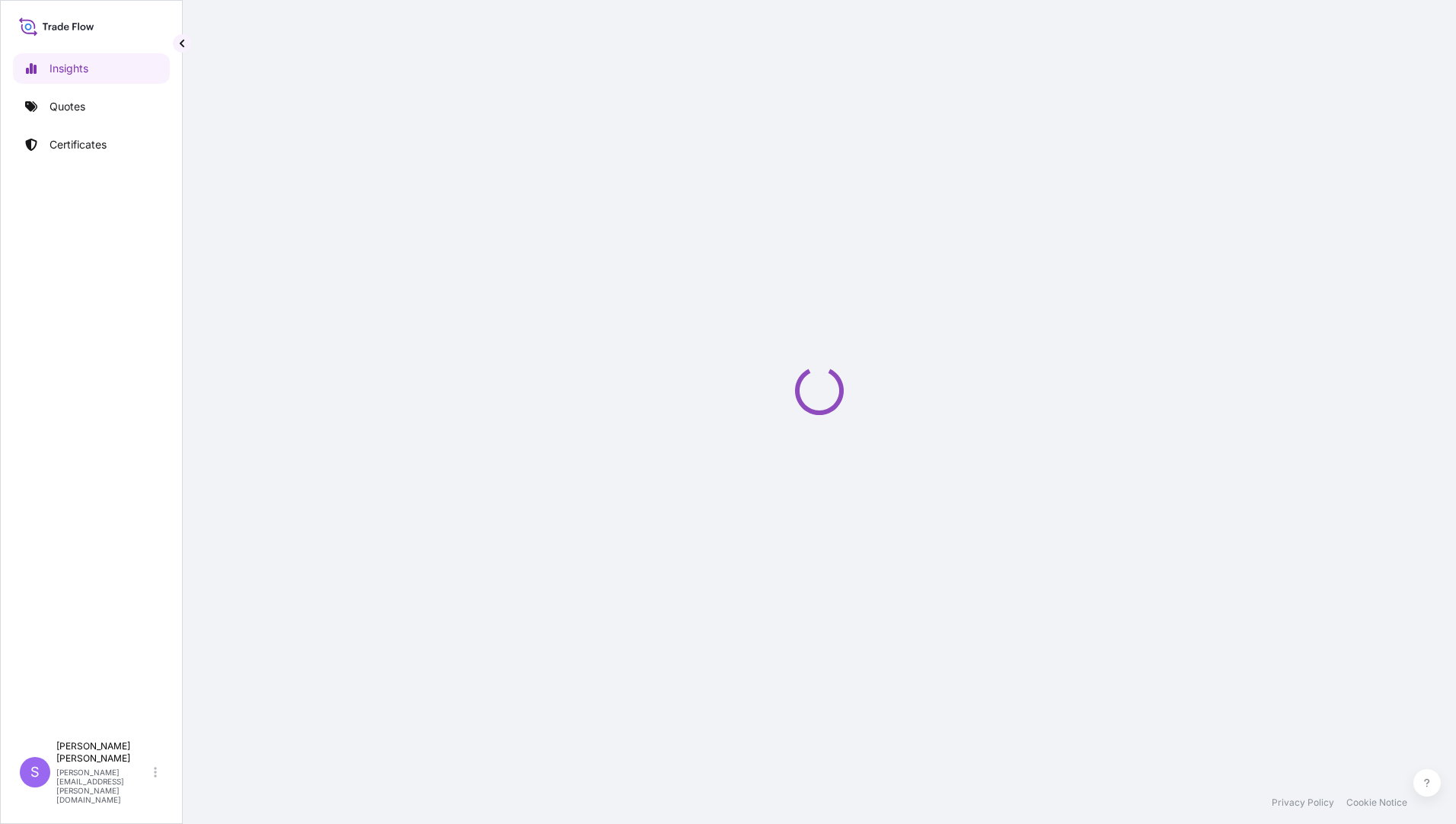
select select "2025"
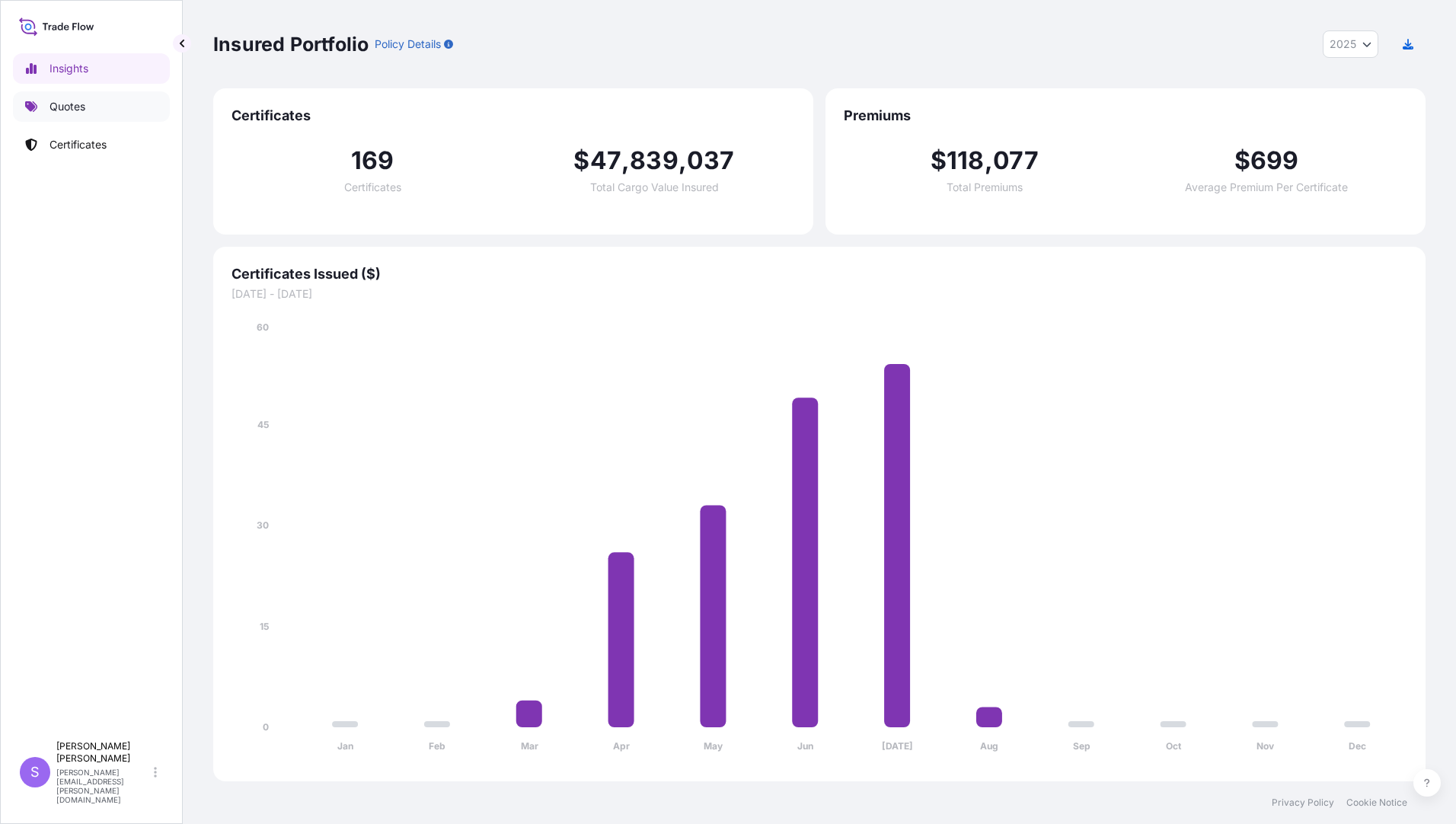
click at [81, 108] on p "Quotes" at bounding box center [67, 106] width 36 height 15
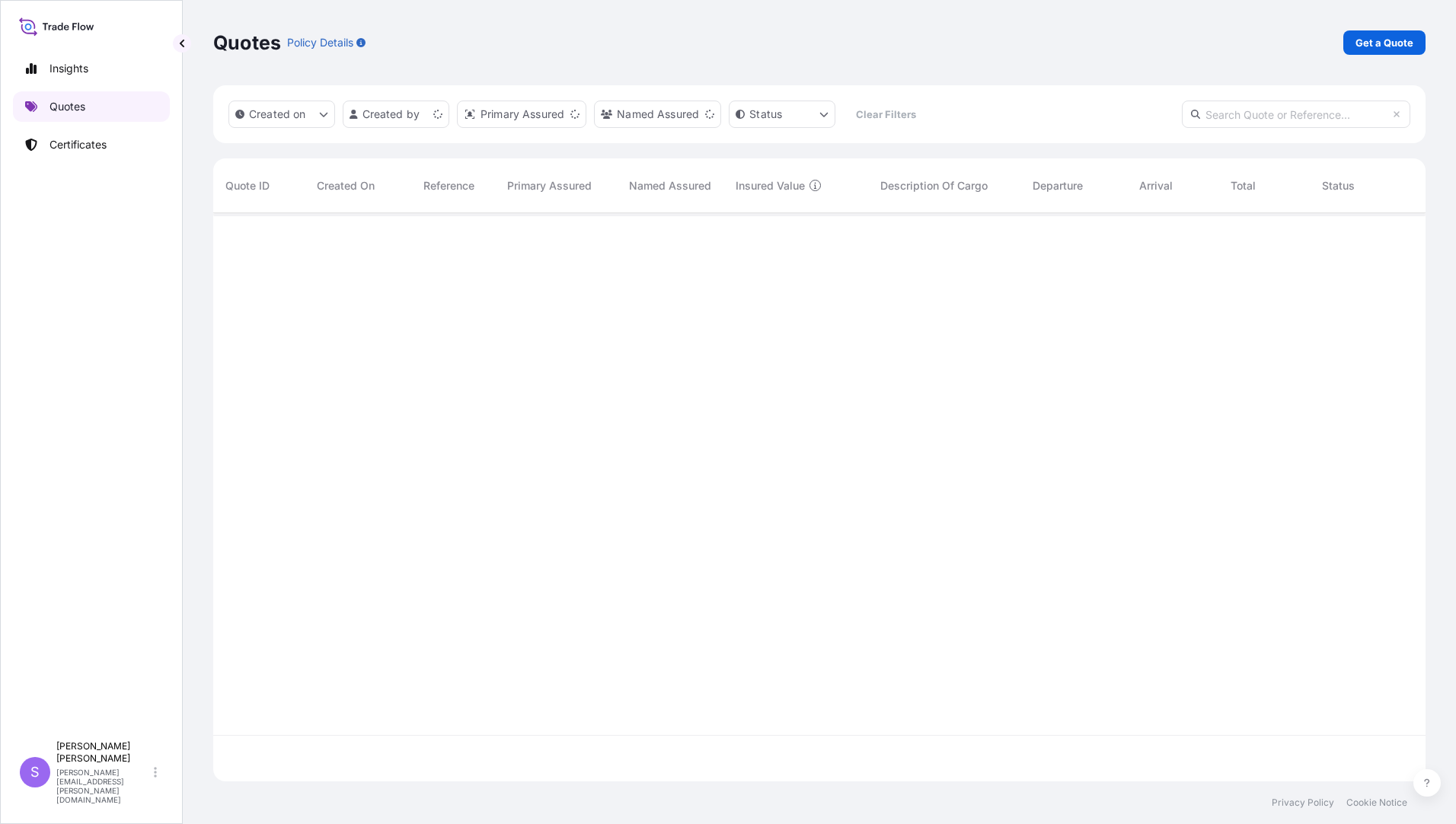
scroll to position [565, 1201]
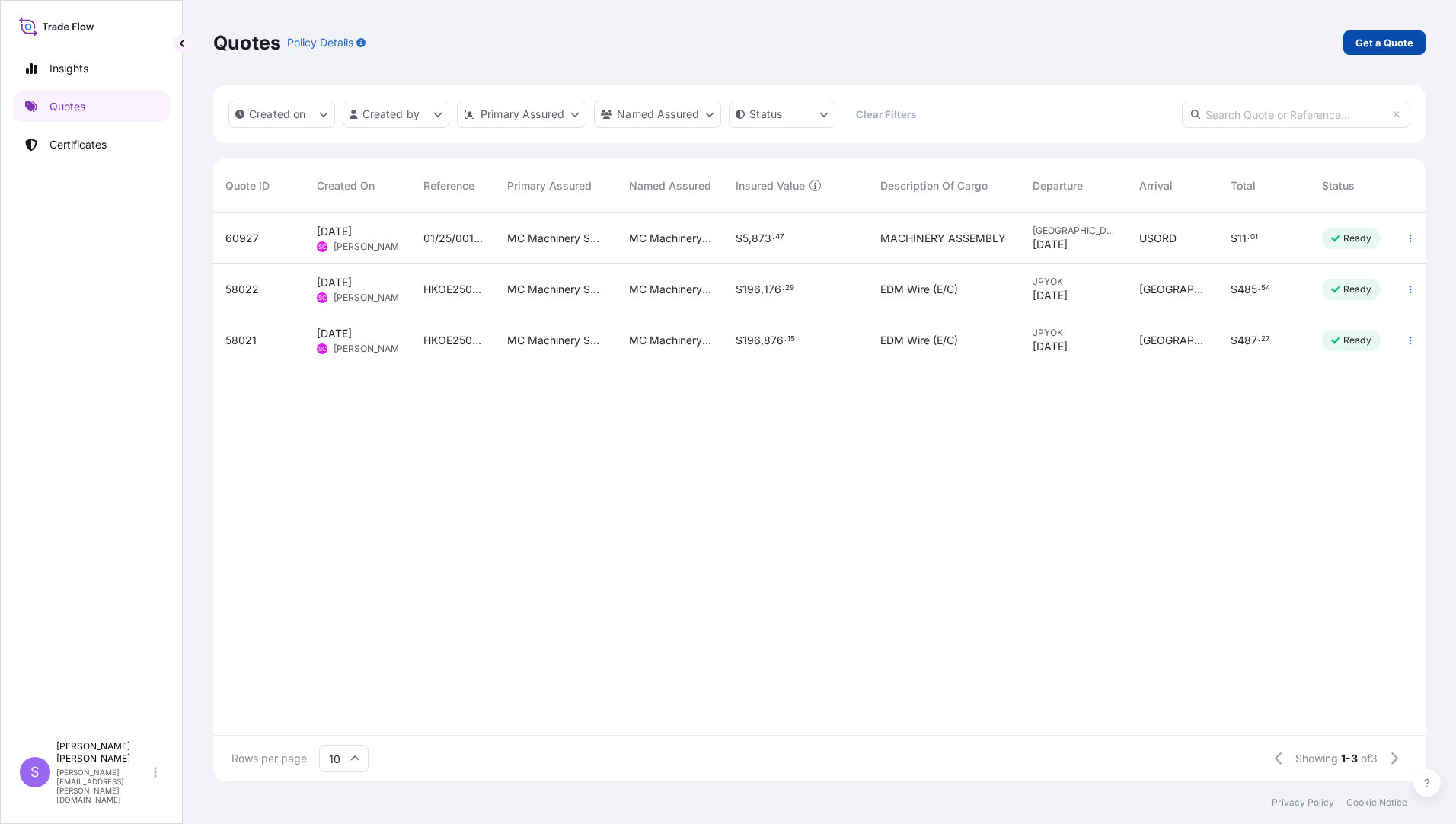
click at [1409, 36] on p "Get a Quote" at bounding box center [1384, 43] width 58 height 15
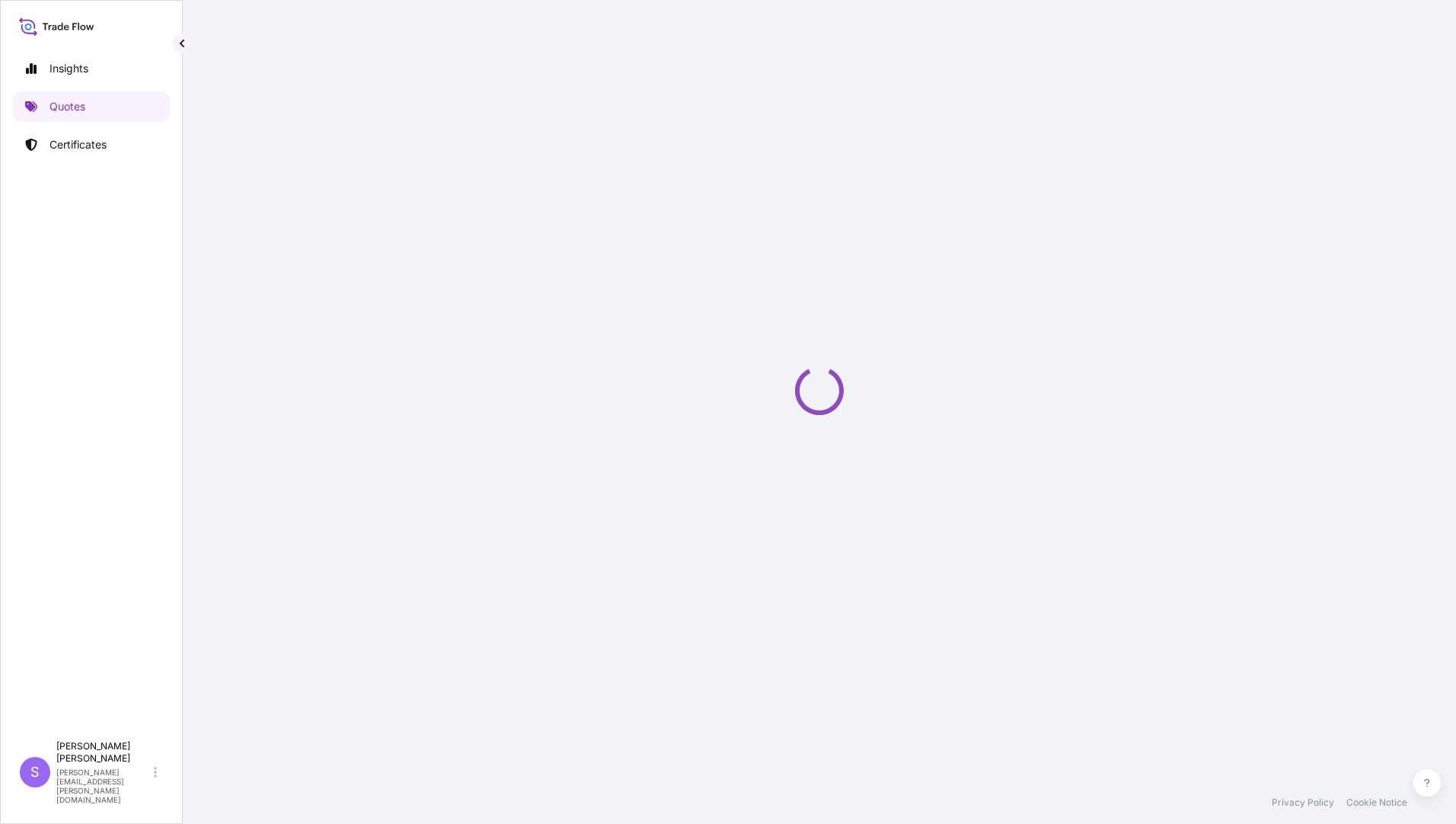
select select "Ocean Vessel"
select select "Road / Inland"
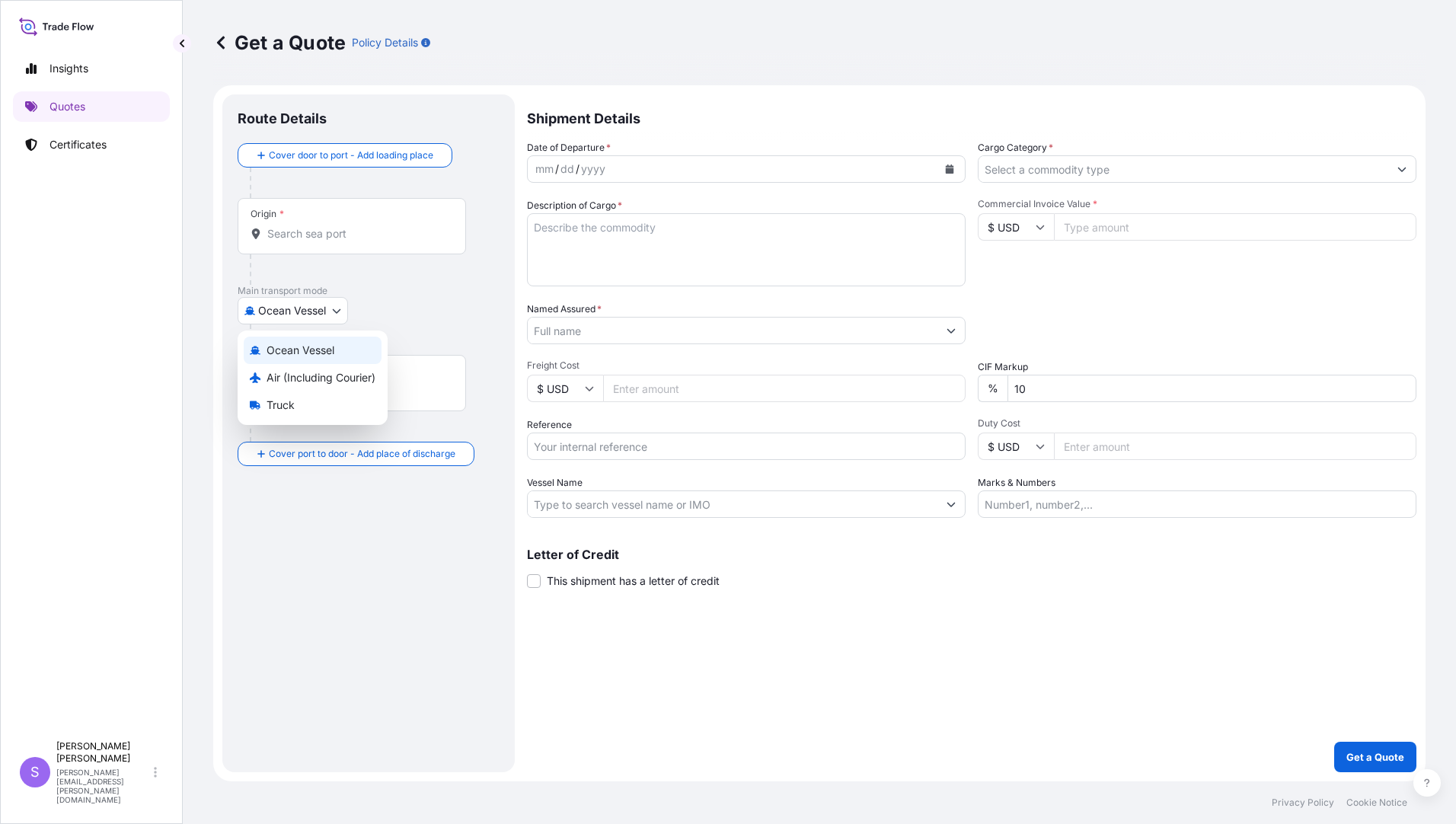
click at [271, 307] on body "Insights Quotes Certificates S Stephanie McDade stephanie.mcdade@mcmachinery.co…" at bounding box center [728, 412] width 1456 height 824
click at [297, 381] on span "Air (Including Courier)" at bounding box center [321, 377] width 109 height 15
select select "Air (Including Courier)"
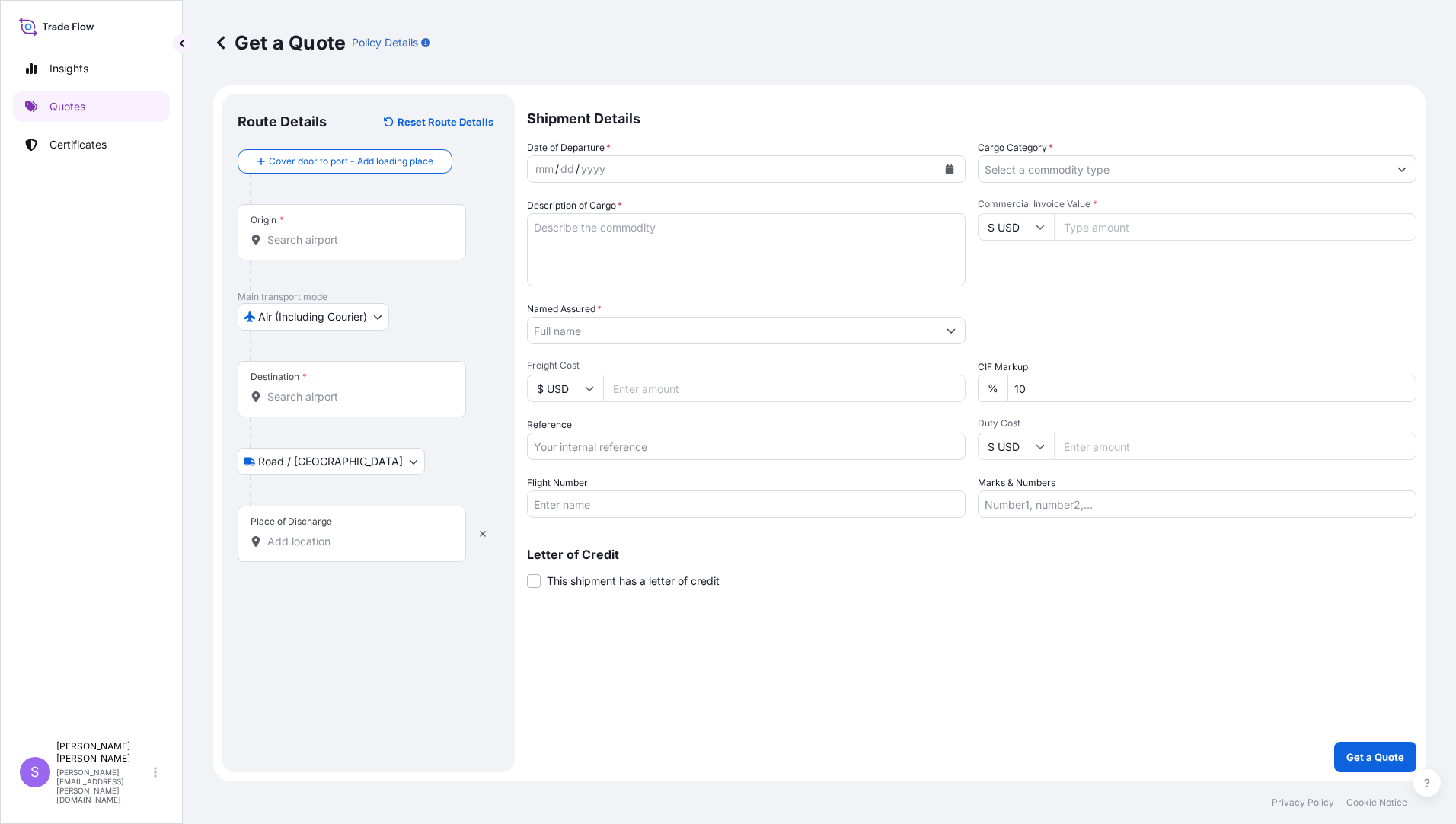
click at [317, 242] on input "Origin *" at bounding box center [358, 239] width 180 height 15
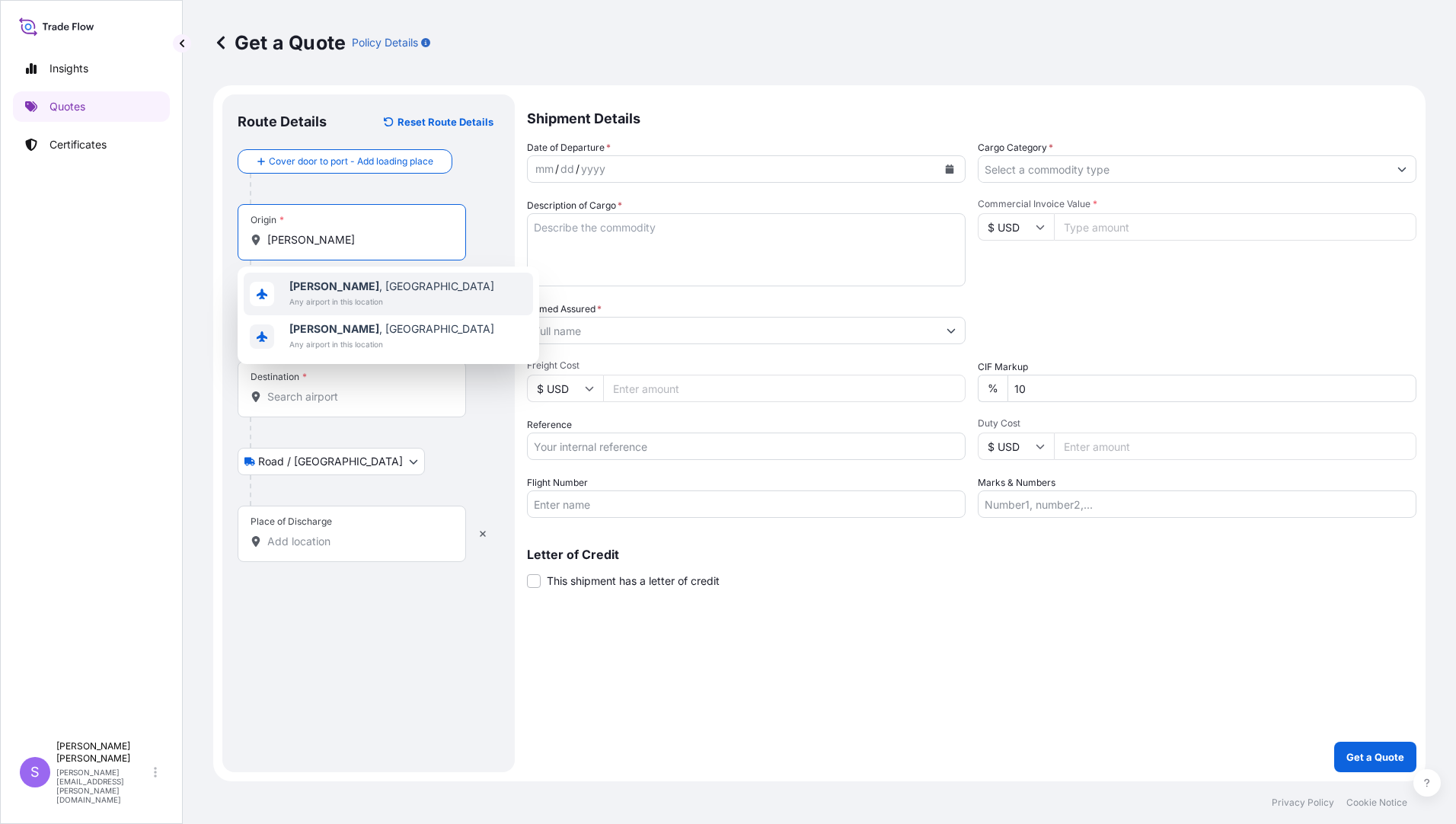
click at [324, 284] on b "Burbach" at bounding box center [334, 286] width 90 height 13
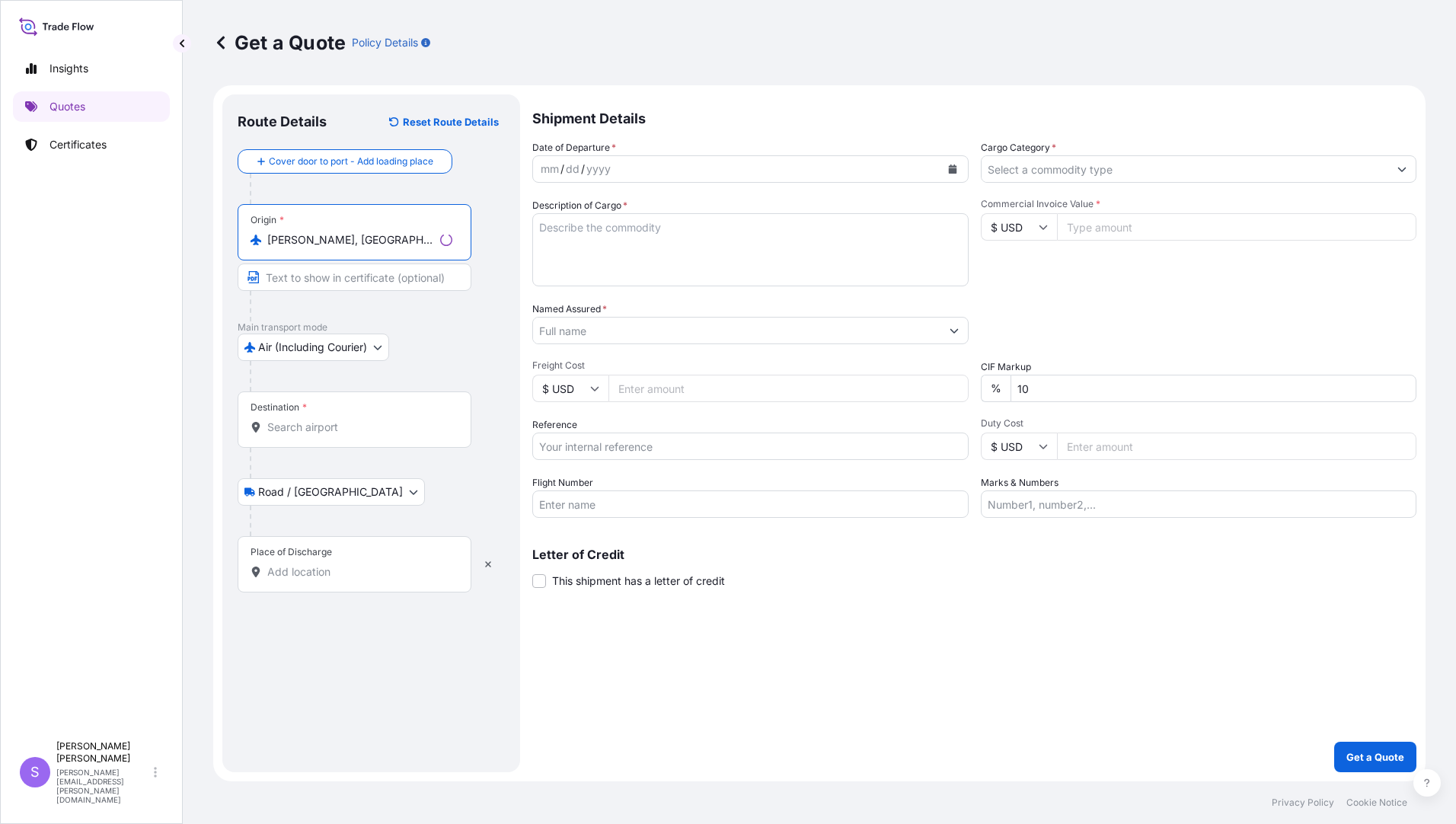
type input "Burbach, Germany"
click at [300, 422] on input "Destination *" at bounding box center [360, 426] width 185 height 15
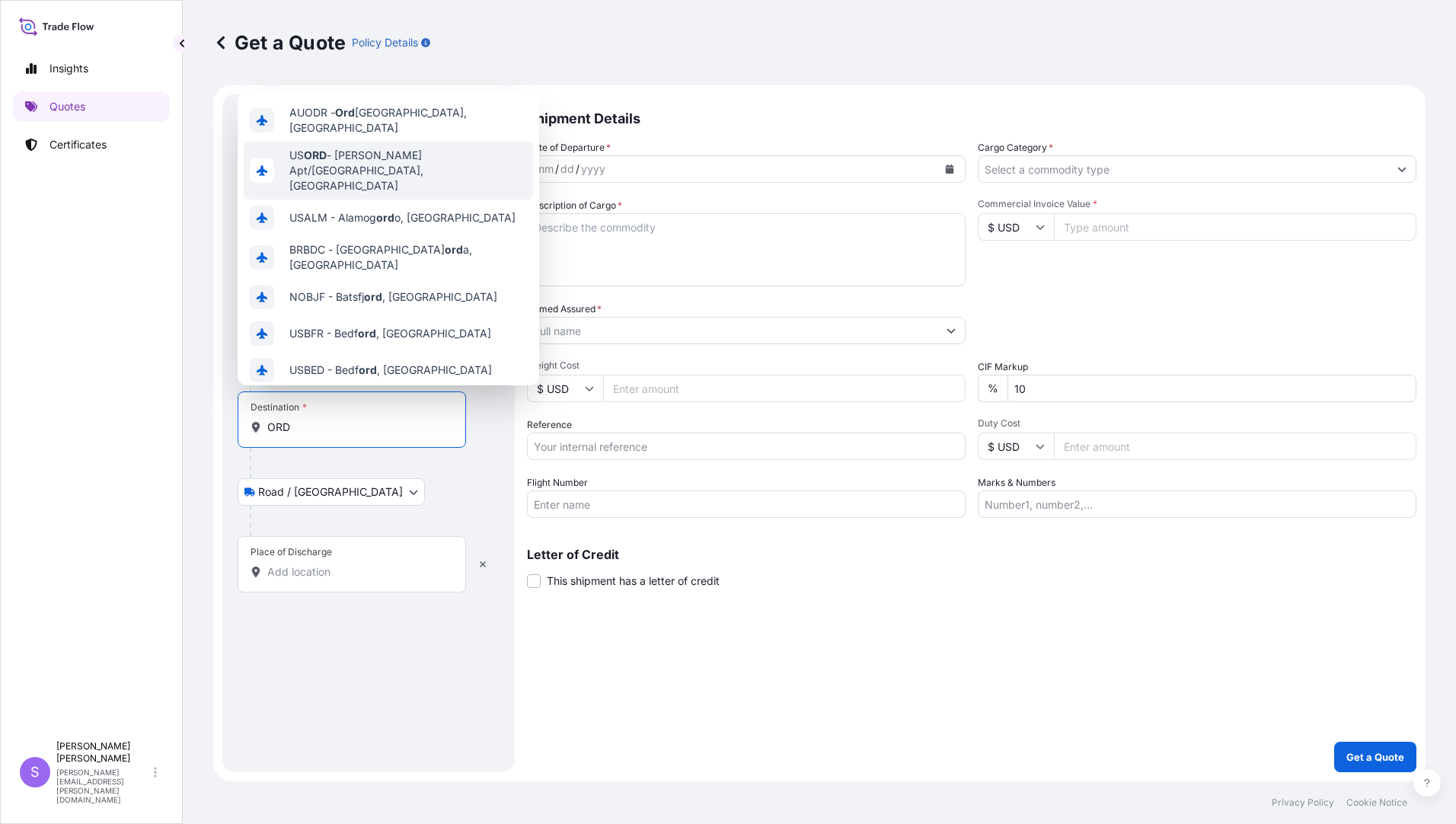
click at [383, 155] on span "US ORD - OHare Apt/Chicago, United States" at bounding box center [408, 170] width 238 height 46
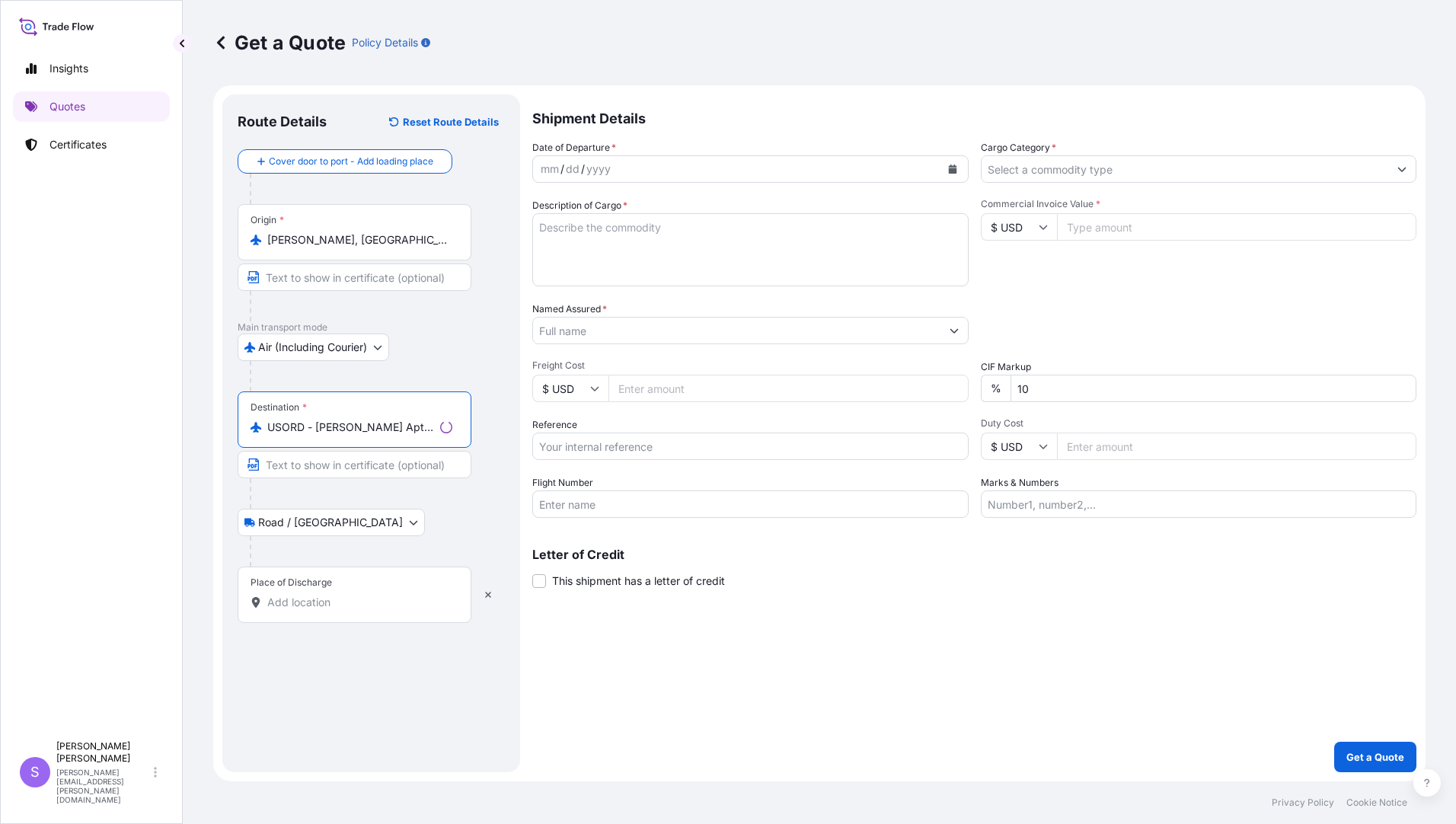
type input "USORD - OHare Apt/Chicago, United States"
click at [317, 604] on input "Place of Discharge" at bounding box center [360, 602] width 185 height 15
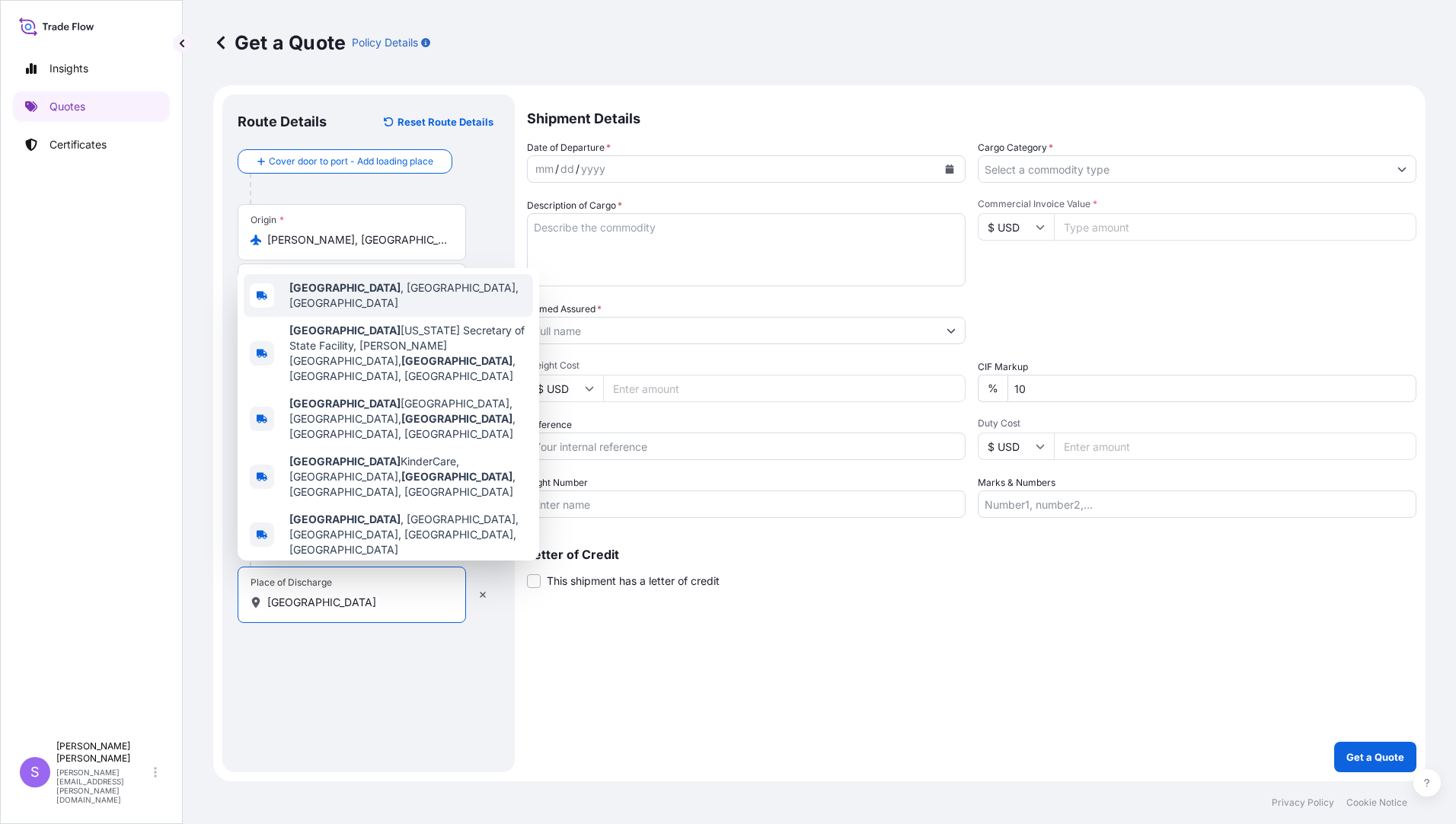
click at [384, 311] on span "Elk Grove Village , IL, USA" at bounding box center [408, 296] width 238 height 31
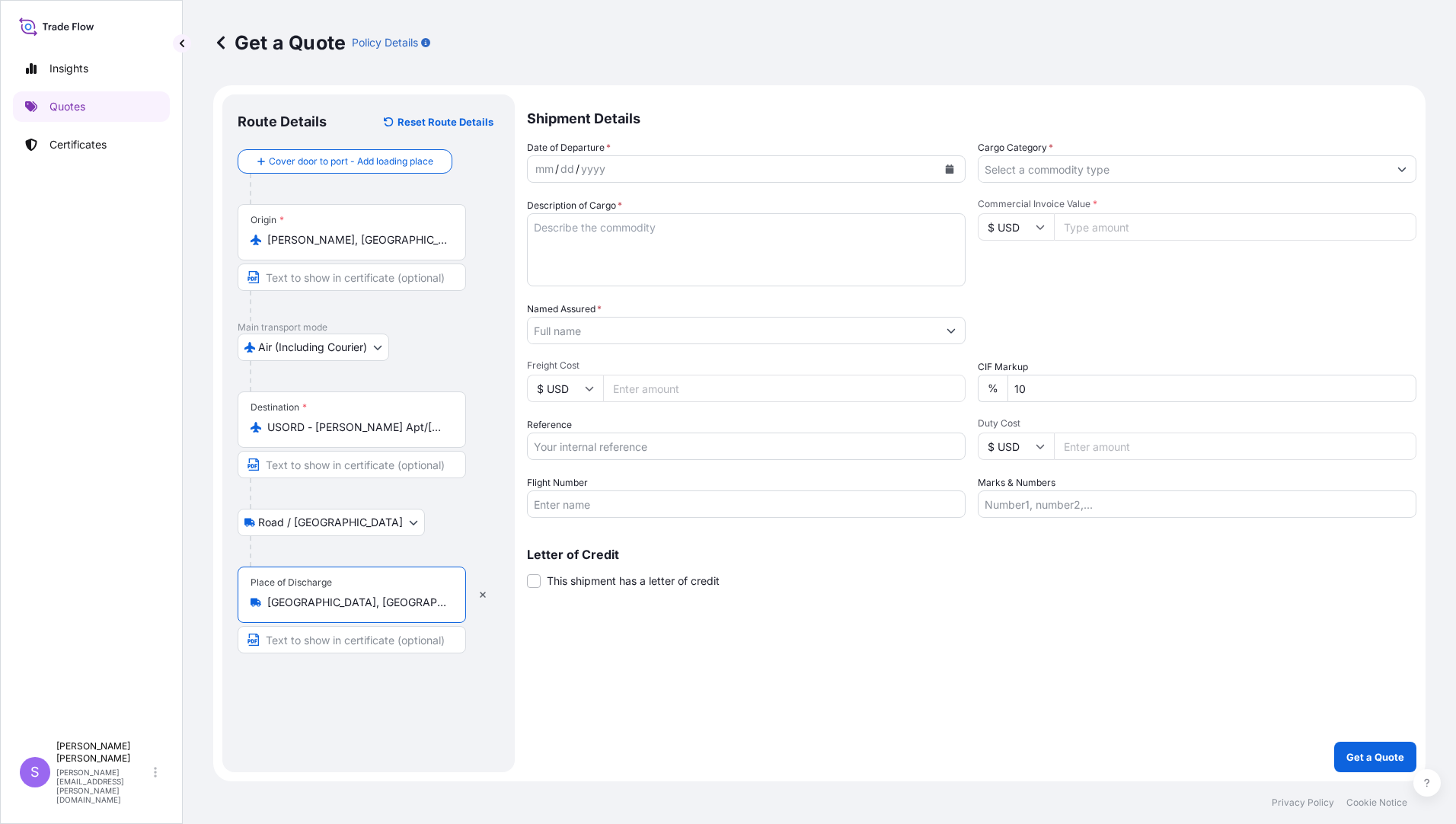
type input "Elk Grove Village, IL, USA"
click at [947, 170] on icon "Calendar" at bounding box center [950, 169] width 8 height 9
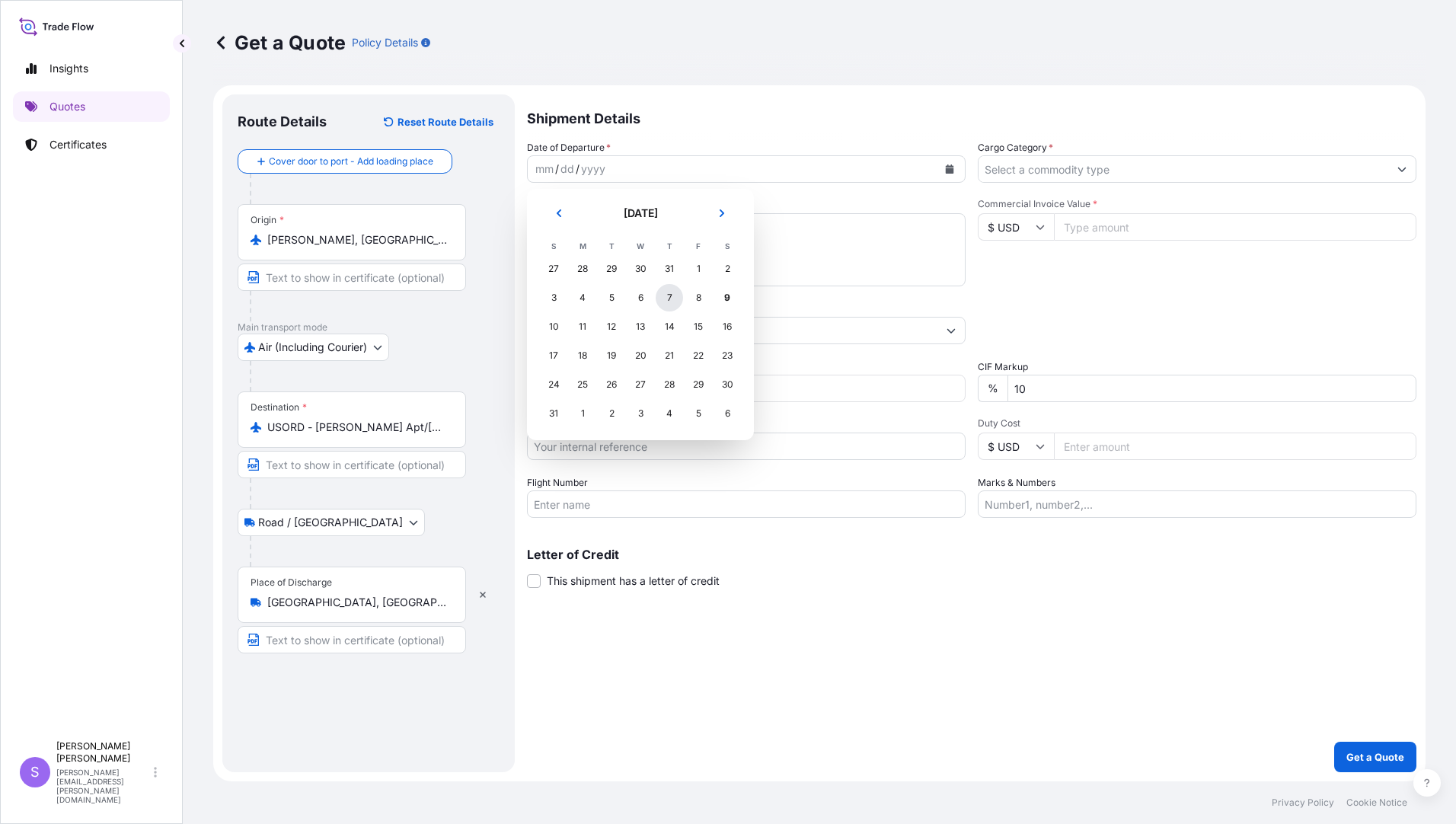
click at [670, 295] on div "7" at bounding box center [669, 298] width 27 height 27
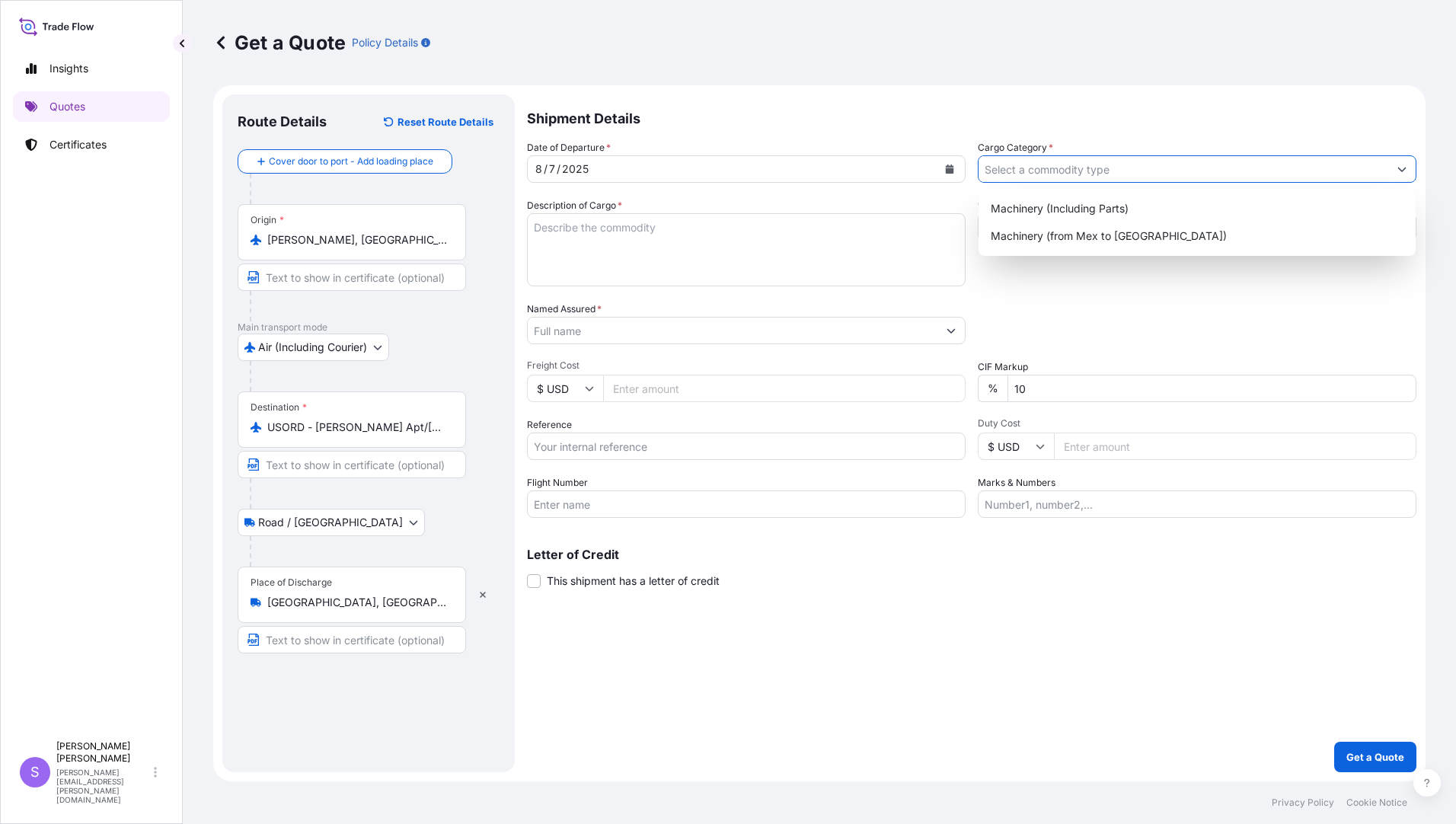
click at [1034, 173] on input "Cargo Category *" at bounding box center [1184, 169] width 410 height 27
click at [1028, 208] on div "Machinery (Including Parts)" at bounding box center [1197, 209] width 425 height 27
type input "Machinery (Including Parts)"
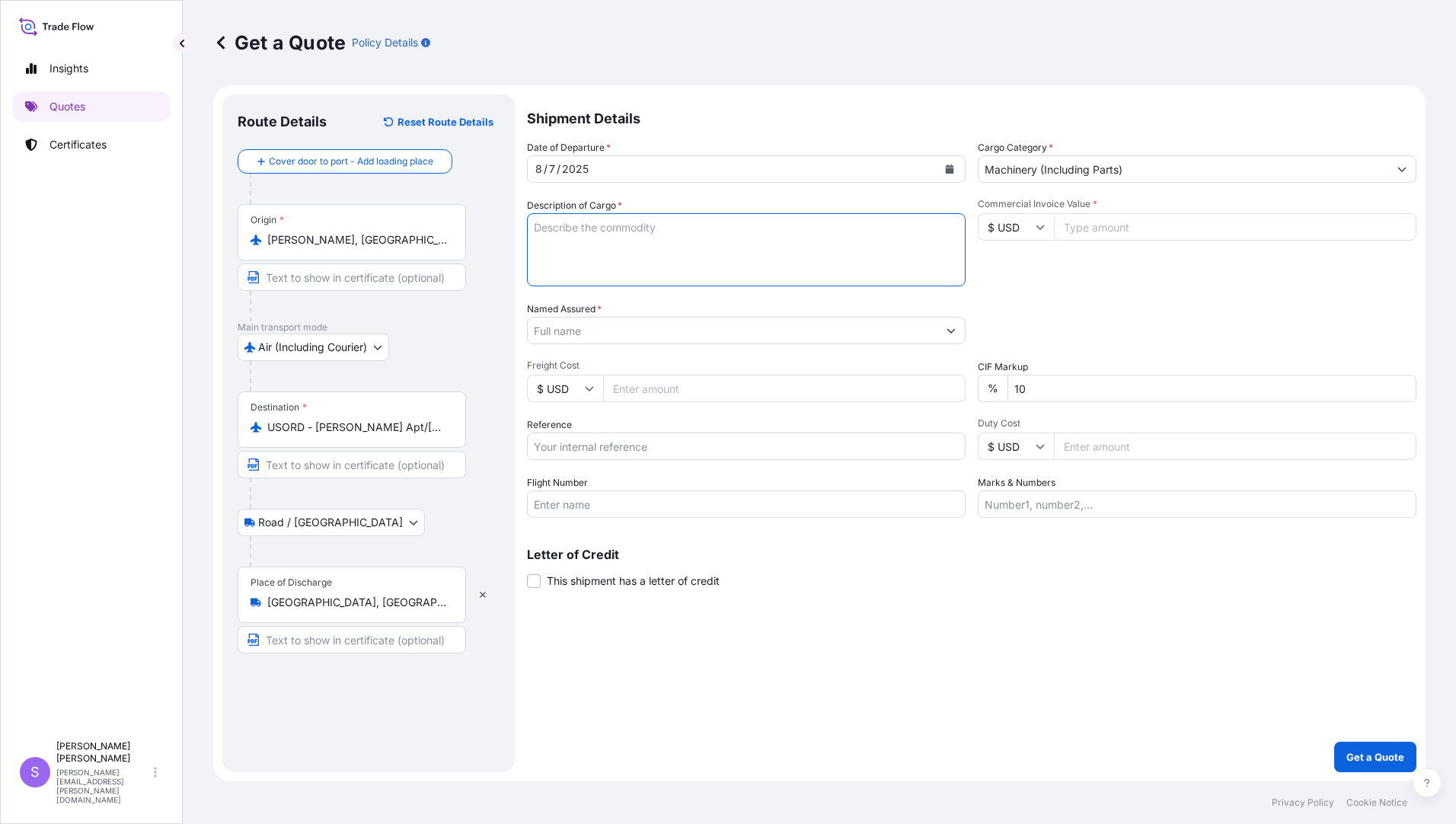
click at [677, 269] on textarea "Description of Cargo *" at bounding box center [746, 249] width 439 height 73
type textarea "INGERSOLL PARTS FOR MACHINES"
click at [1070, 230] on input "Commercial Invoice Value *" at bounding box center [1235, 226] width 362 height 27
type input "2905.39"
click at [646, 331] on input "Named Assured *" at bounding box center [733, 330] width 410 height 27
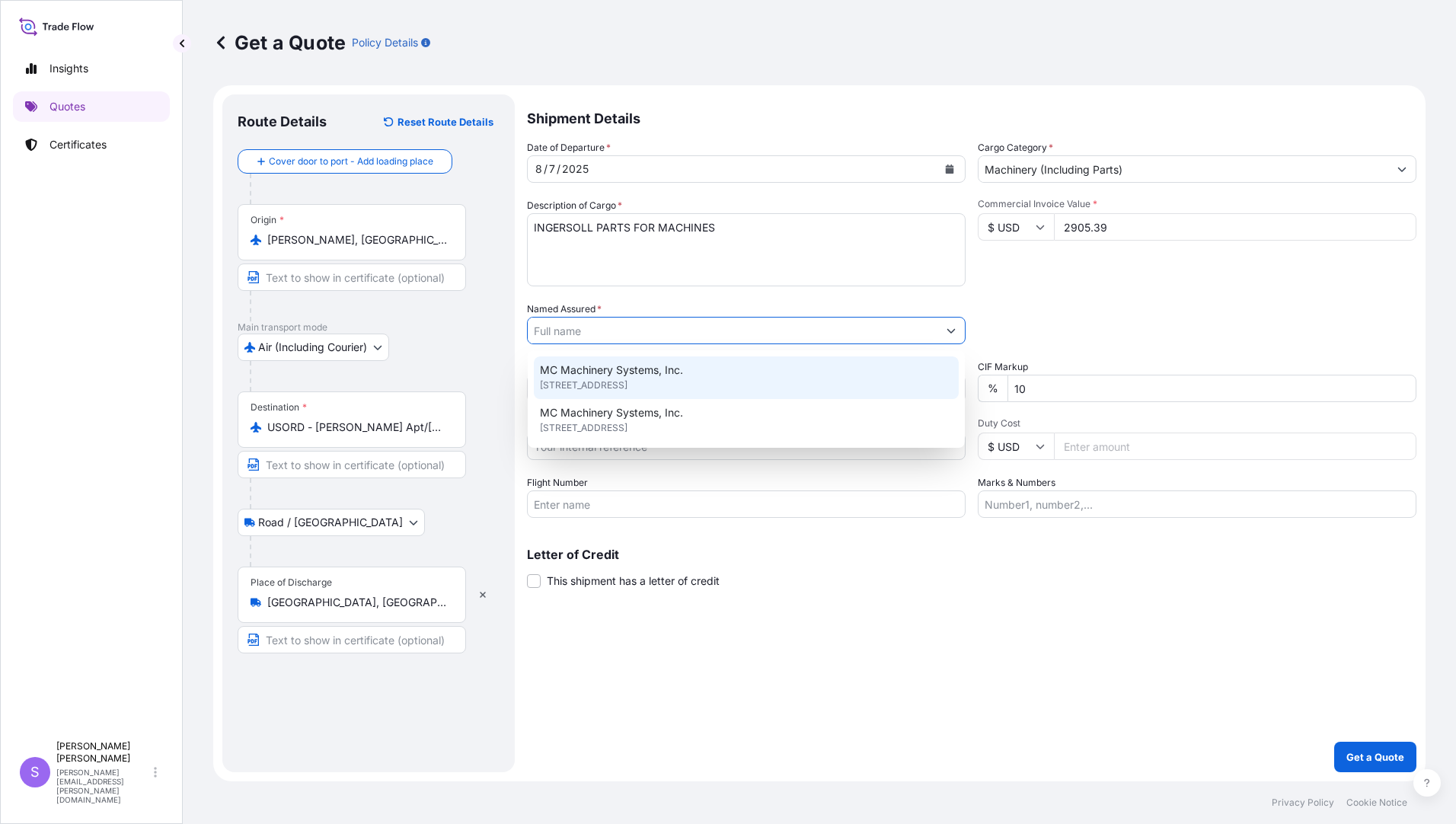
click at [628, 366] on span "MC Machinery Systems, Inc." at bounding box center [611, 369] width 143 height 15
type input "MC Machinery Systems, Inc."
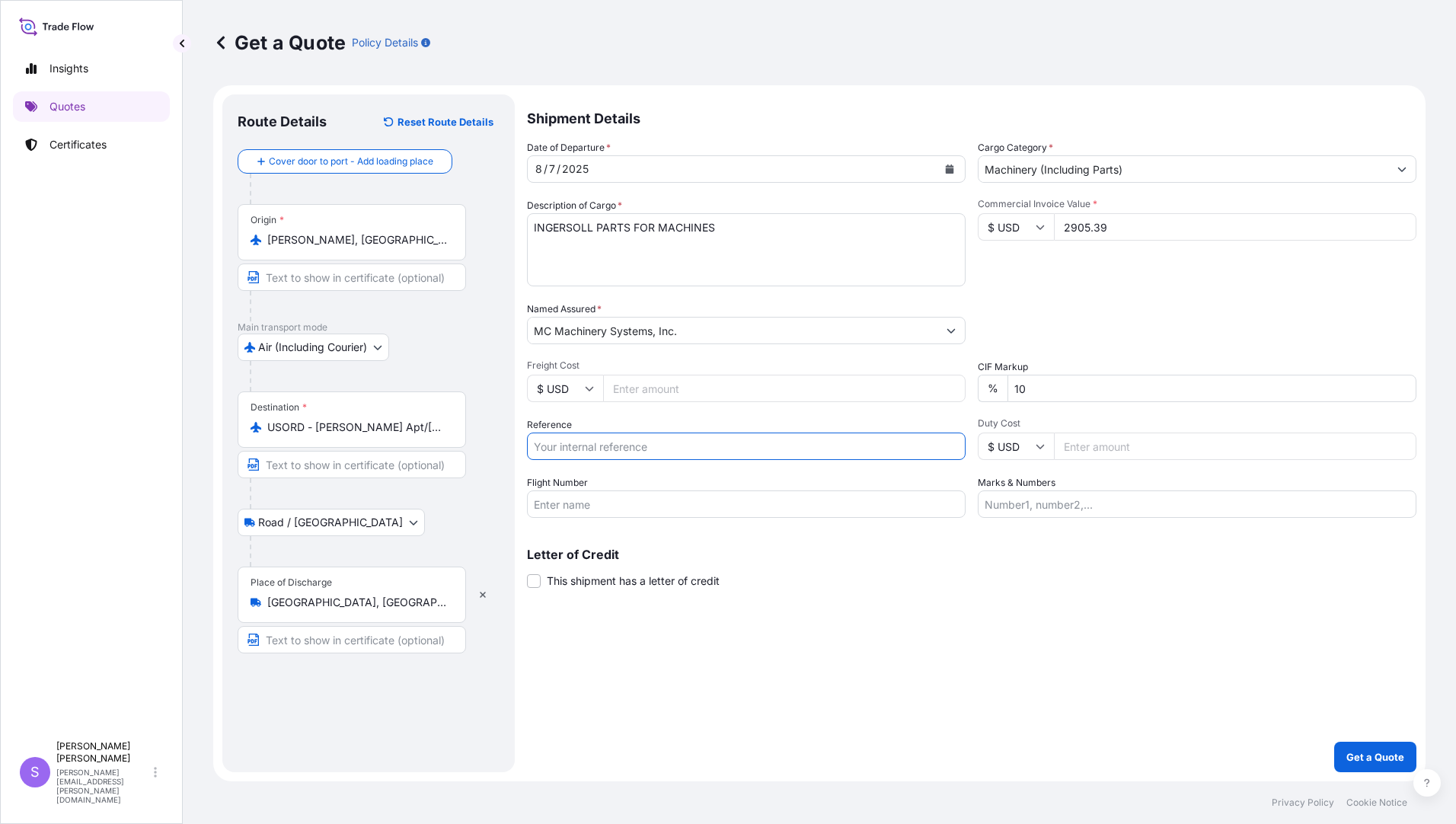
click at [591, 447] on input "Reference" at bounding box center [746, 446] width 439 height 27
type input "YDG-0241 4602"
click at [779, 506] on input "Flight Number" at bounding box center [746, 504] width 439 height 27
type input "UA945/08"
click at [1098, 514] on input "Marks & Numbers" at bounding box center [1197, 504] width 439 height 27
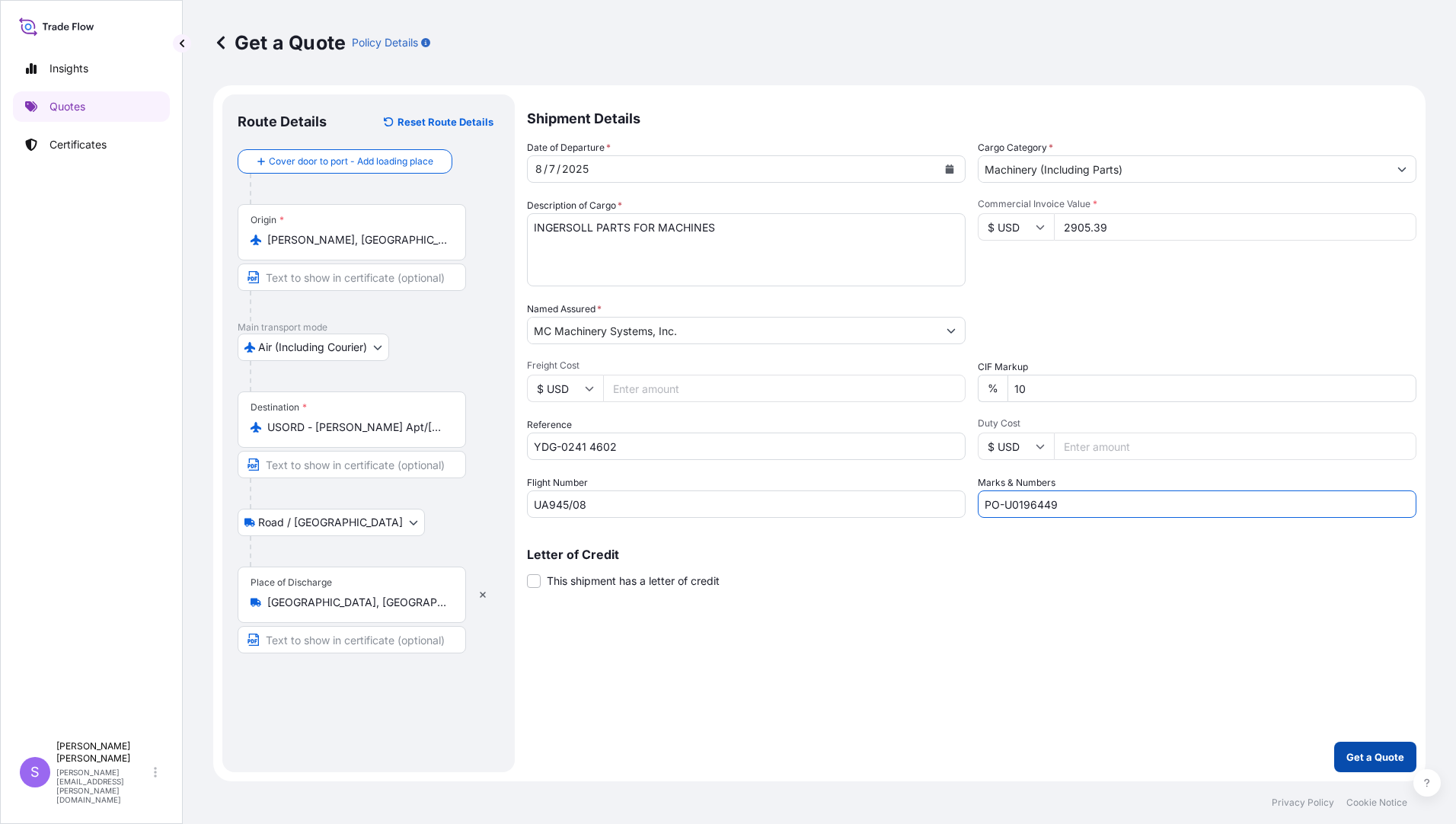
type input "PO-U0196449"
click at [1356, 753] on p "Get a Quote" at bounding box center [1376, 757] width 58 height 15
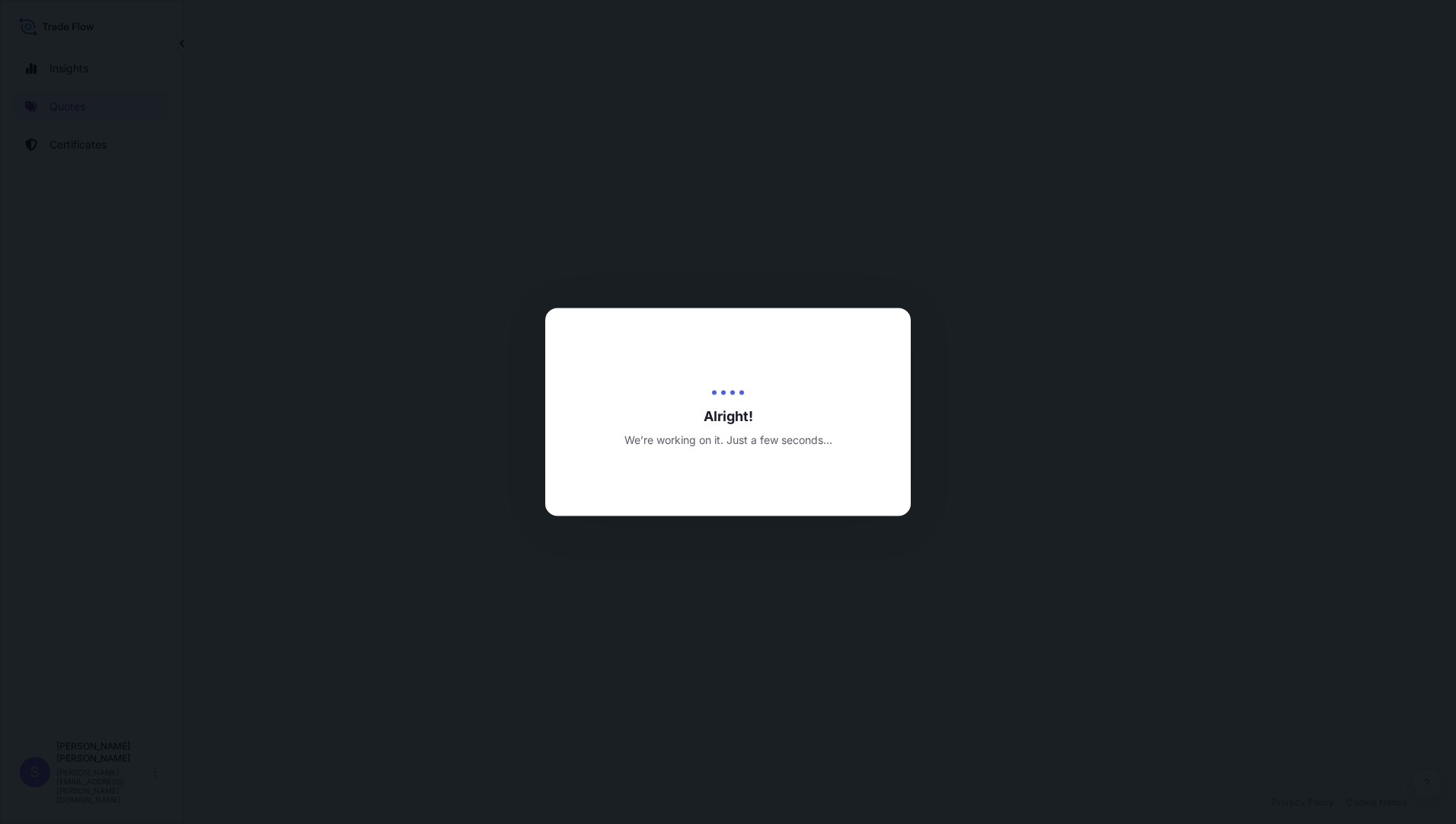
select select "Air (Including Courier)"
select select "Road / Inland"
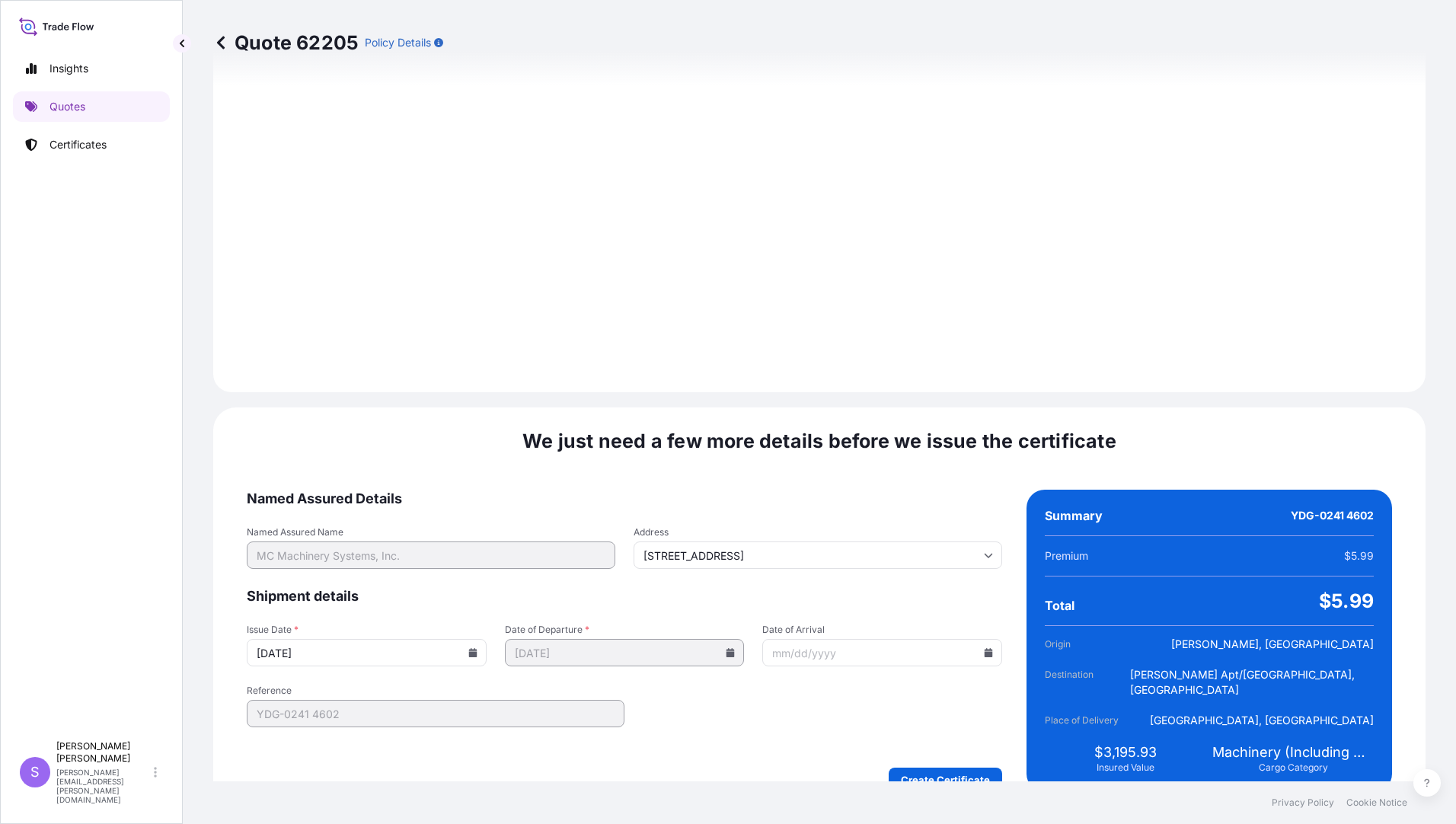
scroll to position [1659, 0]
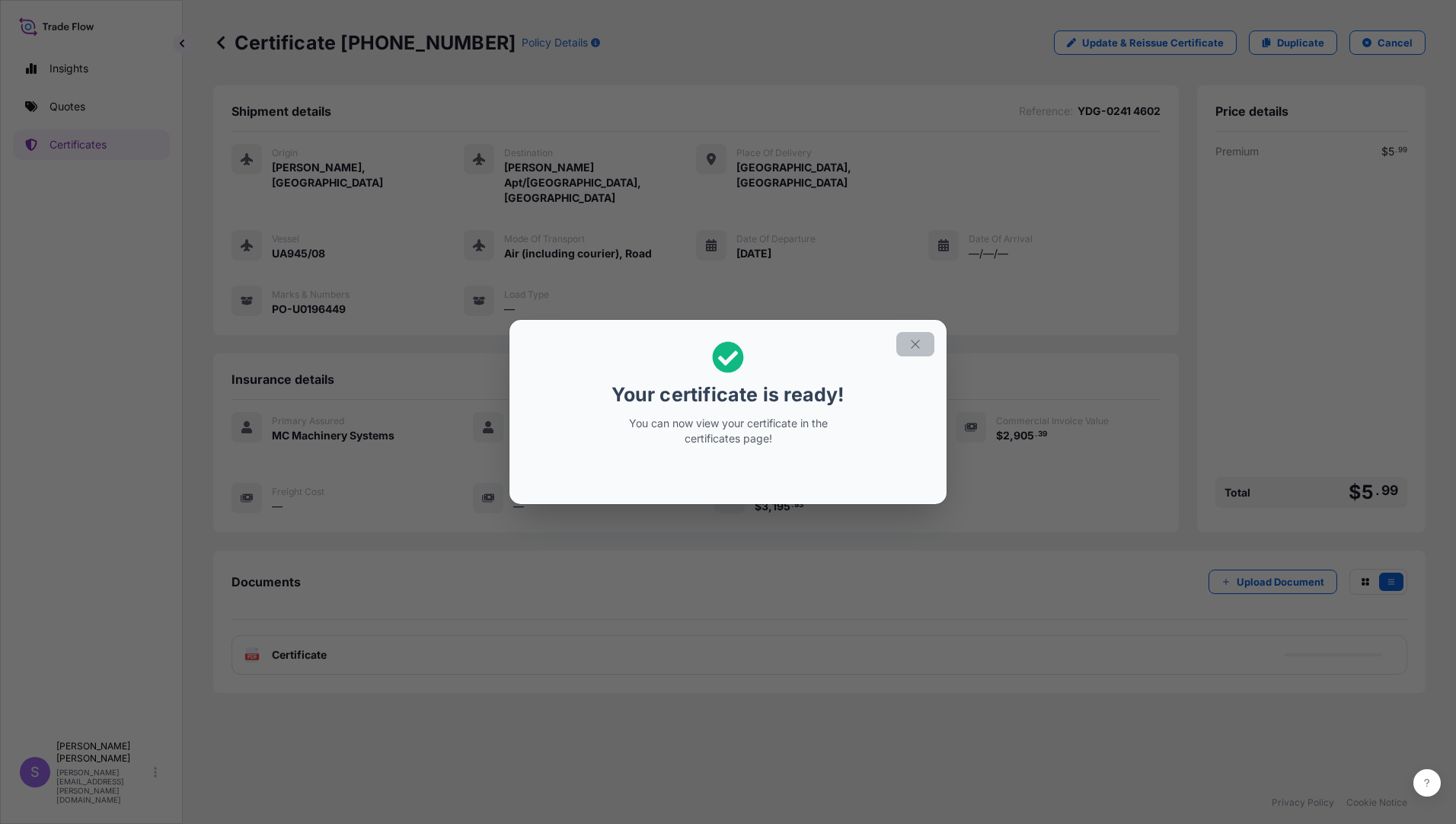
click at [919, 348] on icon "button" at bounding box center [915, 344] width 8 height 8
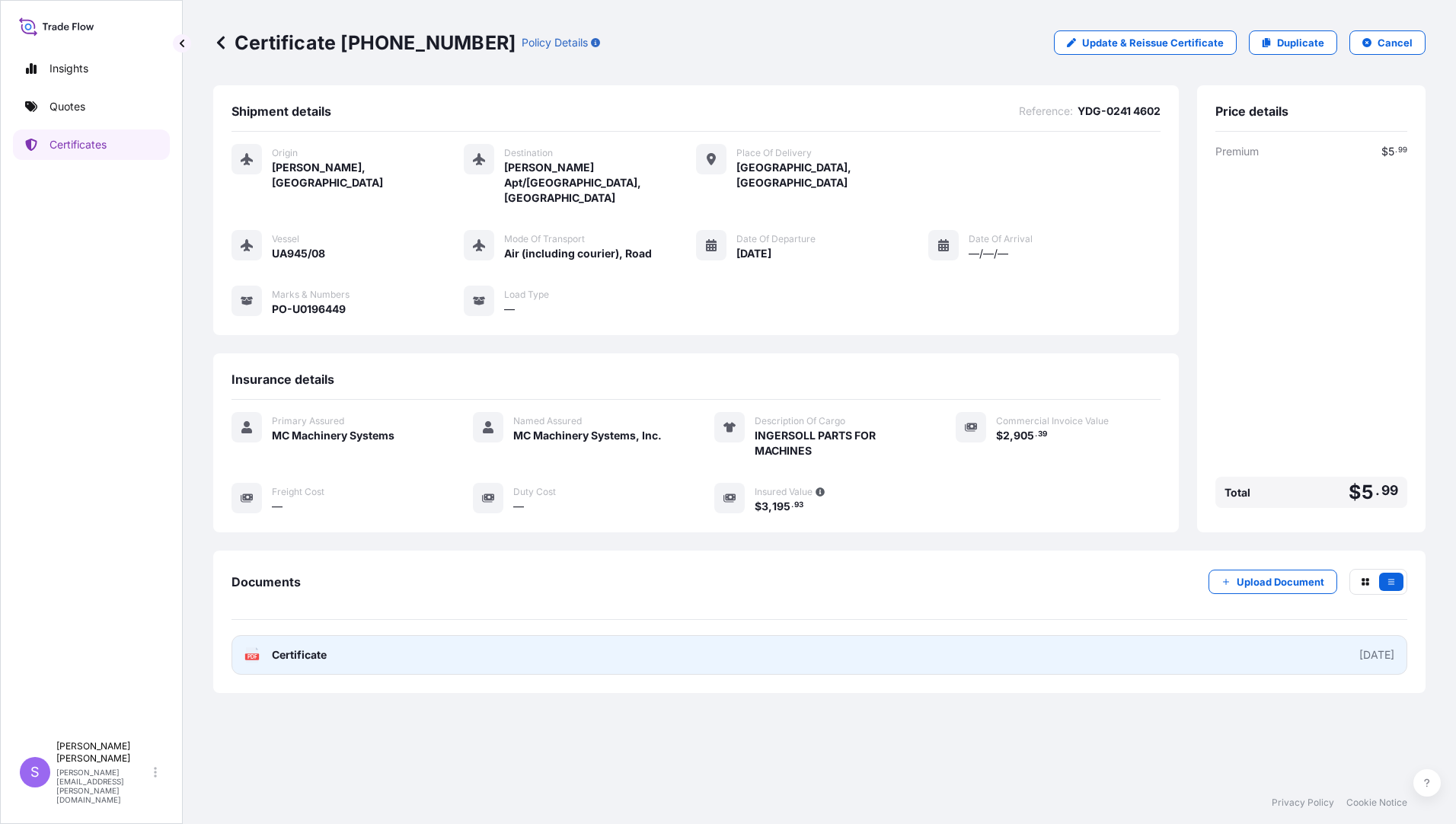
click at [287, 647] on span "Certificate" at bounding box center [299, 655] width 55 height 15
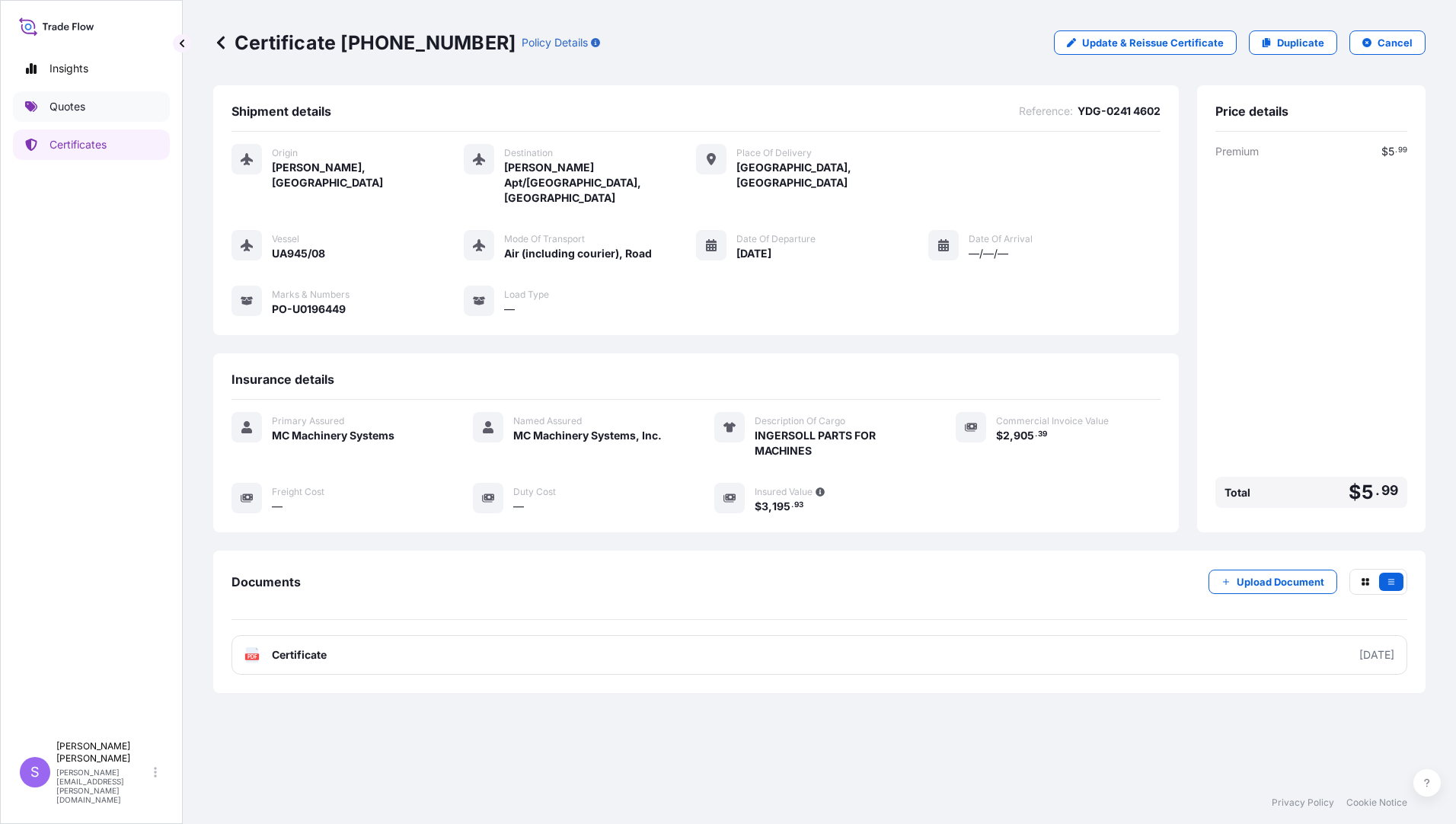
click at [69, 104] on p "Quotes" at bounding box center [67, 106] width 36 height 15
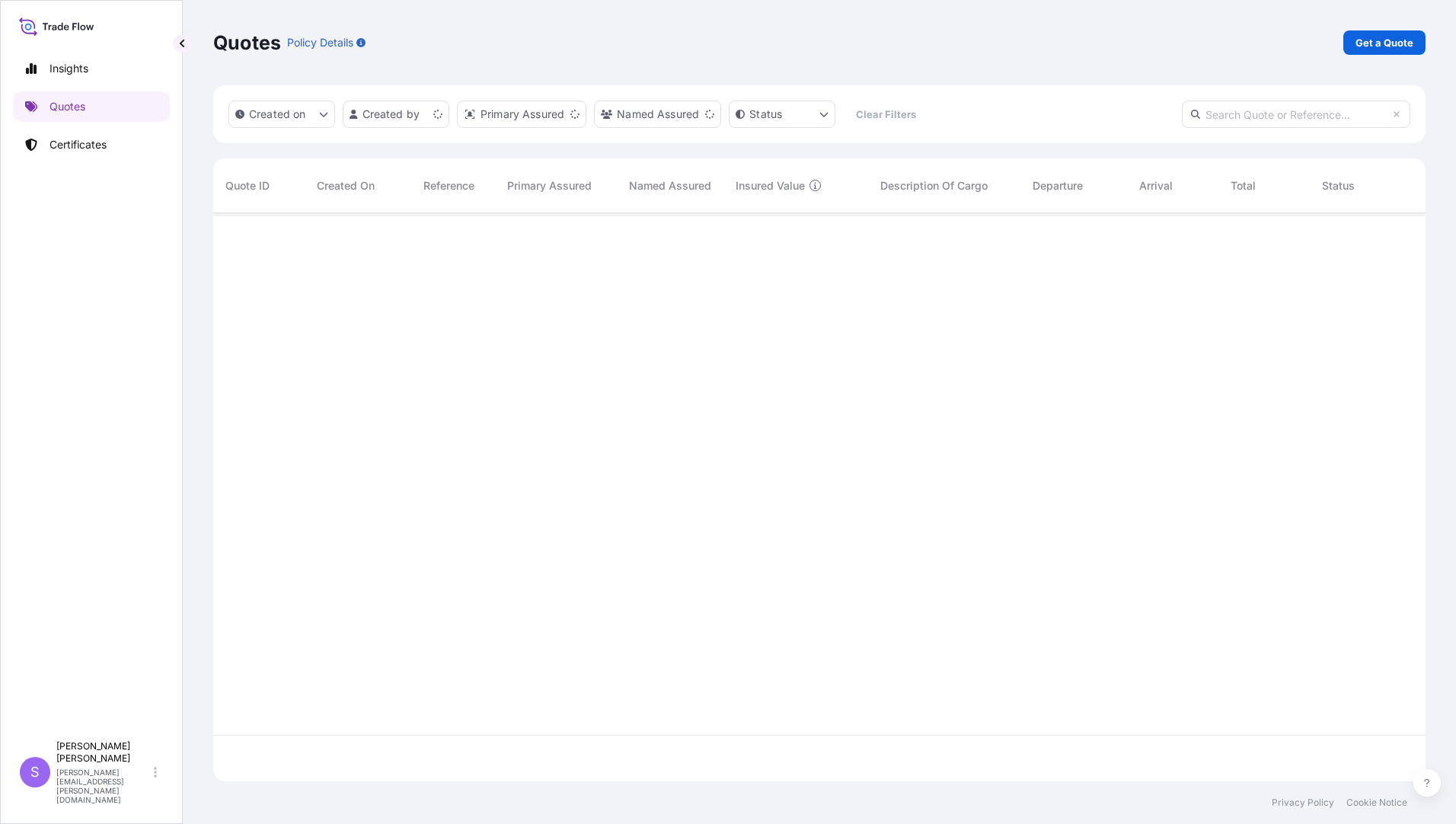
scroll to position [565, 1201]
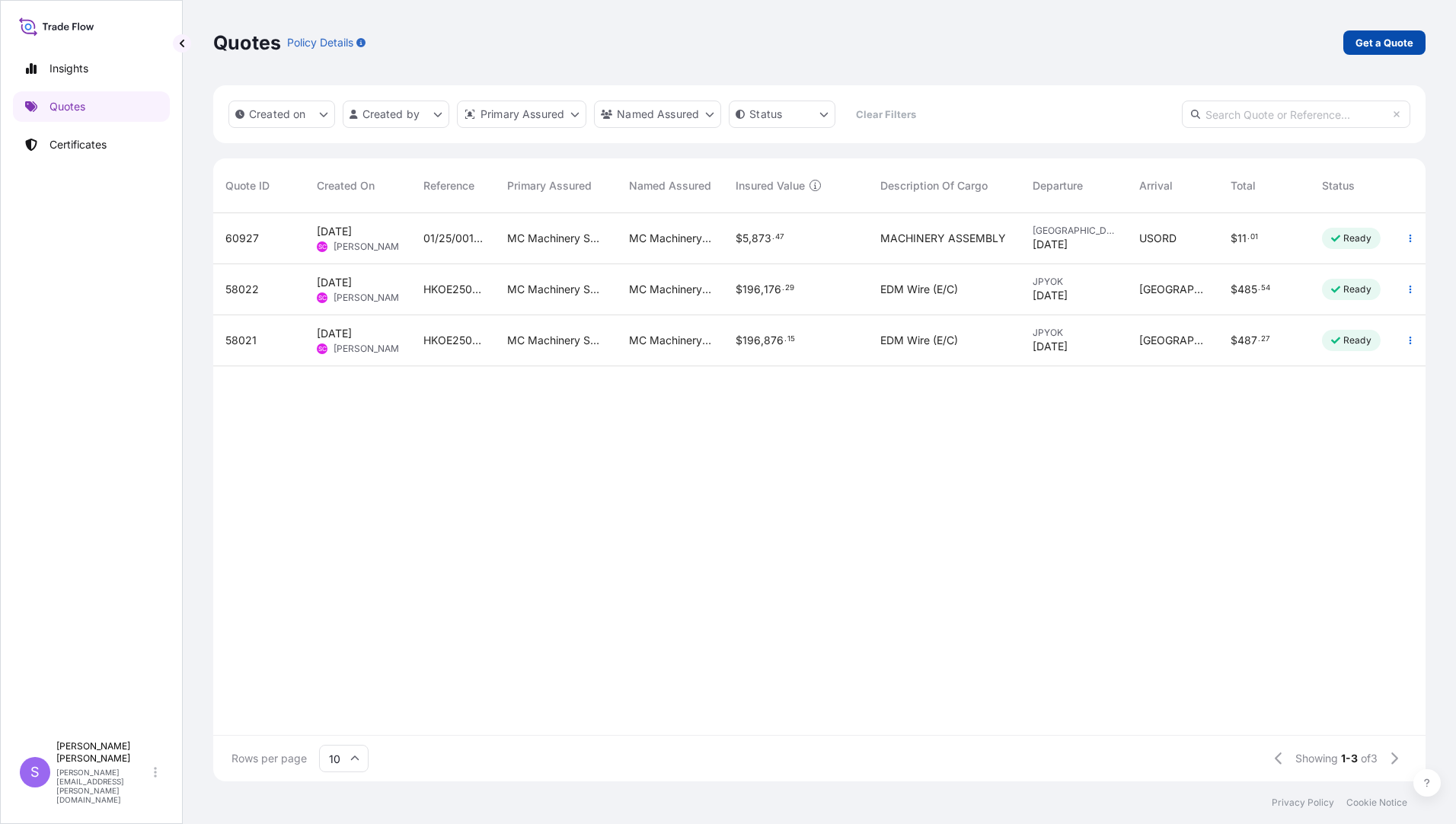
click at [1368, 49] on p "Get a Quote" at bounding box center [1384, 43] width 58 height 15
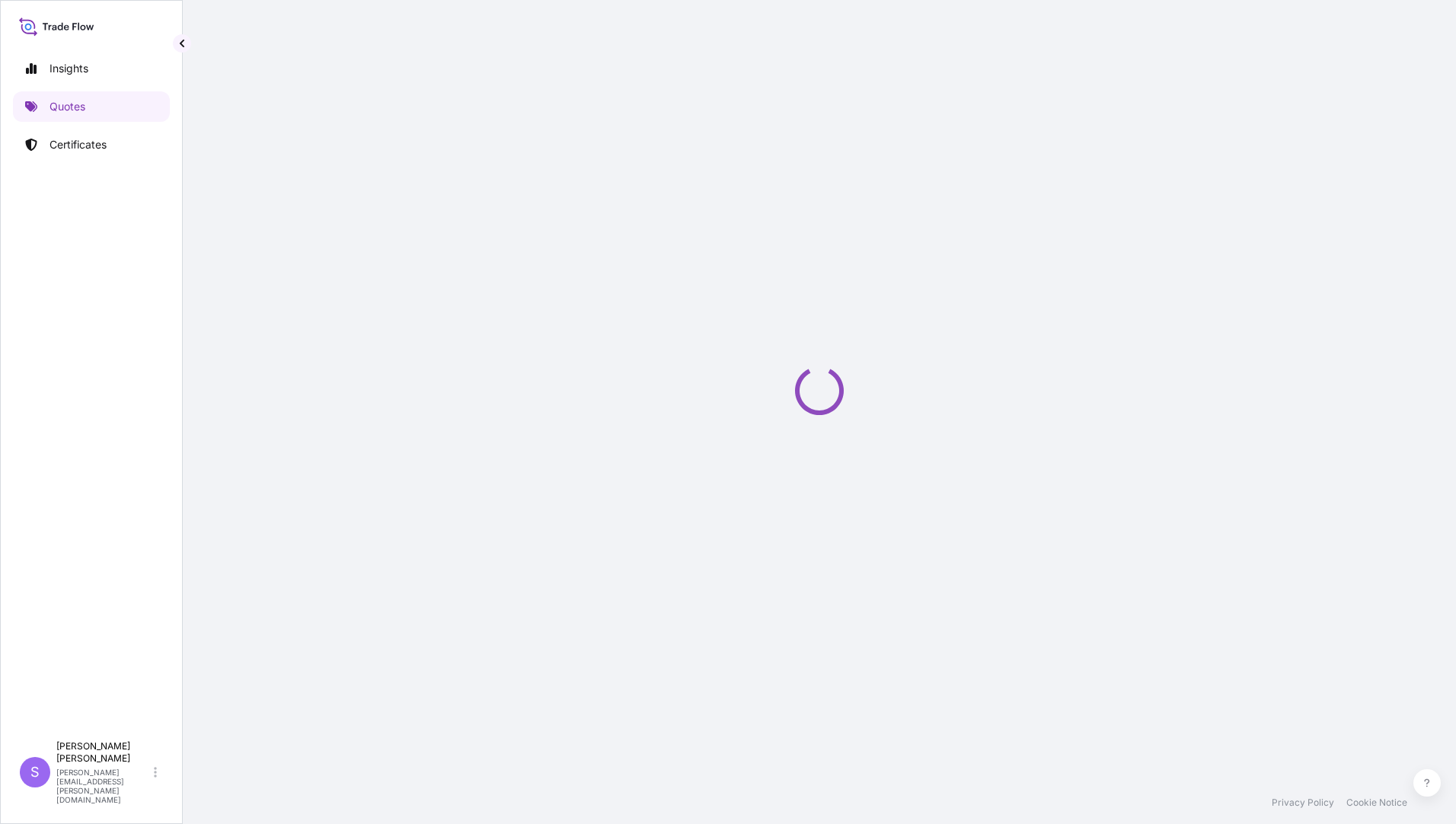
select select "Ocean Vessel"
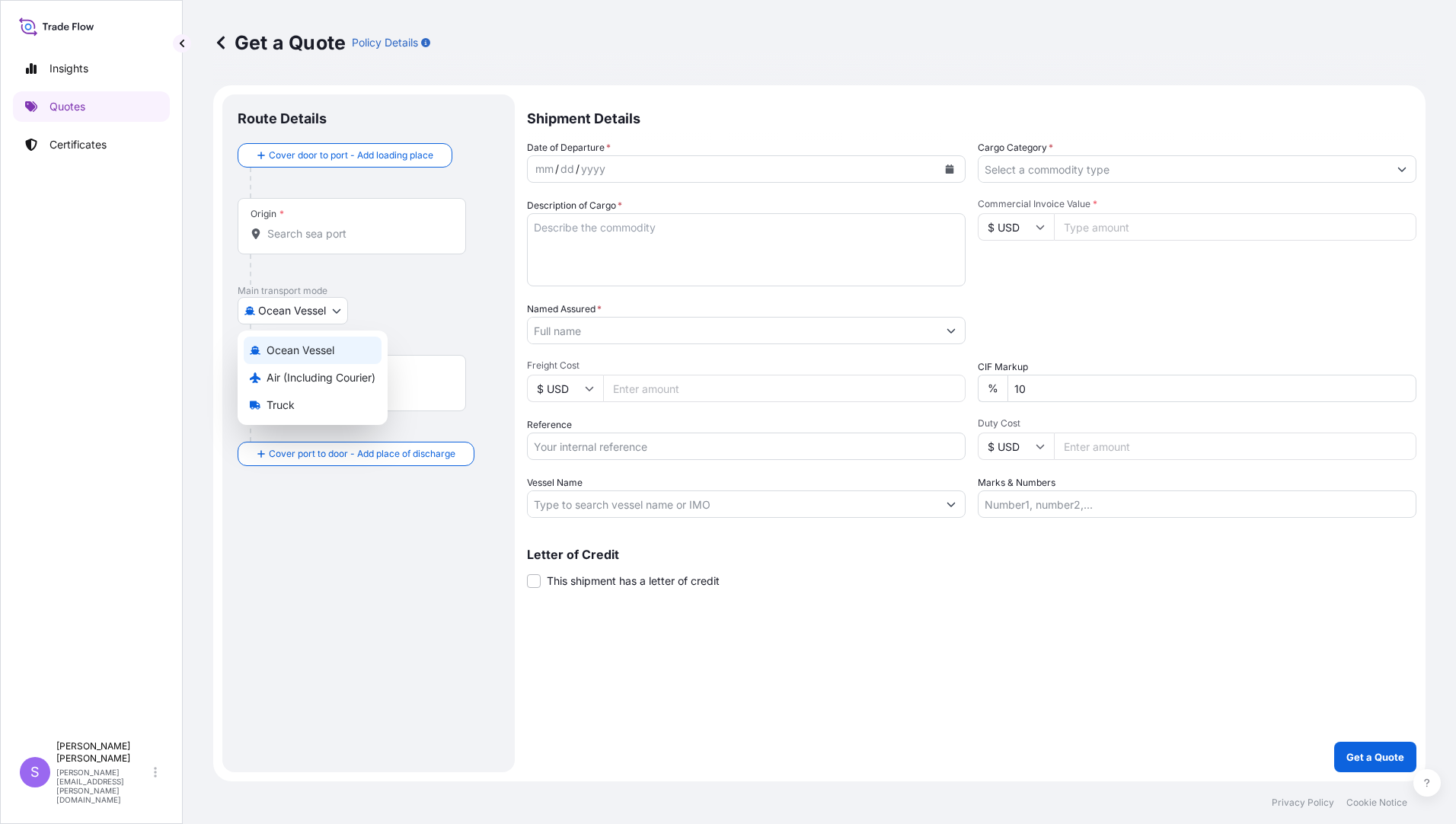
click at [282, 308] on body "Insights Quotes Certificates S Stephanie McDade stephanie.mcdade@mcmachinery.co…" at bounding box center [728, 412] width 1456 height 824
click at [299, 381] on span "Air (Including Courier)" at bounding box center [321, 377] width 109 height 15
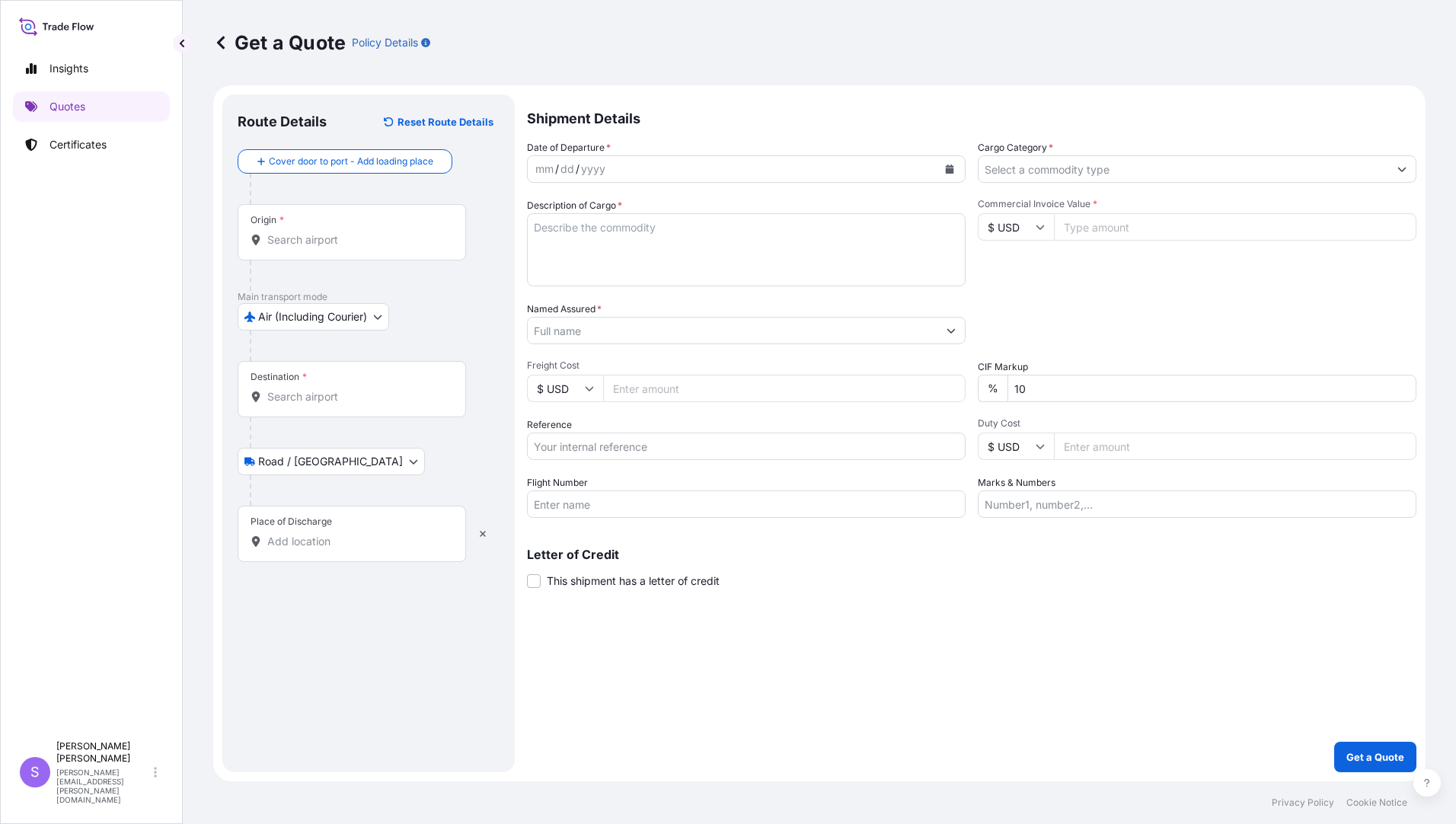
click at [299, 231] on div "Origin *" at bounding box center [352, 232] width 228 height 56
click at [299, 232] on input "Origin *" at bounding box center [358, 239] width 180 height 15
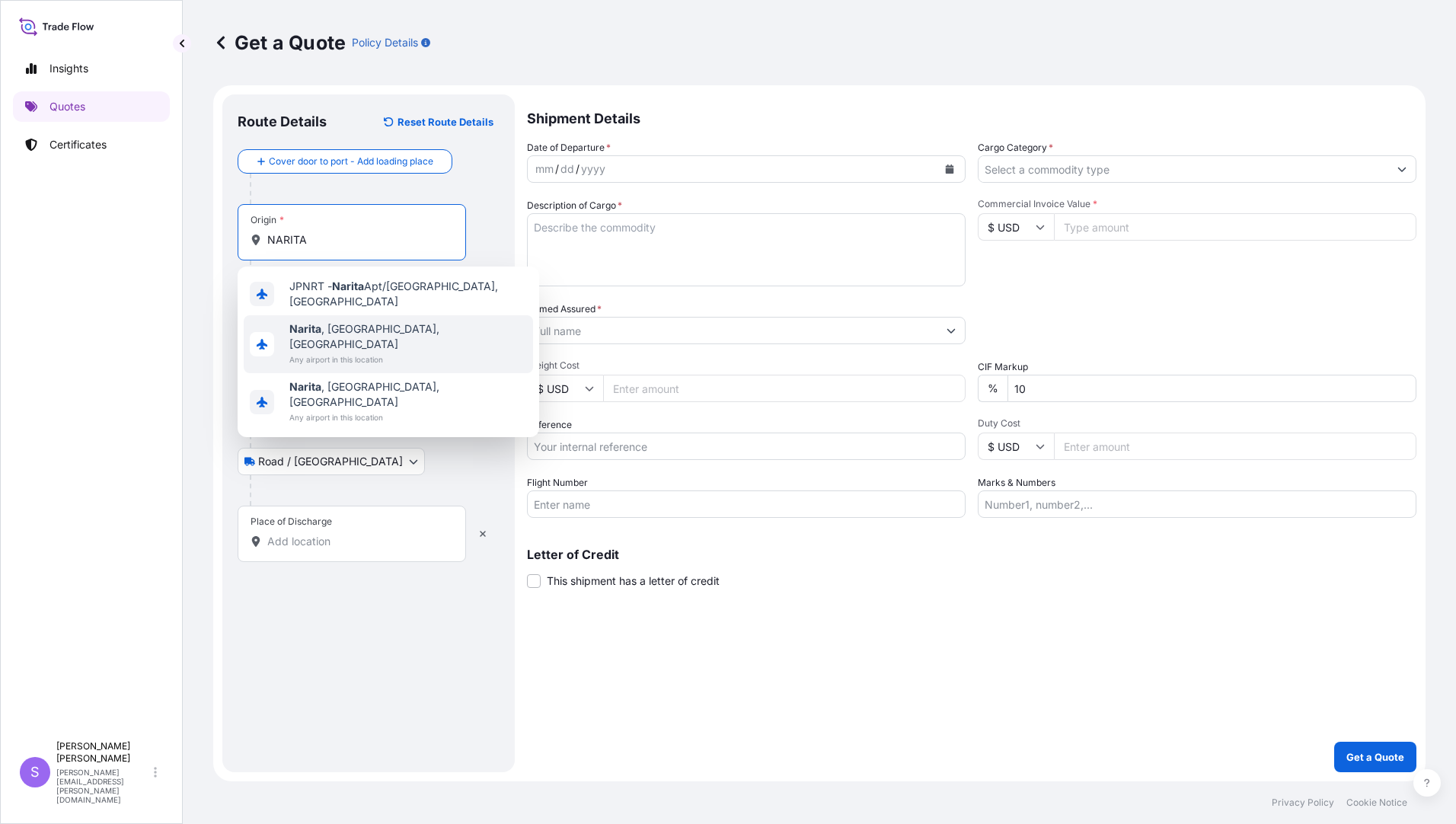
click at [340, 321] on span "Narita , Chiba, Japan" at bounding box center [408, 337] width 238 height 31
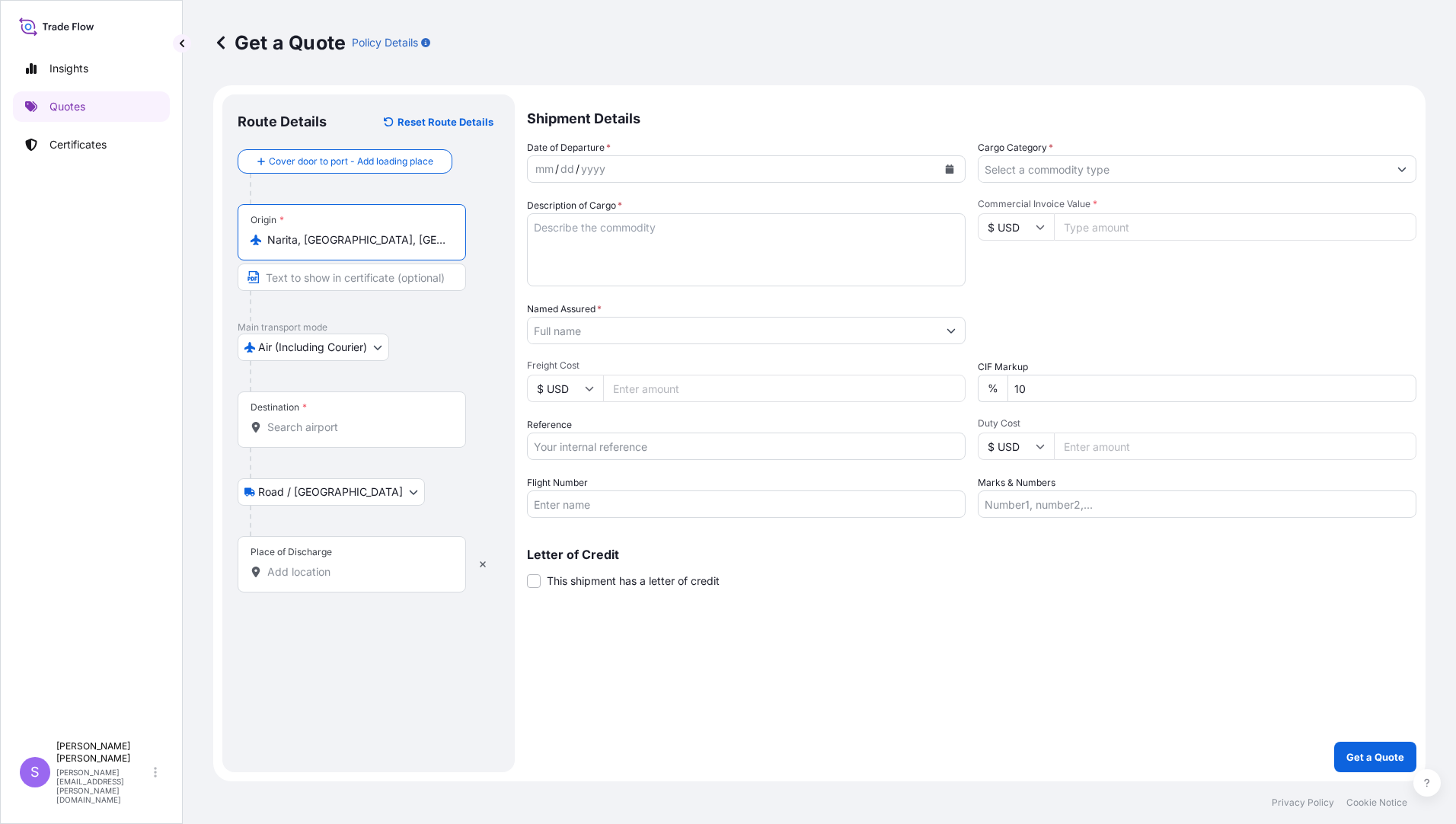
type input "Narita, Chiba, Japan"
click at [317, 430] on input "Destination *" at bounding box center [358, 426] width 180 height 15
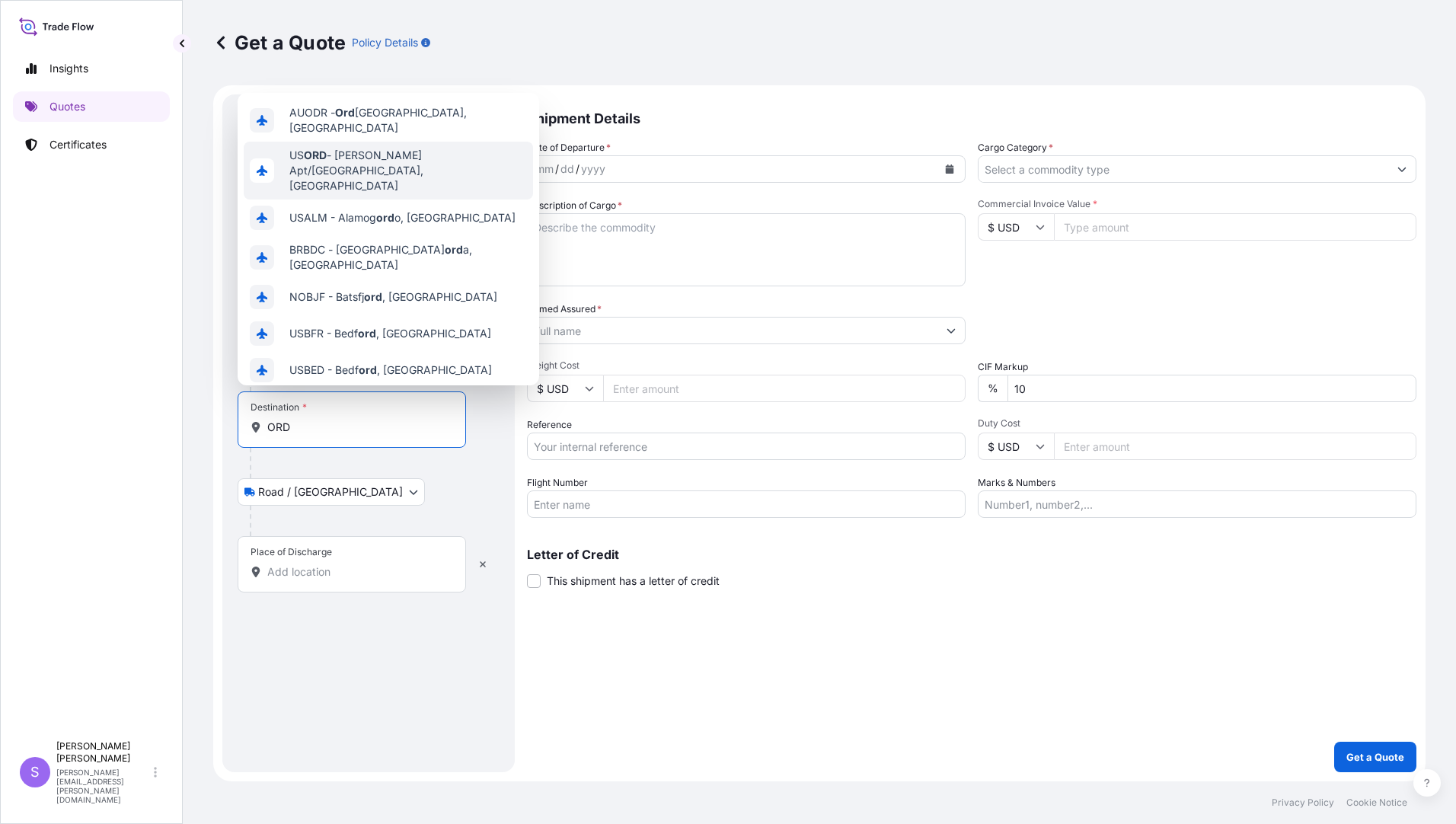
click at [364, 145] on div "US ORD - OHare Apt/Chicago, United States" at bounding box center [388, 170] width 289 height 58
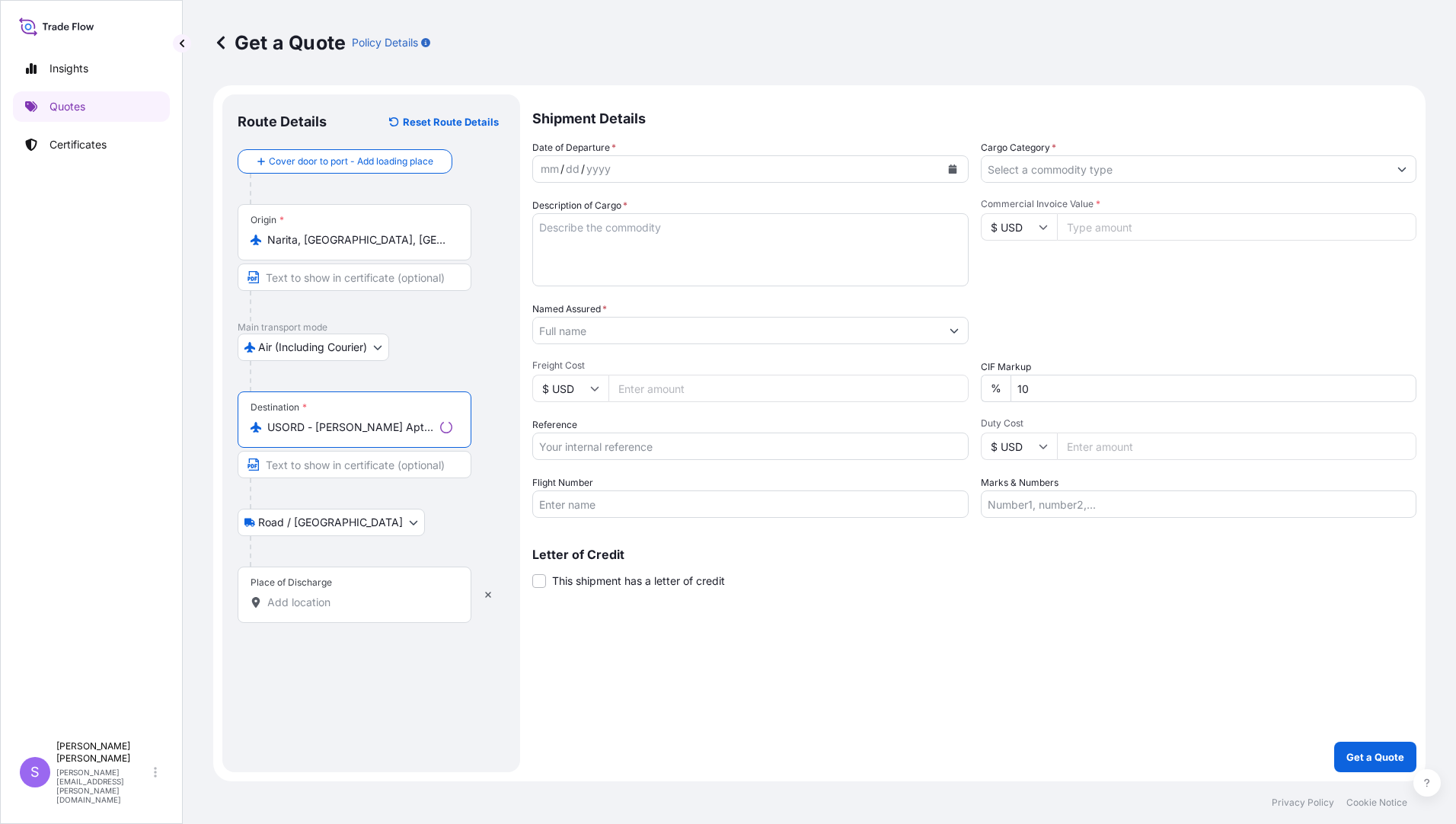
type input "USORD - OHare Apt/Chicago, United States"
click at [343, 583] on div "Place of Discharge" at bounding box center [352, 594] width 228 height 56
click at [343, 594] on input "Place of Discharge" at bounding box center [358, 602] width 180 height 15
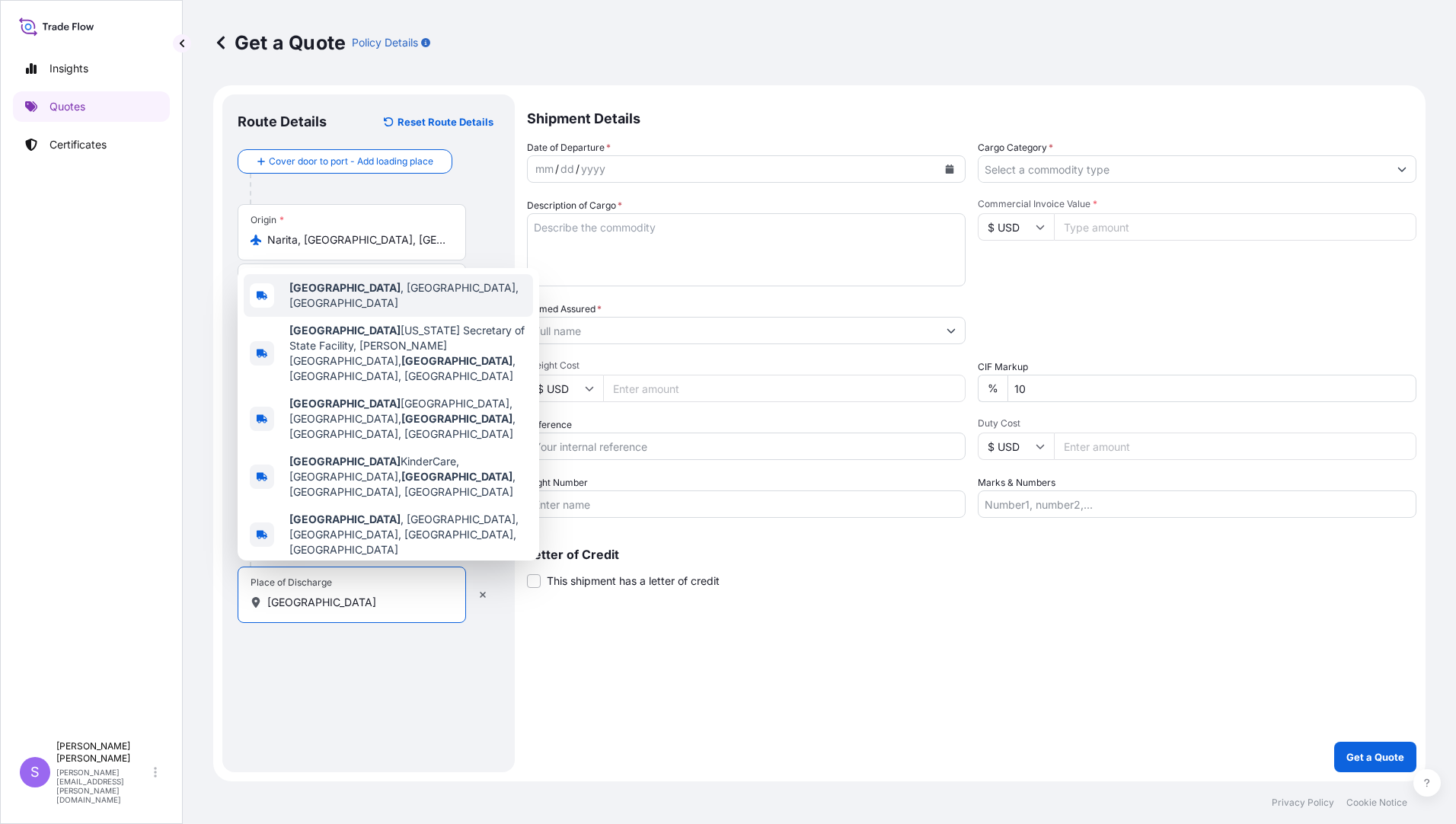
click at [366, 294] on b "Elk Grove Village" at bounding box center [345, 288] width 111 height 13
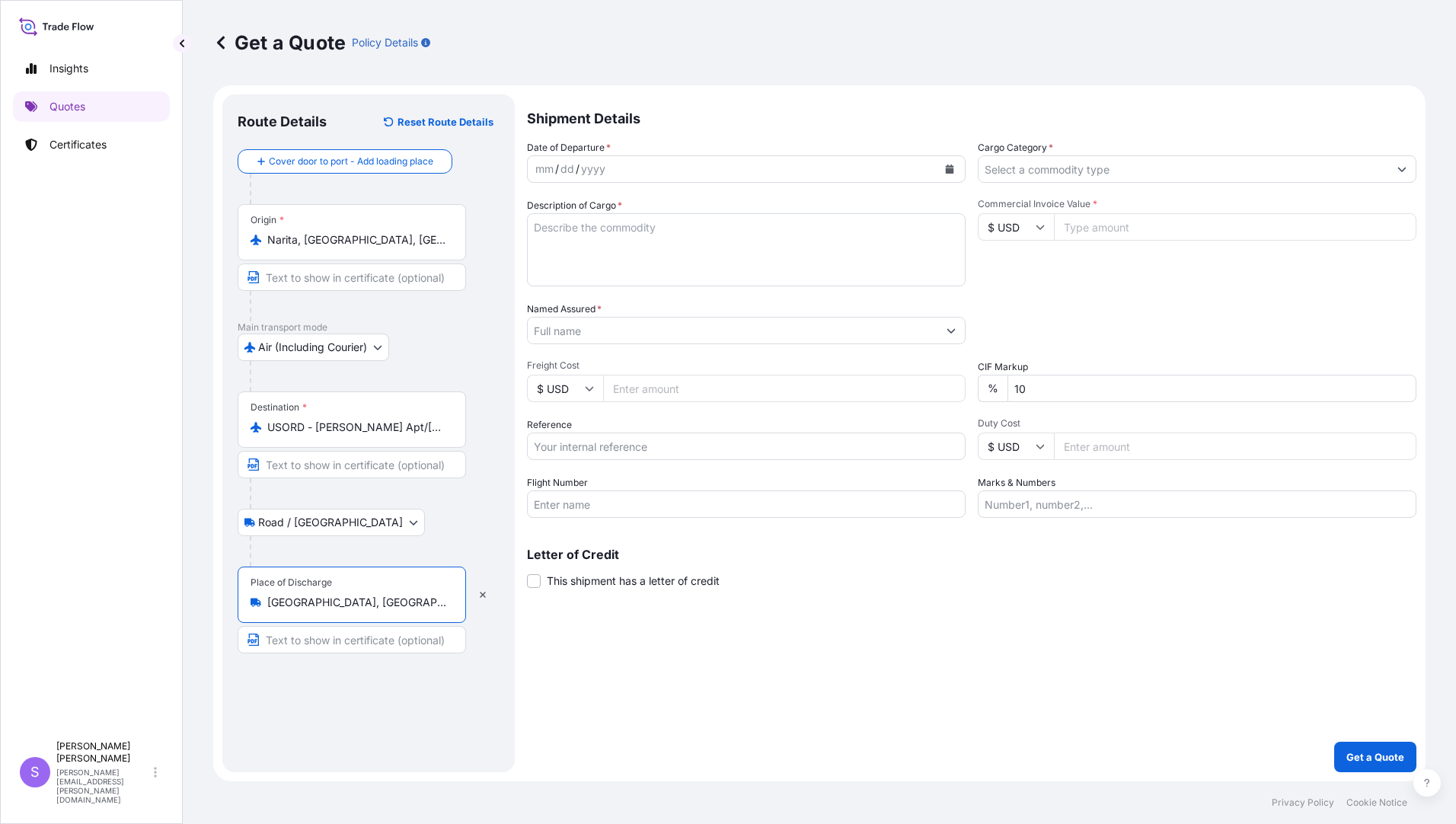
type input "Elk Grove Village, IL, USA"
click at [946, 171] on icon "Calendar" at bounding box center [950, 169] width 8 height 9
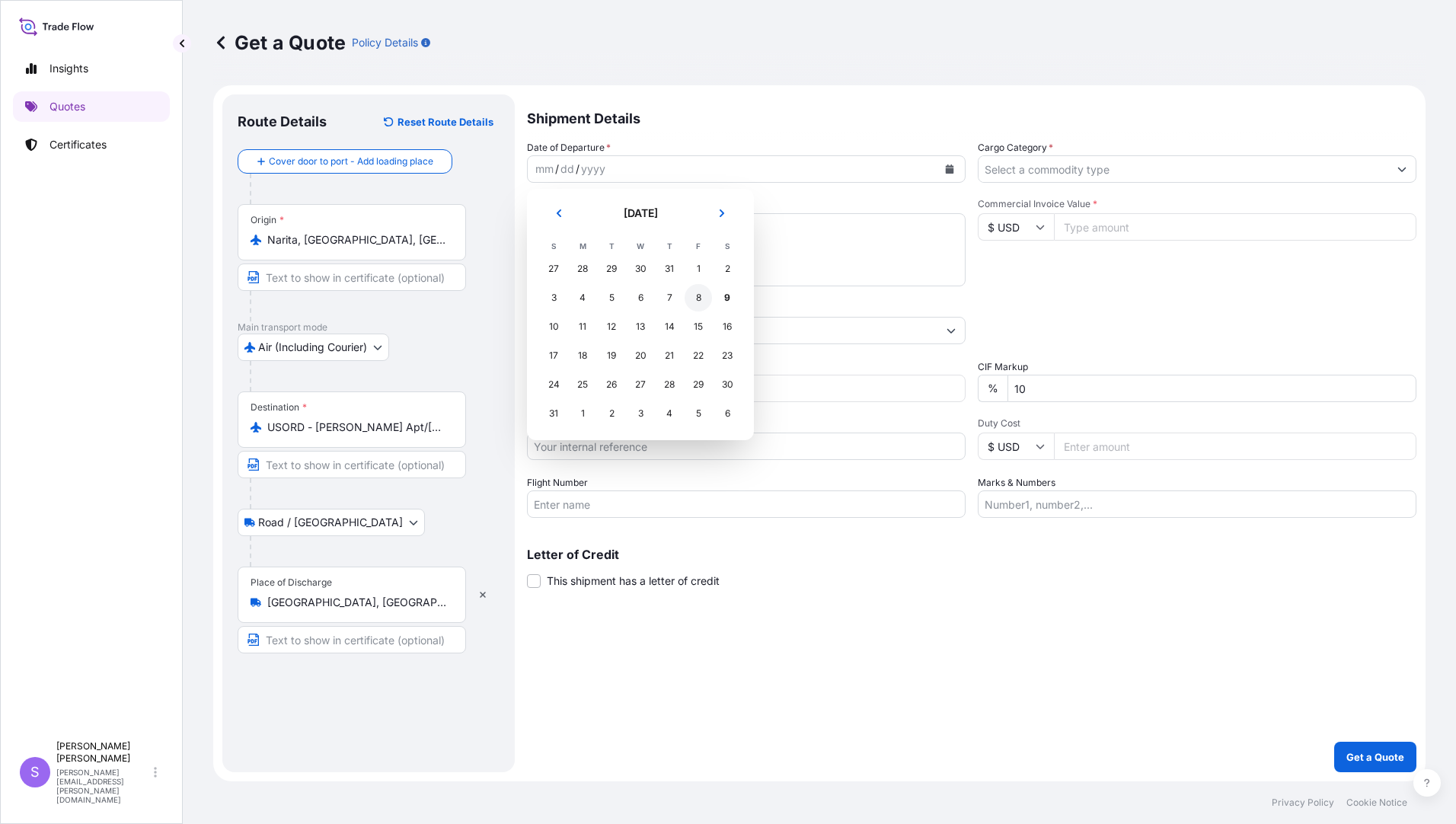
click at [699, 300] on div "8" at bounding box center [698, 298] width 27 height 27
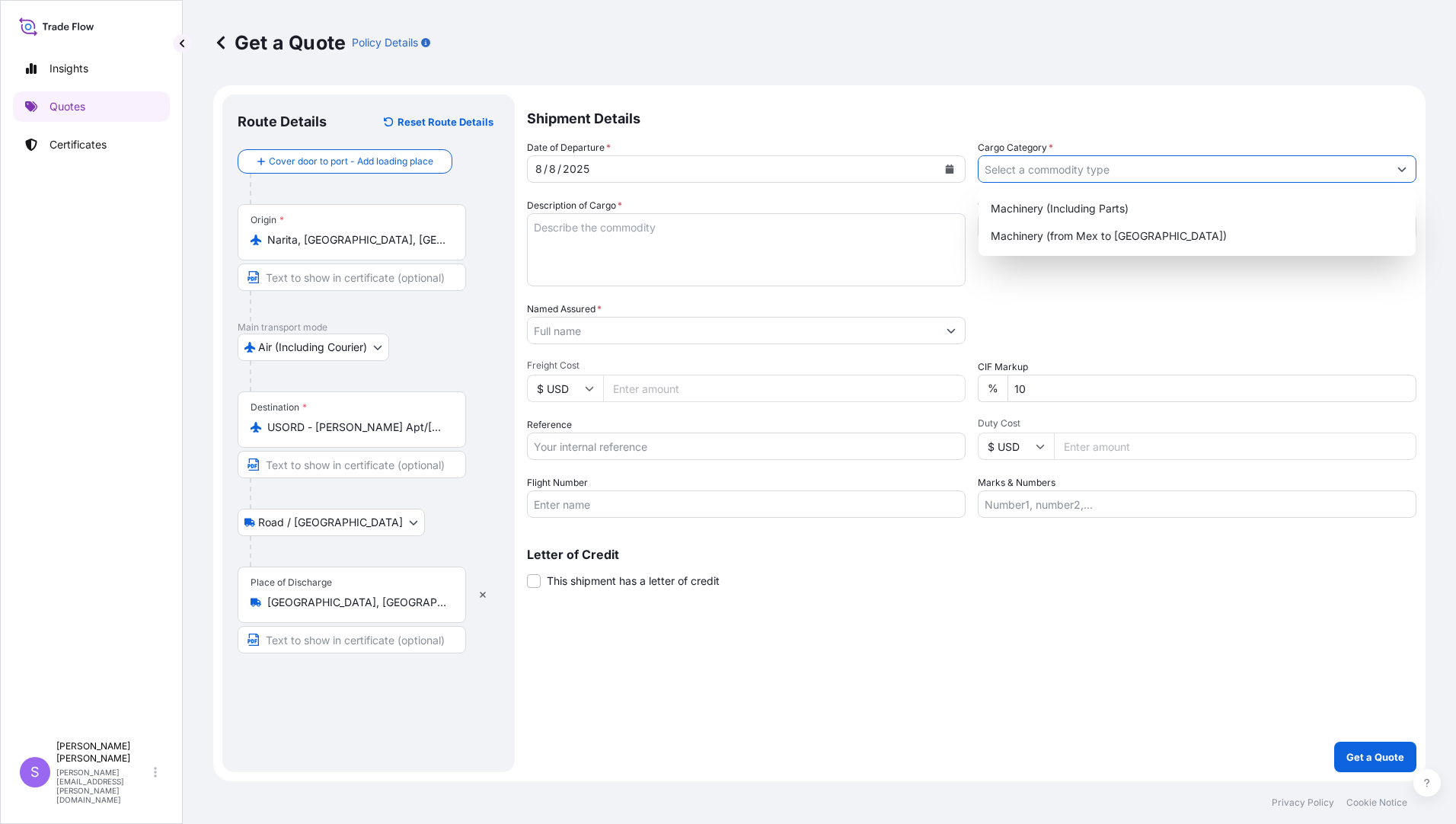
click at [1022, 173] on input "Cargo Category *" at bounding box center [1184, 169] width 410 height 27
click at [1028, 207] on div "Machinery (Including Parts)" at bounding box center [1197, 209] width 425 height 27
type input "Machinery (Including Parts)"
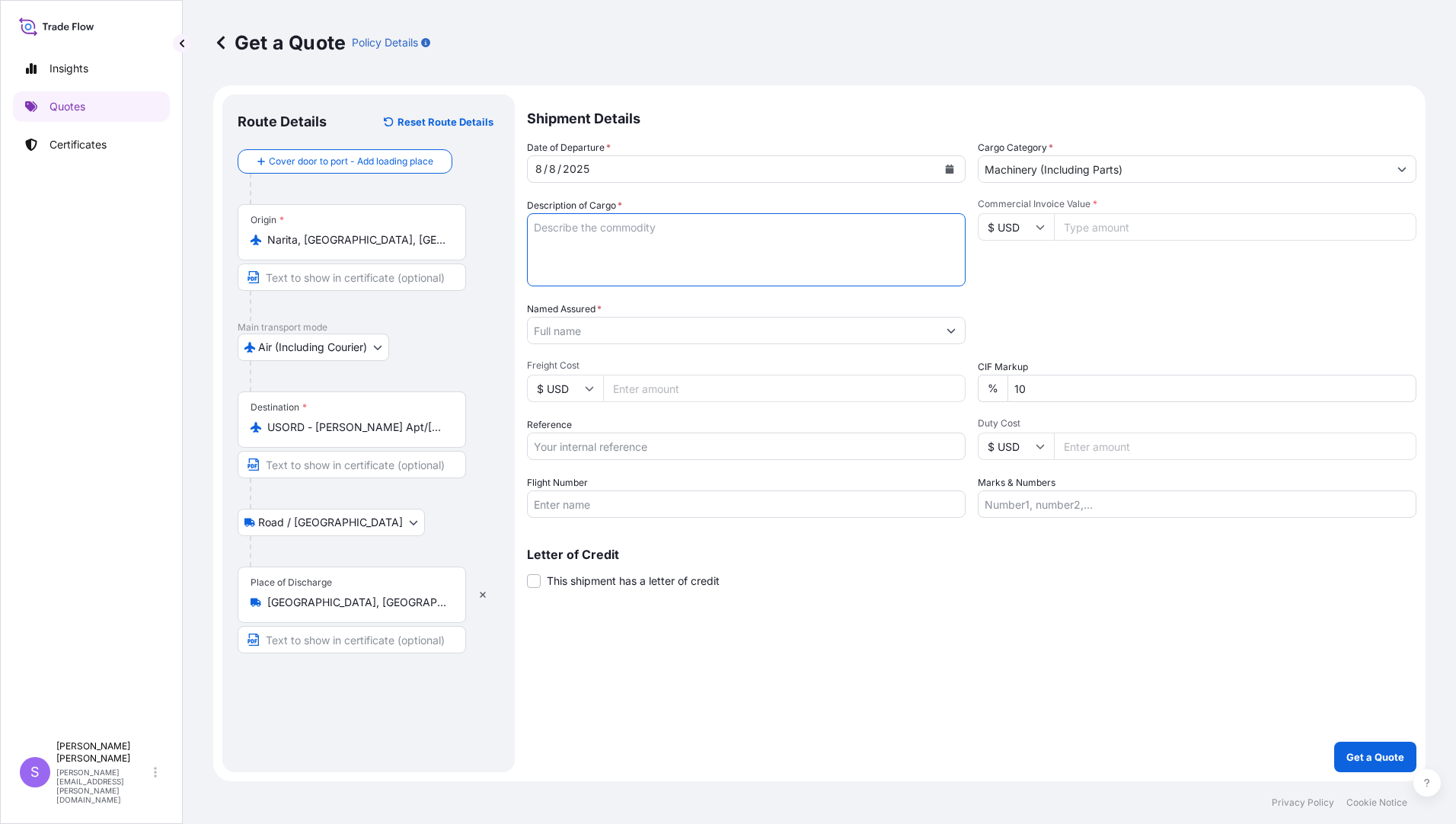
click at [636, 273] on textarea "Description of Cargo *" at bounding box center [746, 249] width 439 height 73
type textarea "FSE PARTS FOR MATERIAL HANDLING SYSTEM"
click at [1148, 234] on input "Commercial Invoice Value *" at bounding box center [1235, 226] width 362 height 27
type input "3356.07"
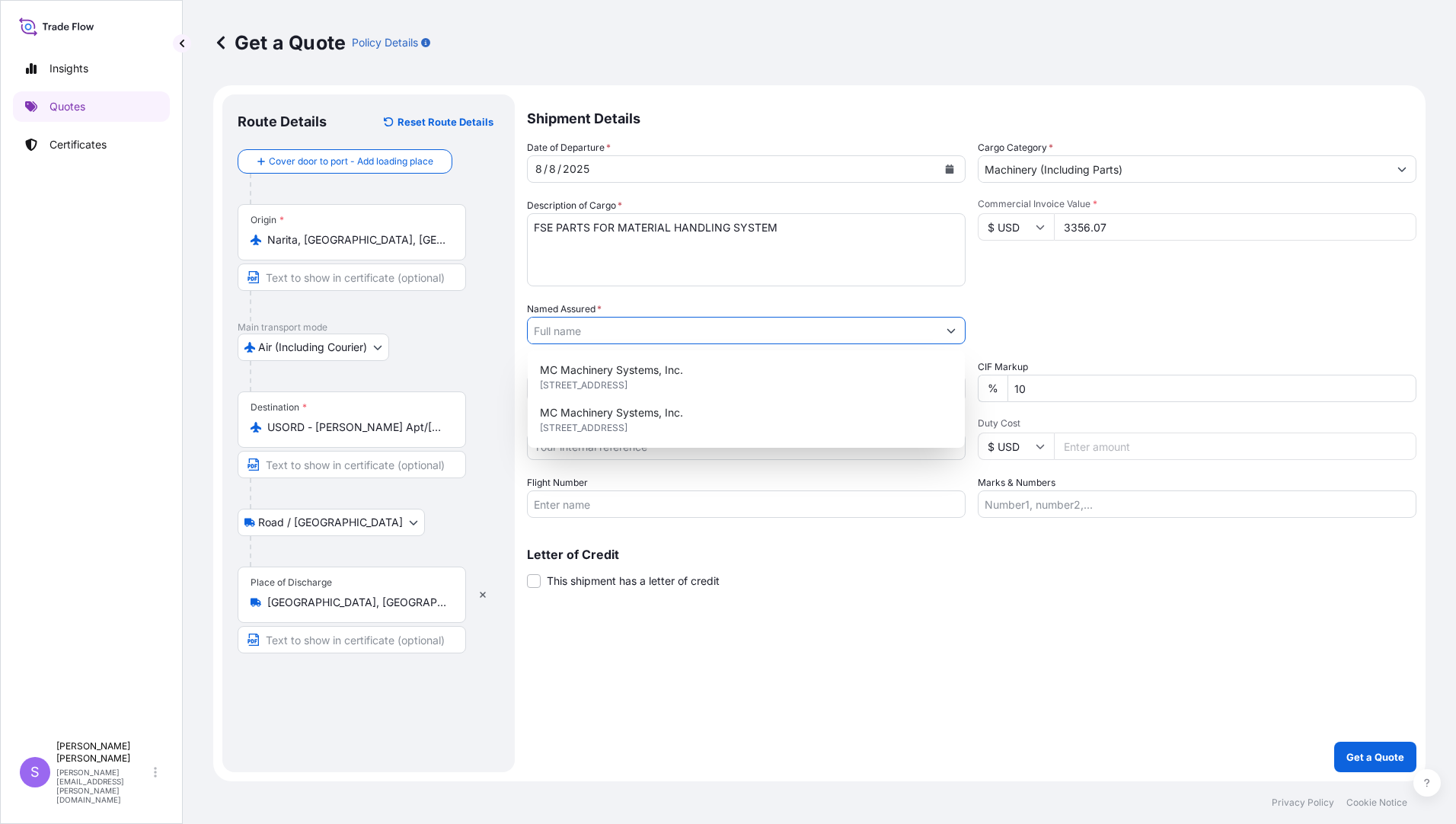
click at [636, 339] on input "Named Assured *" at bounding box center [733, 330] width 410 height 27
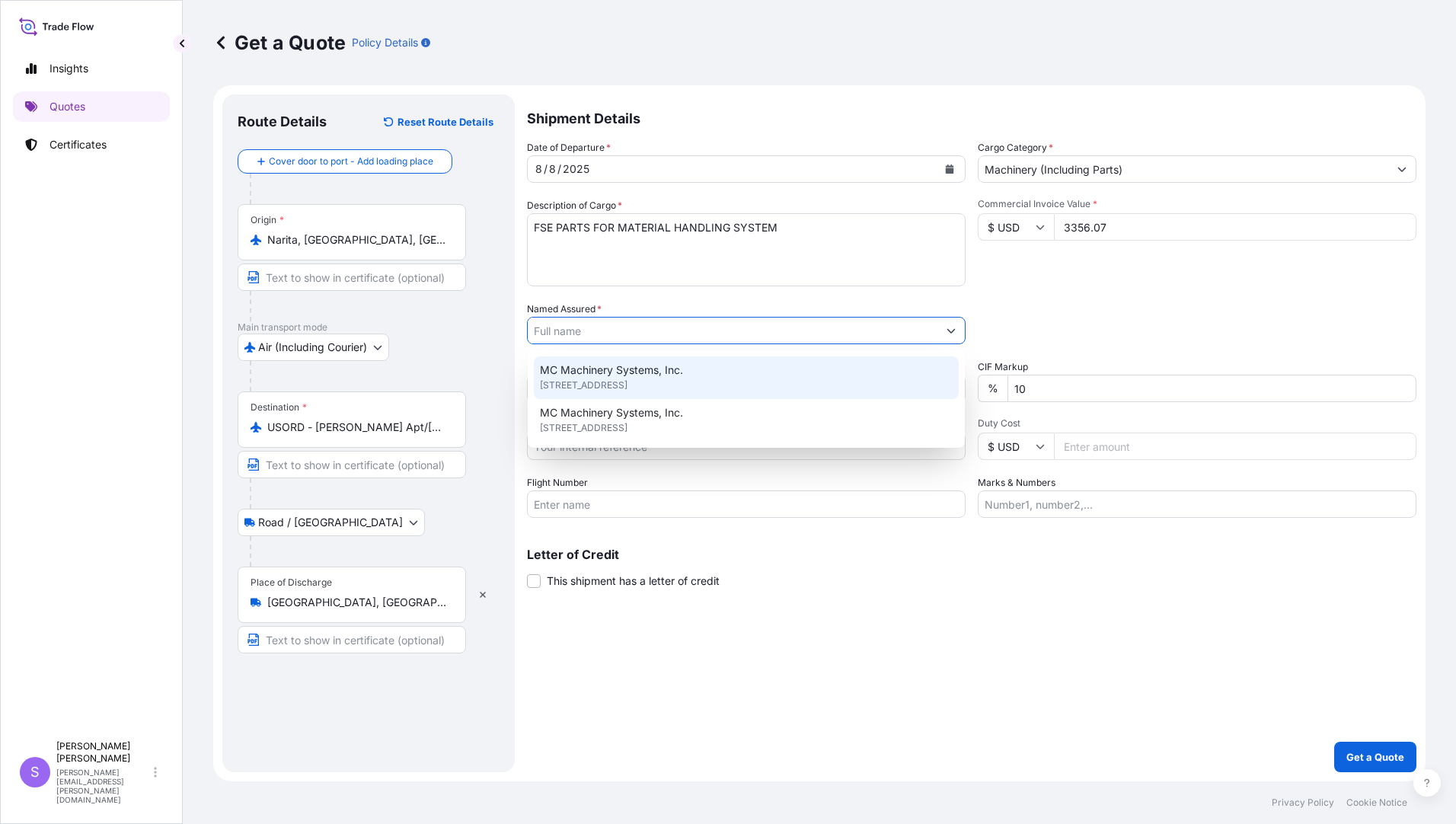
click at [628, 367] on span "MC Machinery Systems, Inc." at bounding box center [611, 369] width 143 height 15
type input "MC Machinery Systems, Inc."
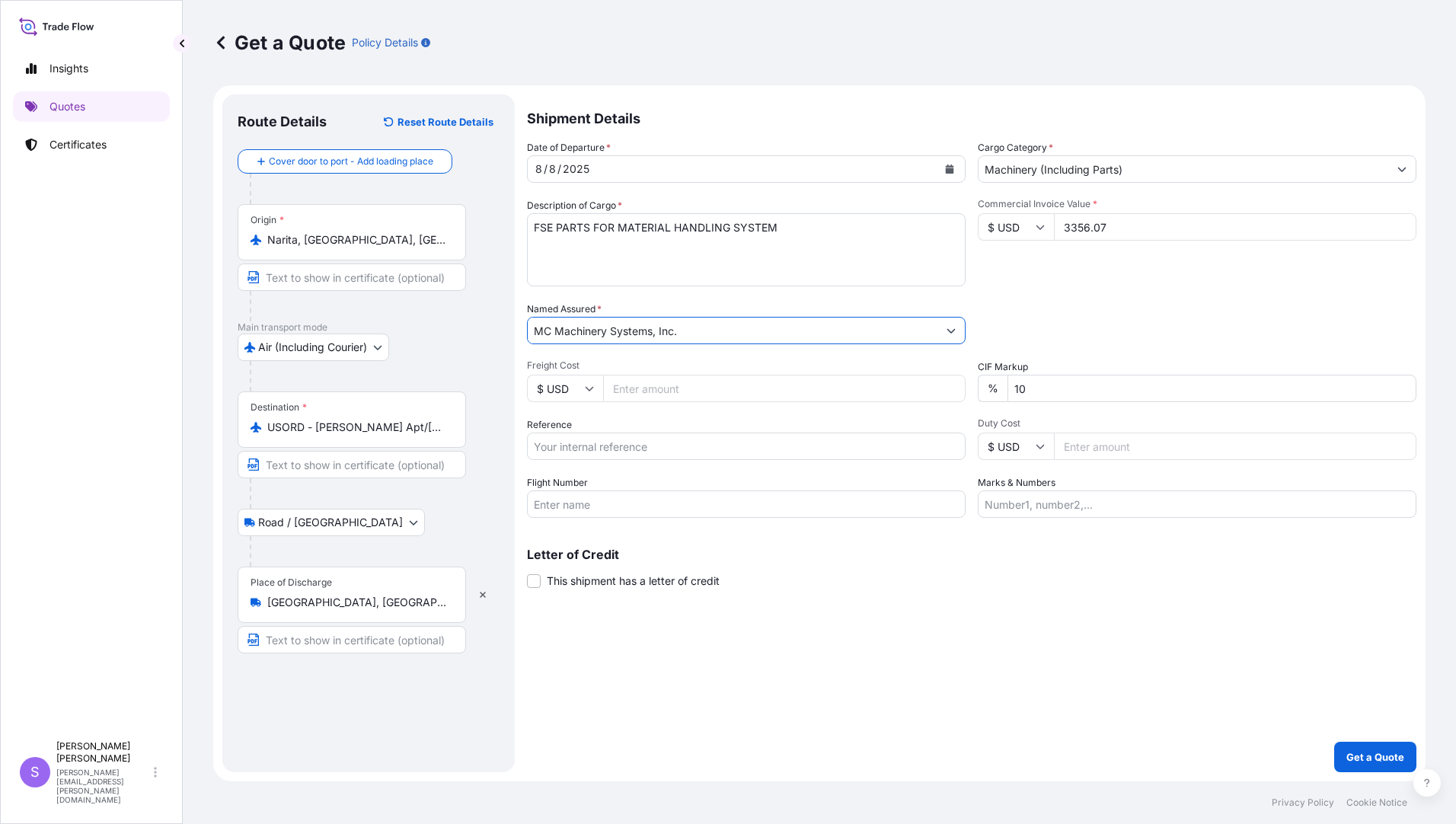
click at [656, 394] on input "Freight Cost" at bounding box center [784, 388] width 362 height 27
type input "769.47"
click at [694, 444] on input "Reference" at bounding box center [746, 446] width 439 height 27
type input "YJP-5223 2014"
click at [639, 494] on input "Flight Number" at bounding box center [746, 504] width 439 height 27
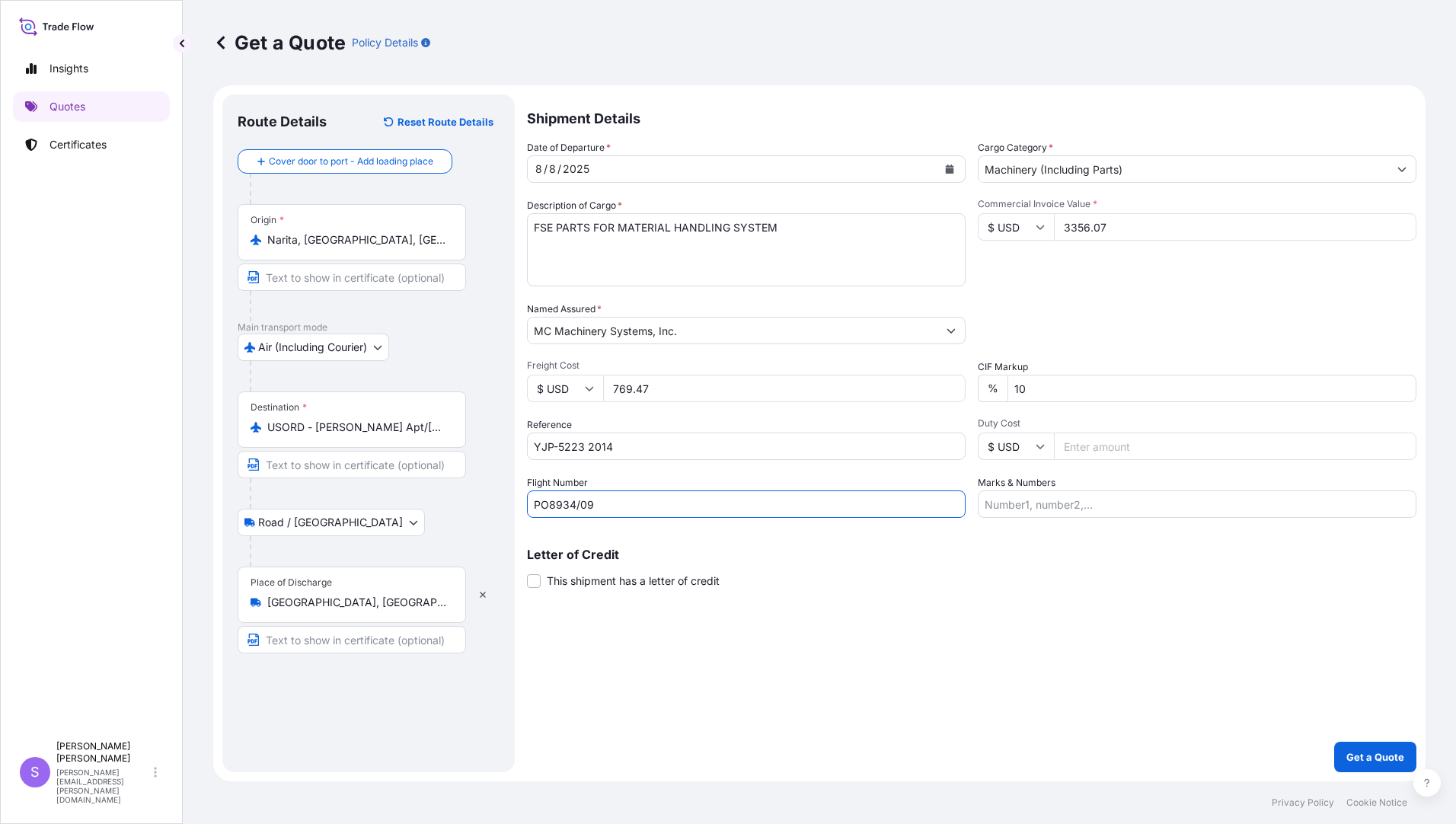
type input "PO8934/09"
click at [1076, 512] on input "Marks & Numbers" at bounding box center [1197, 504] width 439 height 27
type input "196519, 196541, 196620, 196660, 196975"
click at [1352, 749] on p "Get a Quote" at bounding box center [1376, 757] width 58 height 15
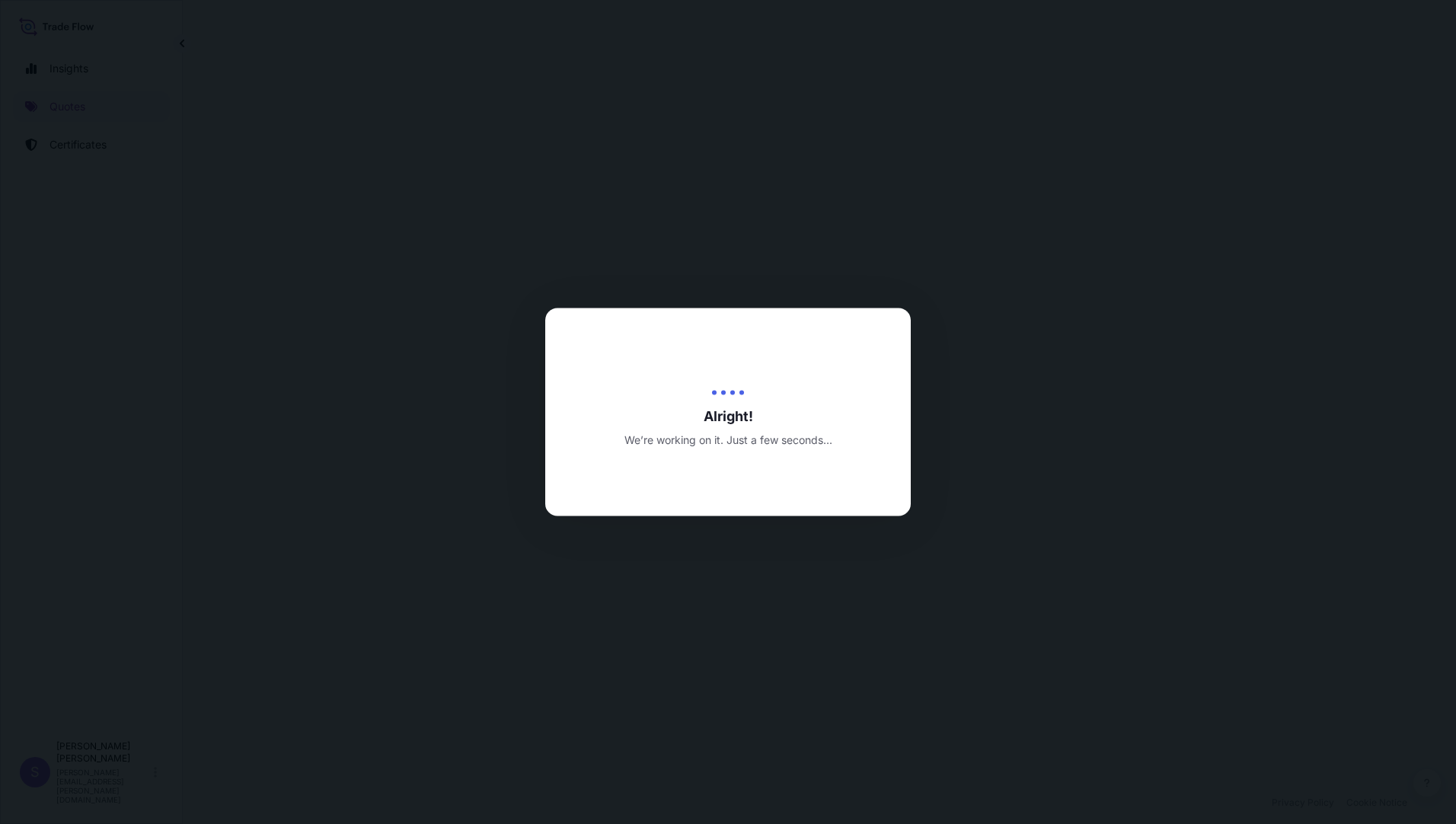
select select "Air (Including Courier)"
select select "Road / Inland"
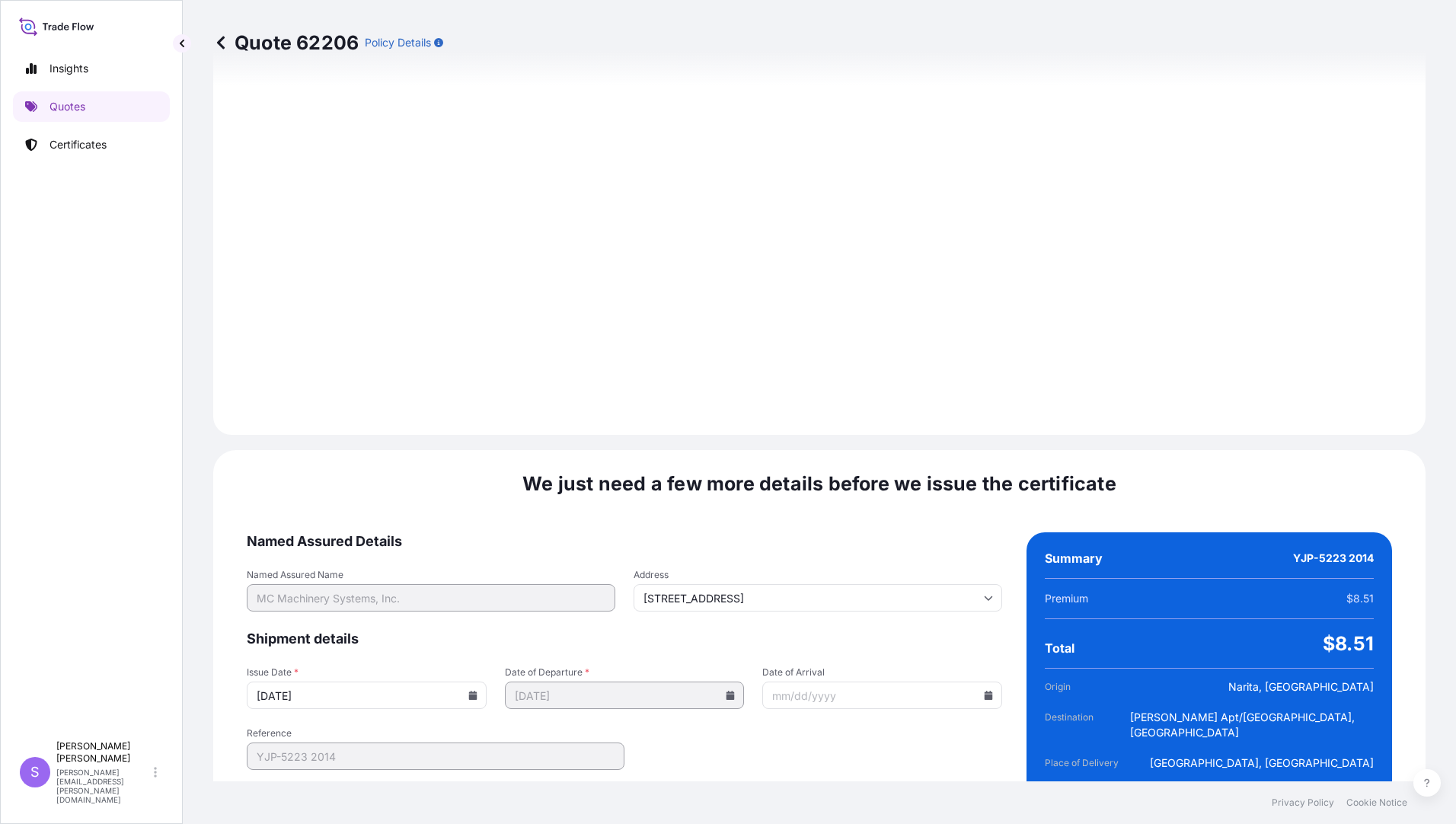
scroll to position [1675, 0]
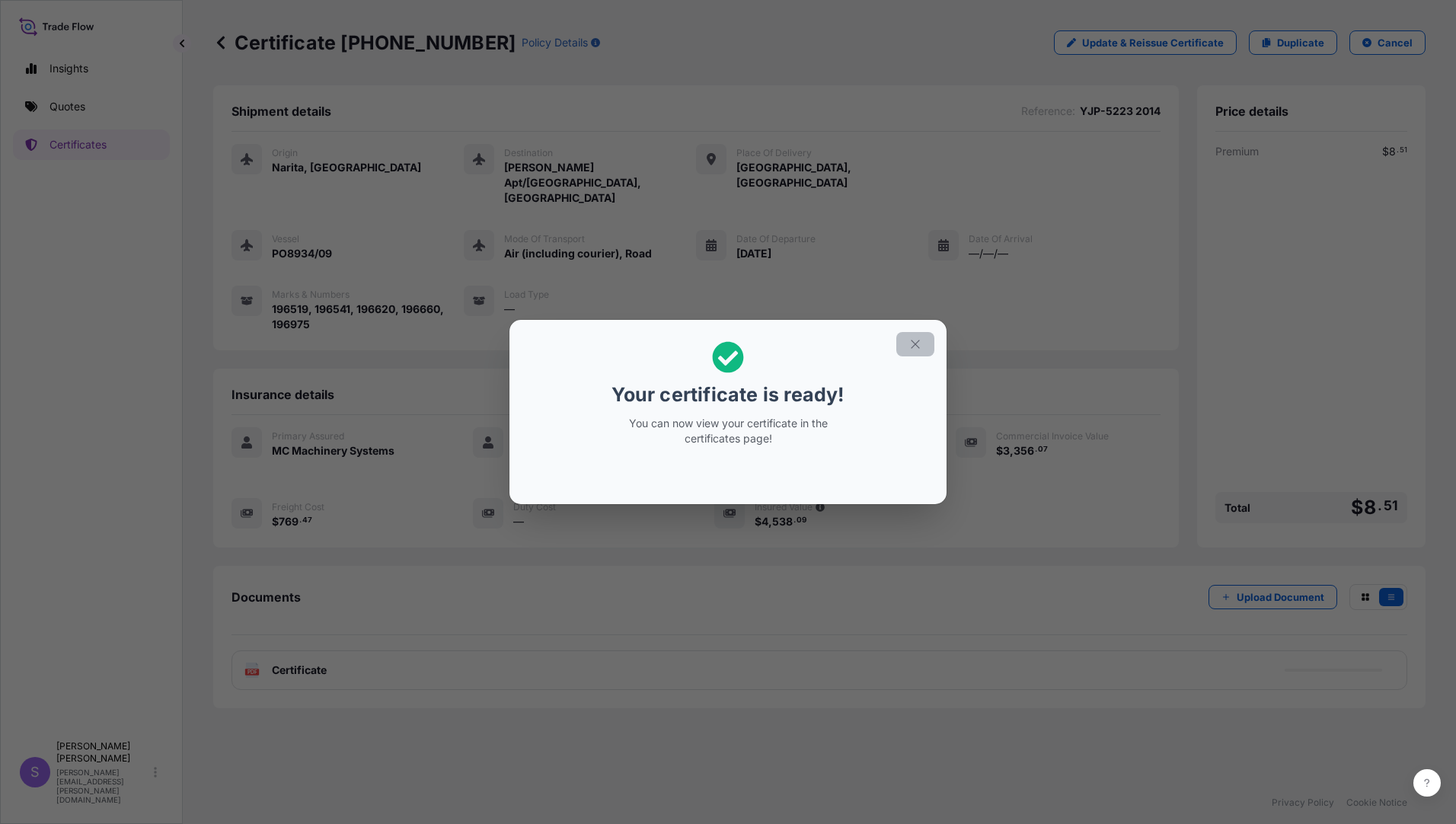
click at [918, 347] on icon "button" at bounding box center [915, 344] width 8 height 8
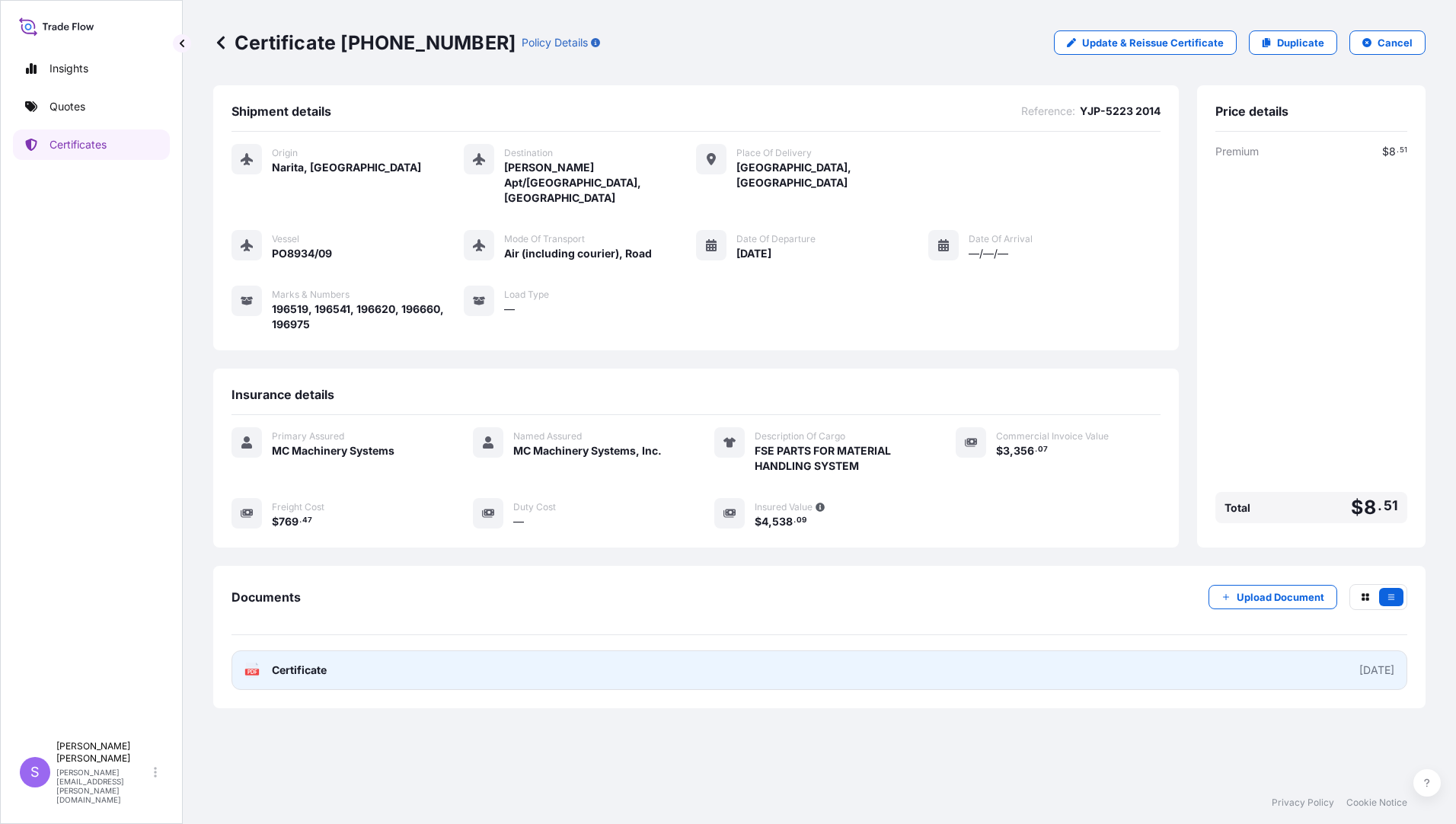
click at [282, 663] on span "Certificate" at bounding box center [299, 670] width 55 height 15
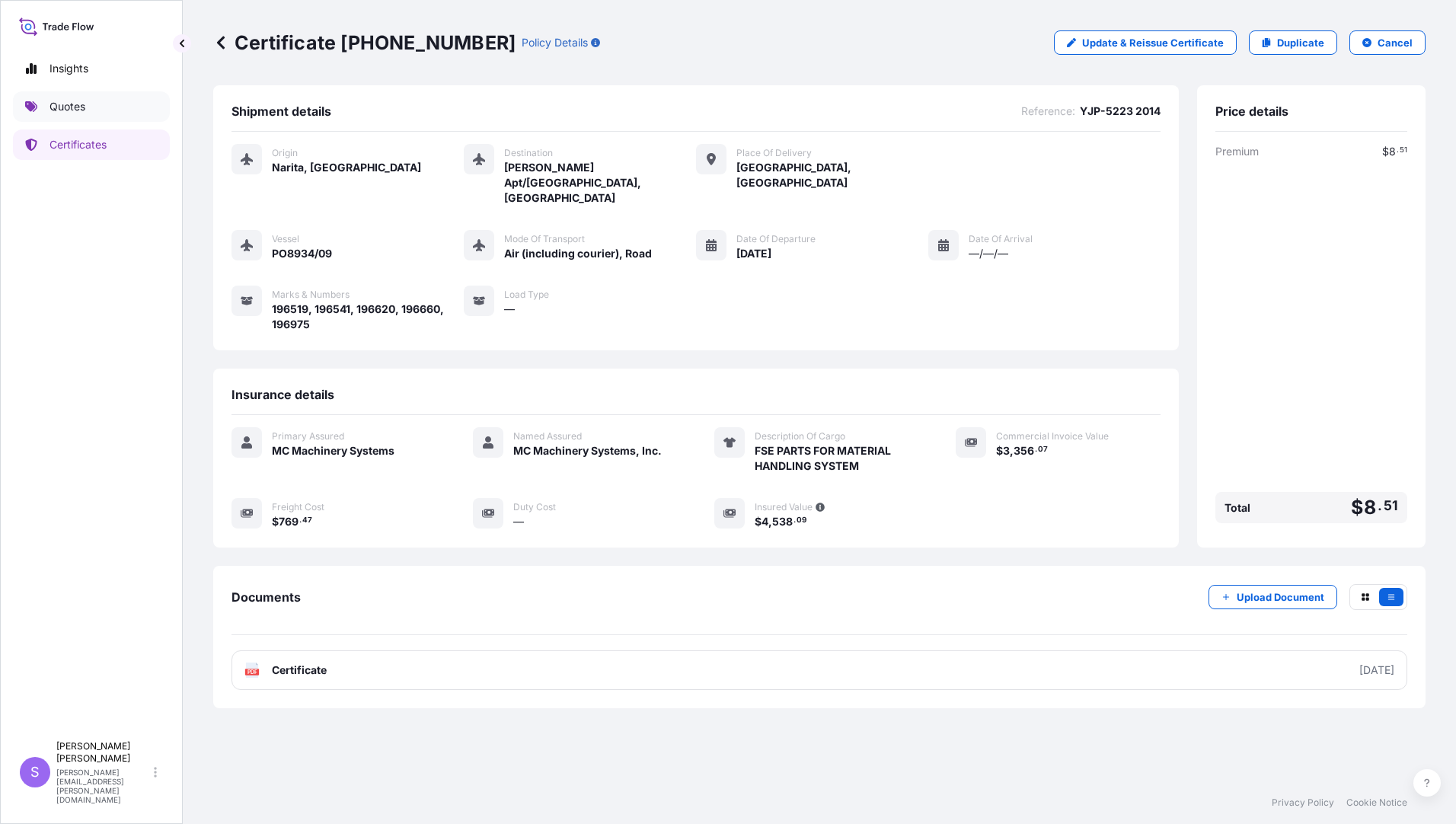
click at [89, 108] on link "Quotes" at bounding box center [91, 107] width 157 height 31
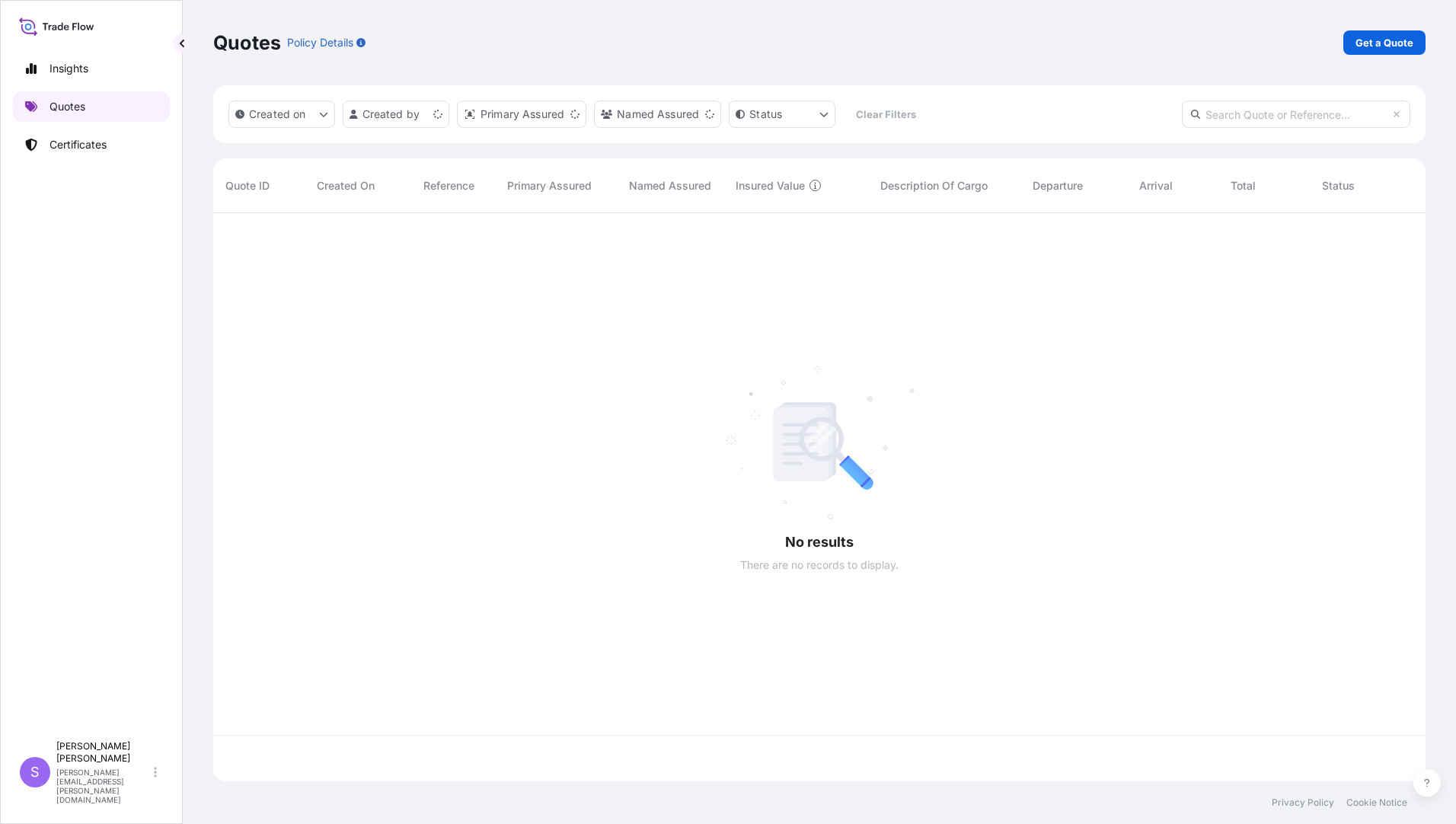
scroll to position [565, 1201]
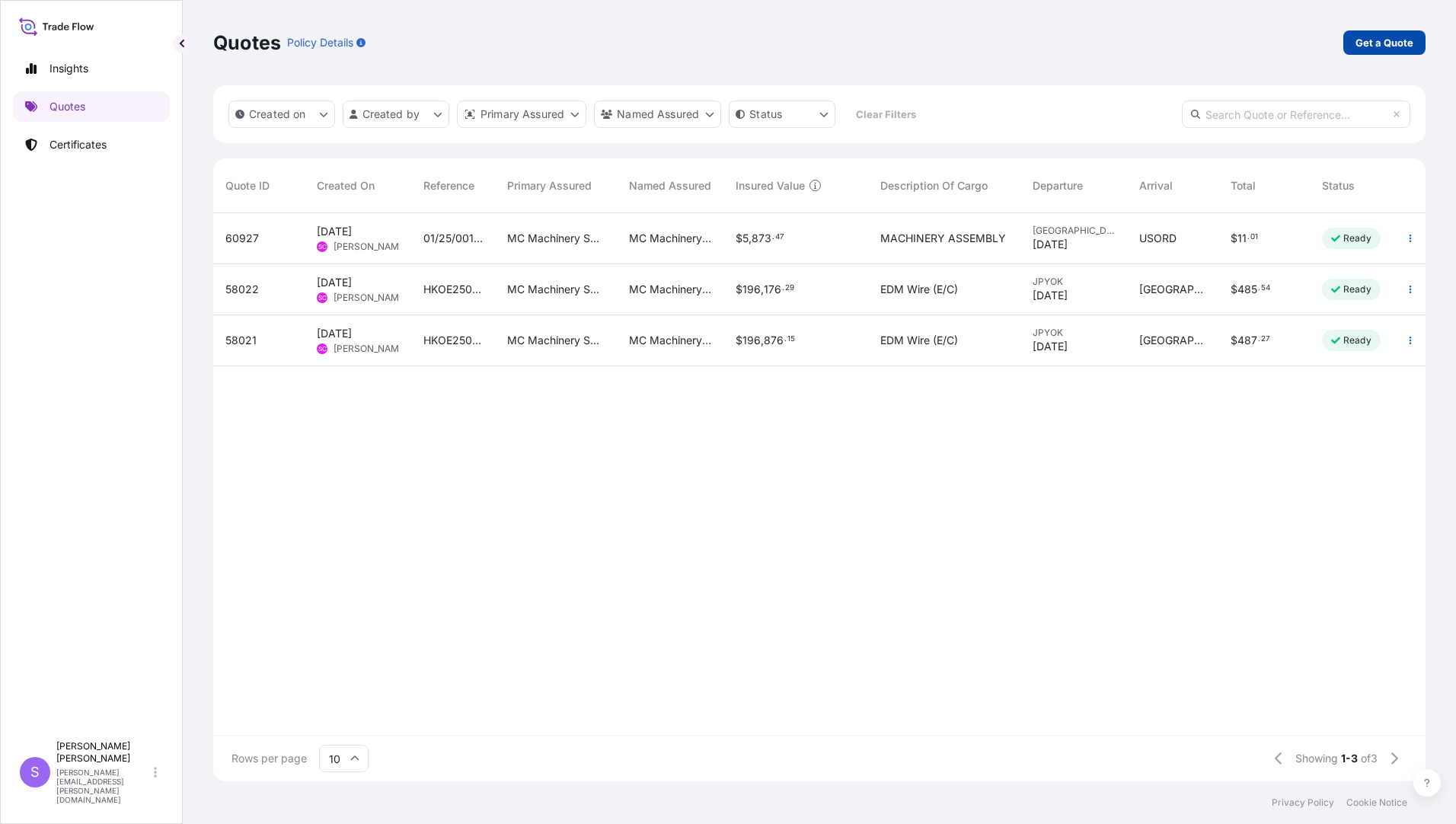
click at [1372, 42] on p "Get a Quote" at bounding box center [1384, 43] width 58 height 15
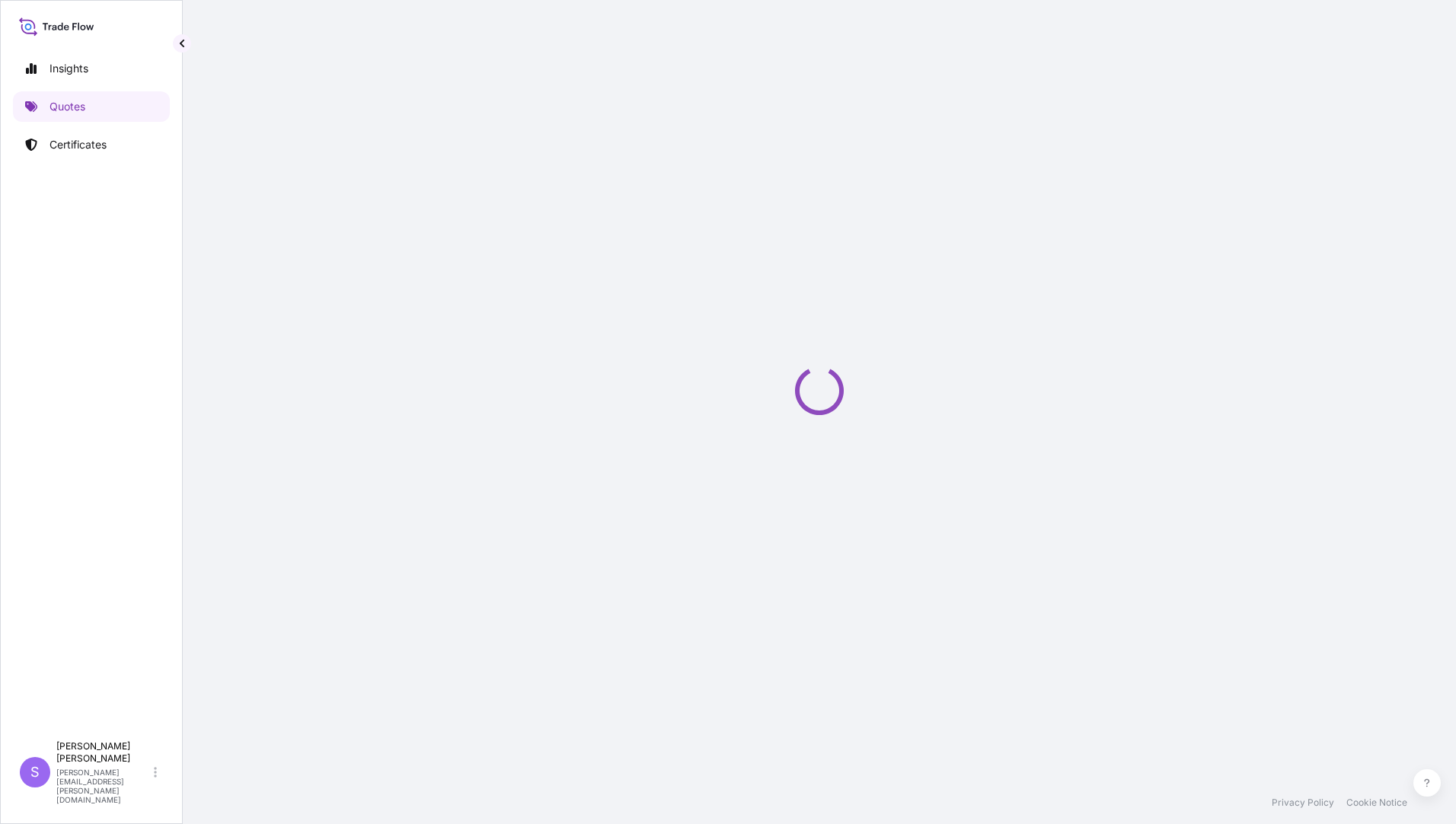
select select "Ocean Vessel"
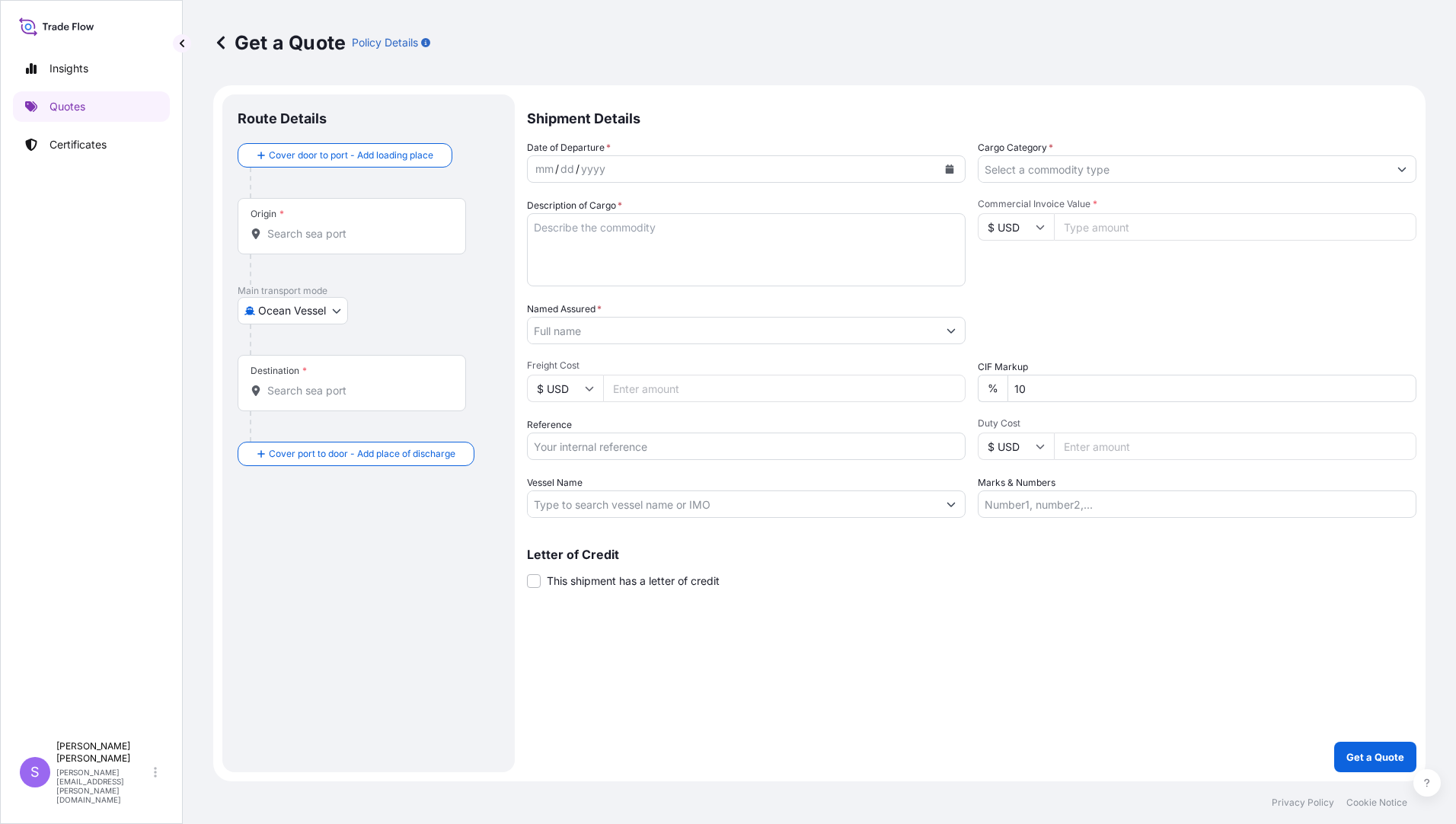
click at [305, 316] on body "Insights Quotes Certificates S Stephanie McDade stephanie.mcdade@mcmachinery.co…" at bounding box center [728, 412] width 1456 height 824
click at [303, 376] on span "Air (Including Courier)" at bounding box center [321, 377] width 109 height 15
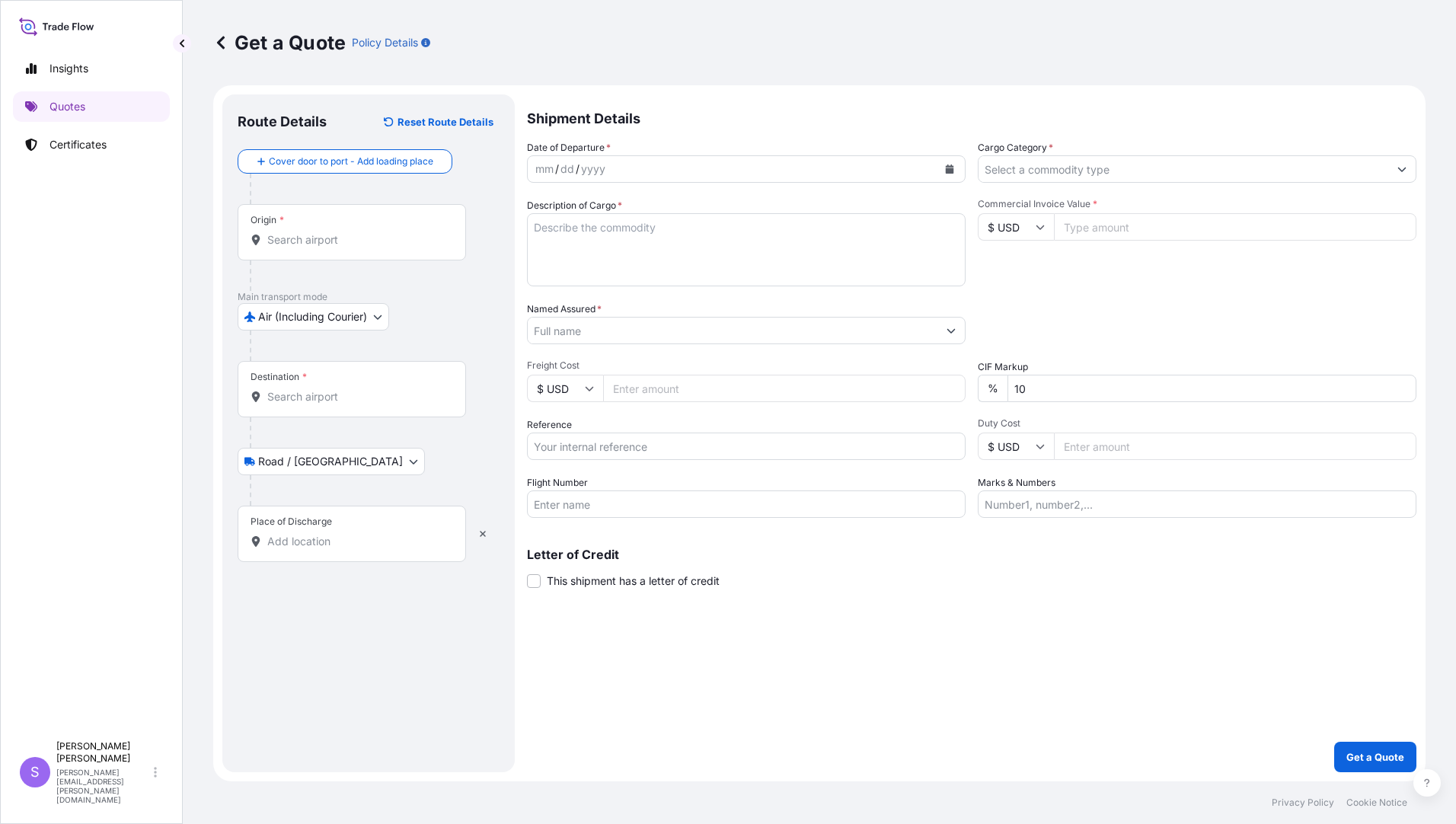
click at [322, 246] on input "Origin *" at bounding box center [358, 239] width 180 height 15
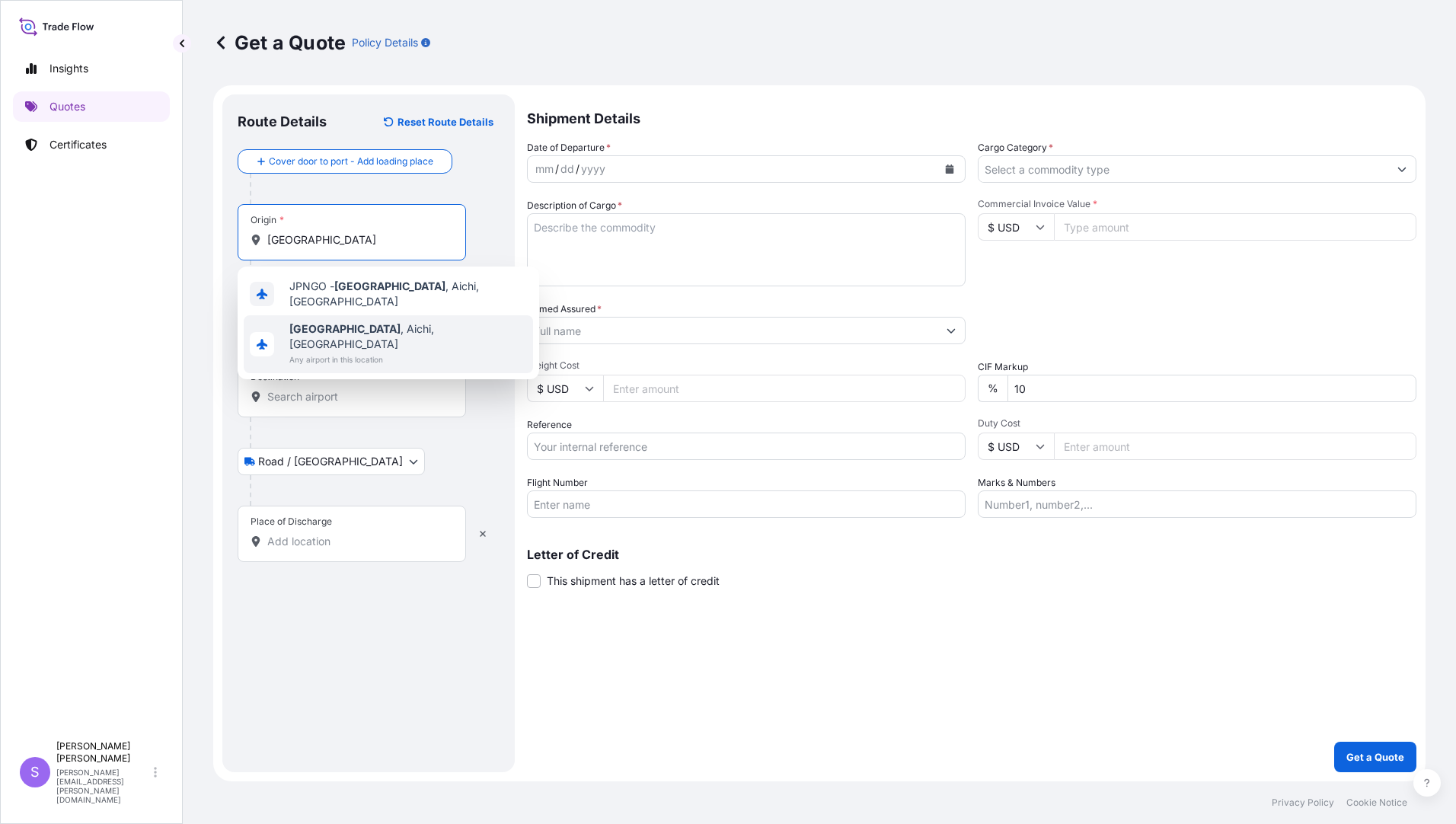
click at [346, 352] on span "Any airport in this location" at bounding box center [408, 359] width 238 height 15
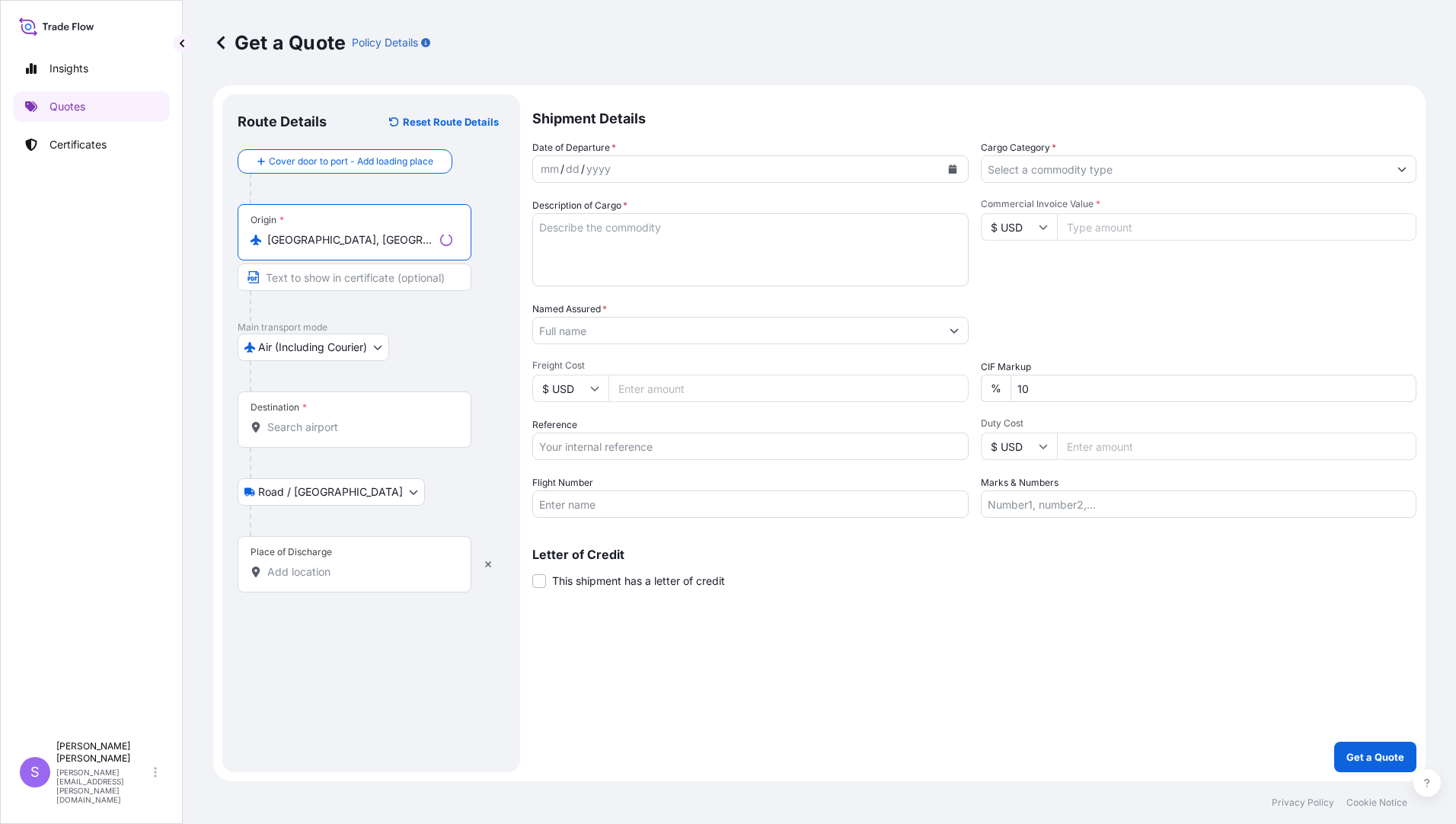
type input "Nagoya, Aichi, Japan"
click at [329, 430] on input "Destination *" at bounding box center [360, 426] width 185 height 15
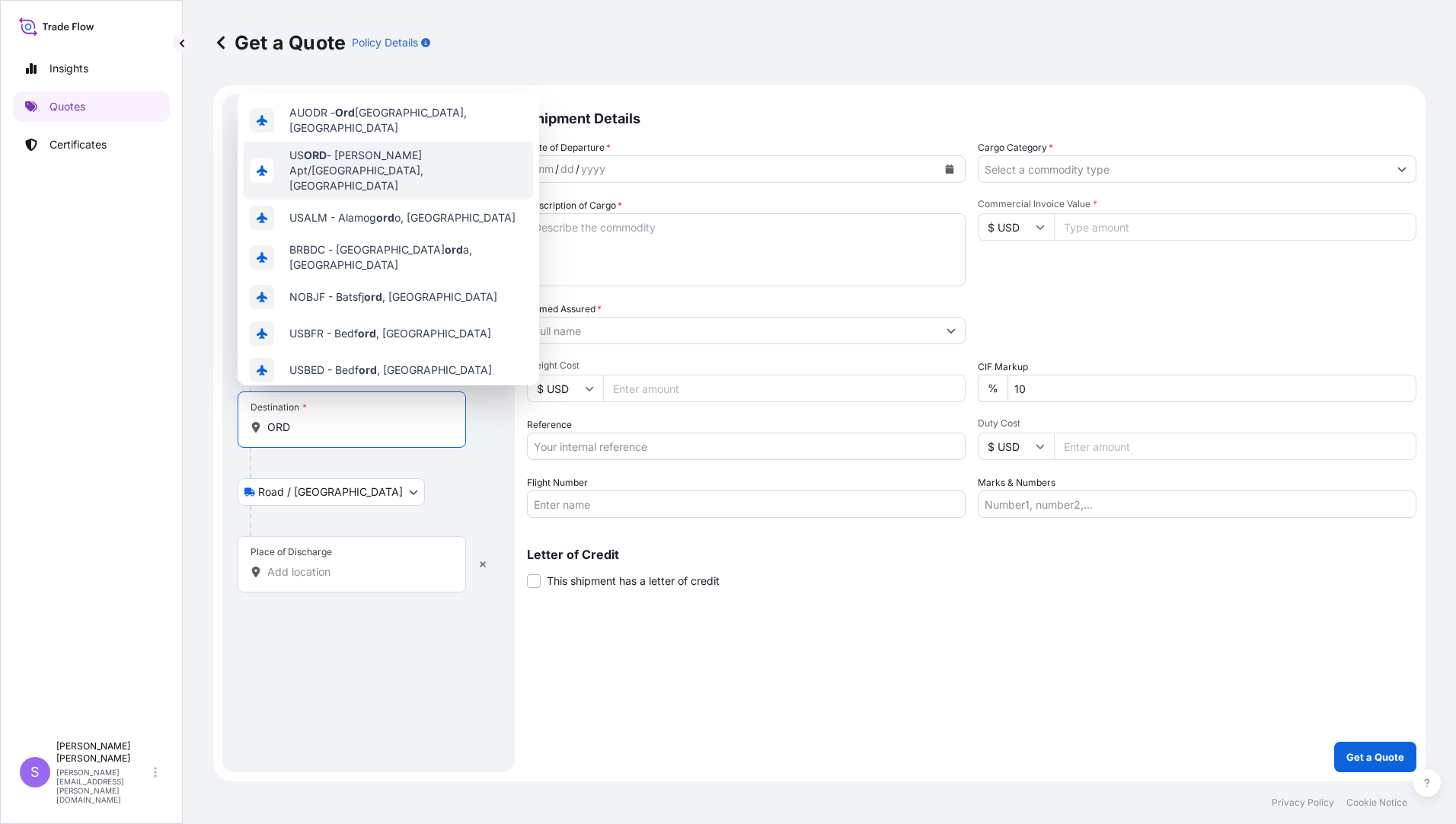
click at [390, 158] on span "US ORD - OHare Apt/Chicago, United States" at bounding box center [408, 170] width 238 height 46
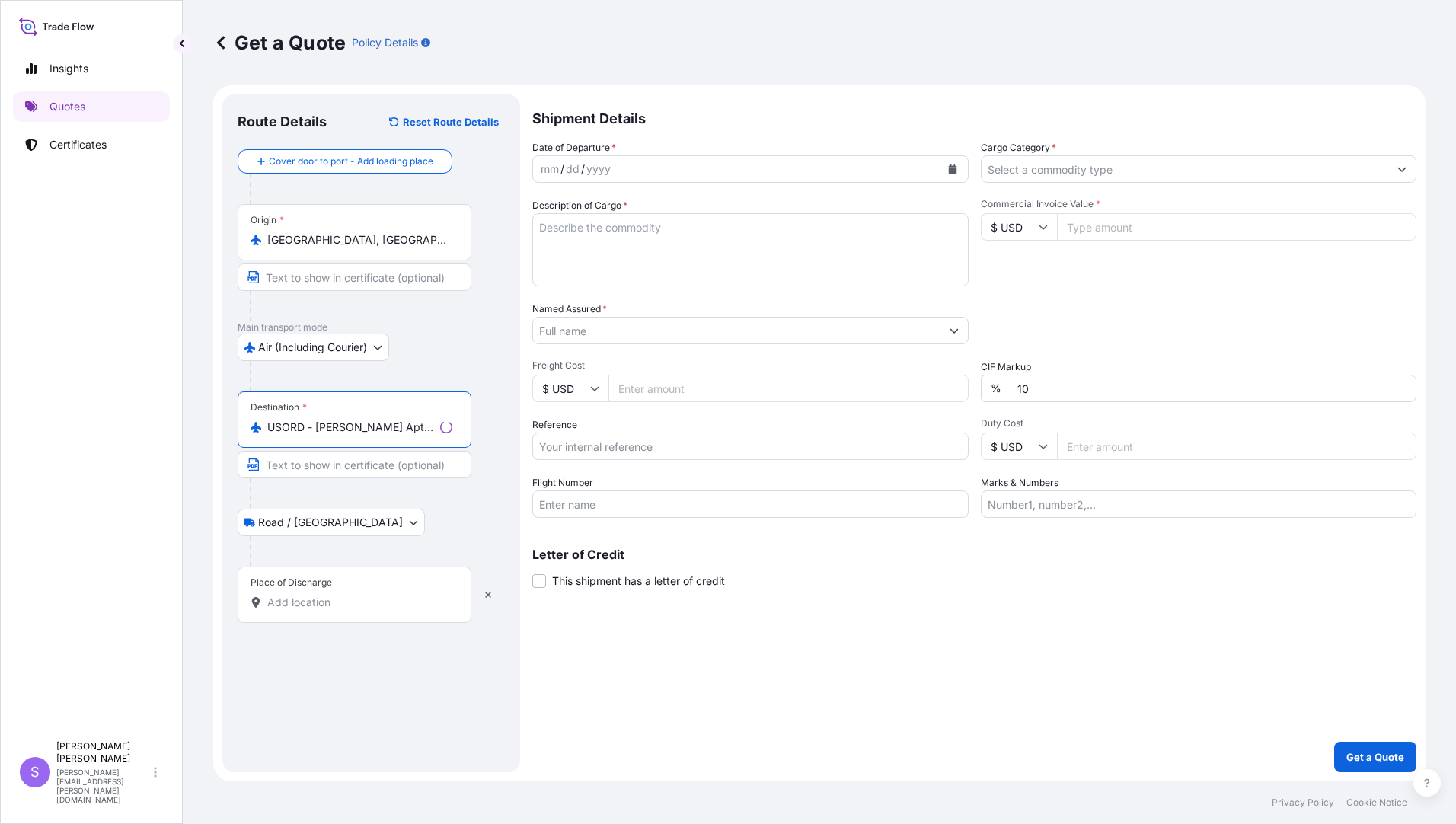
type input "USORD - OHare Apt/Chicago, United States"
click at [296, 599] on input "Place of Discharge" at bounding box center [360, 602] width 185 height 15
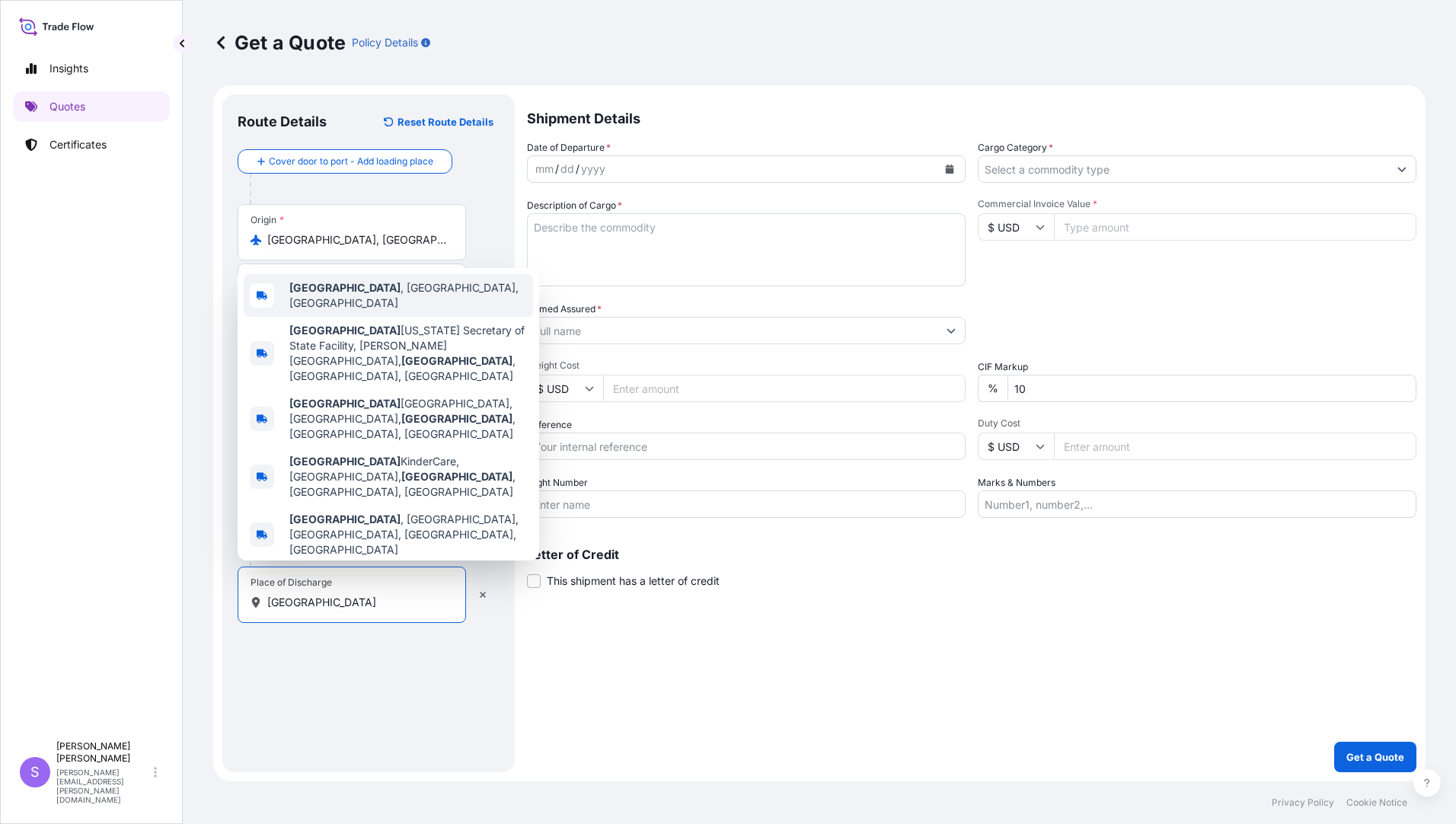
click at [380, 311] on span "Elk Grove Village , IL, USA" at bounding box center [408, 296] width 238 height 31
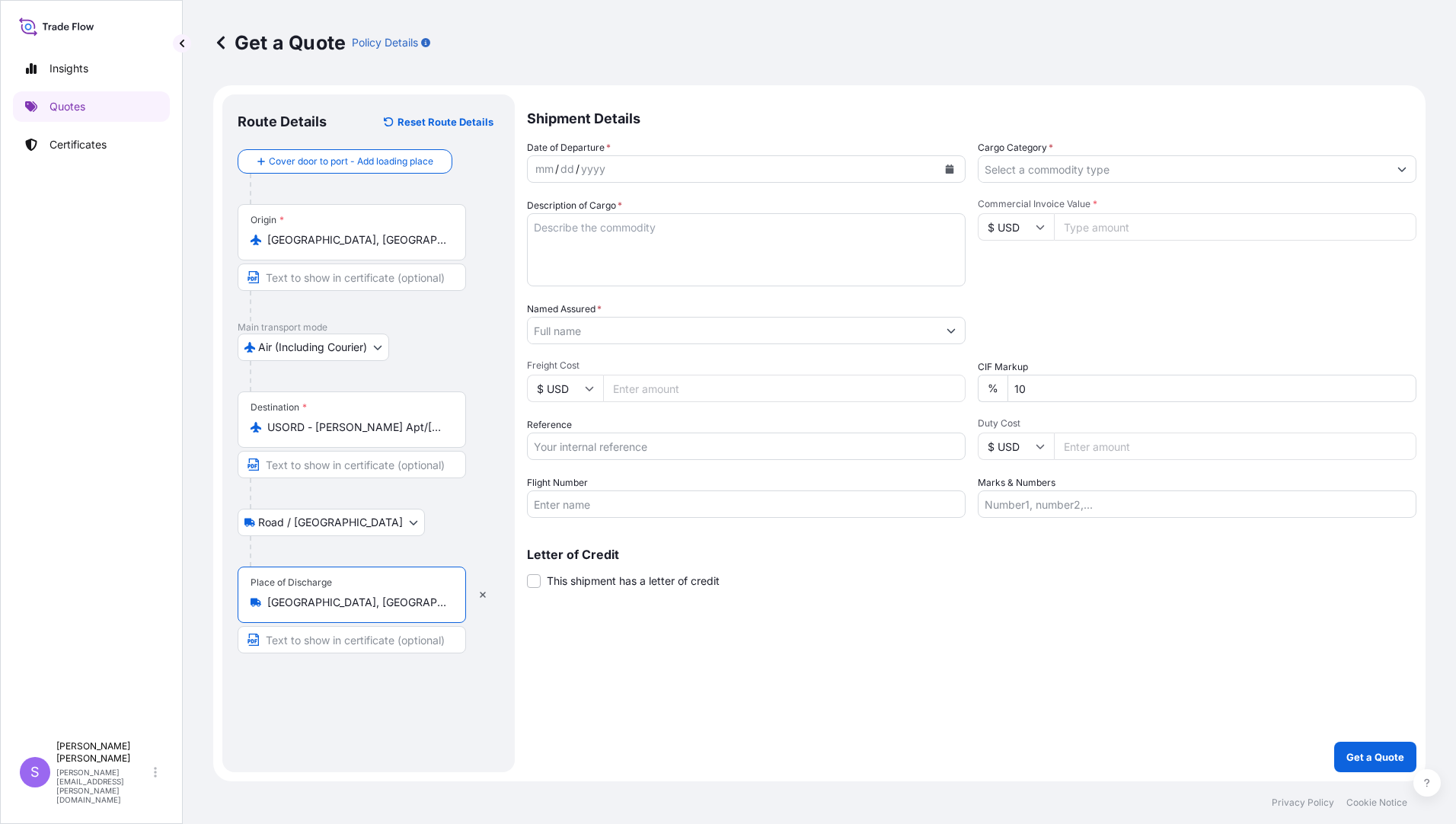
type input "Elk Grove Village, IL, USA"
click at [943, 173] on button "Calendar" at bounding box center [950, 169] width 24 height 24
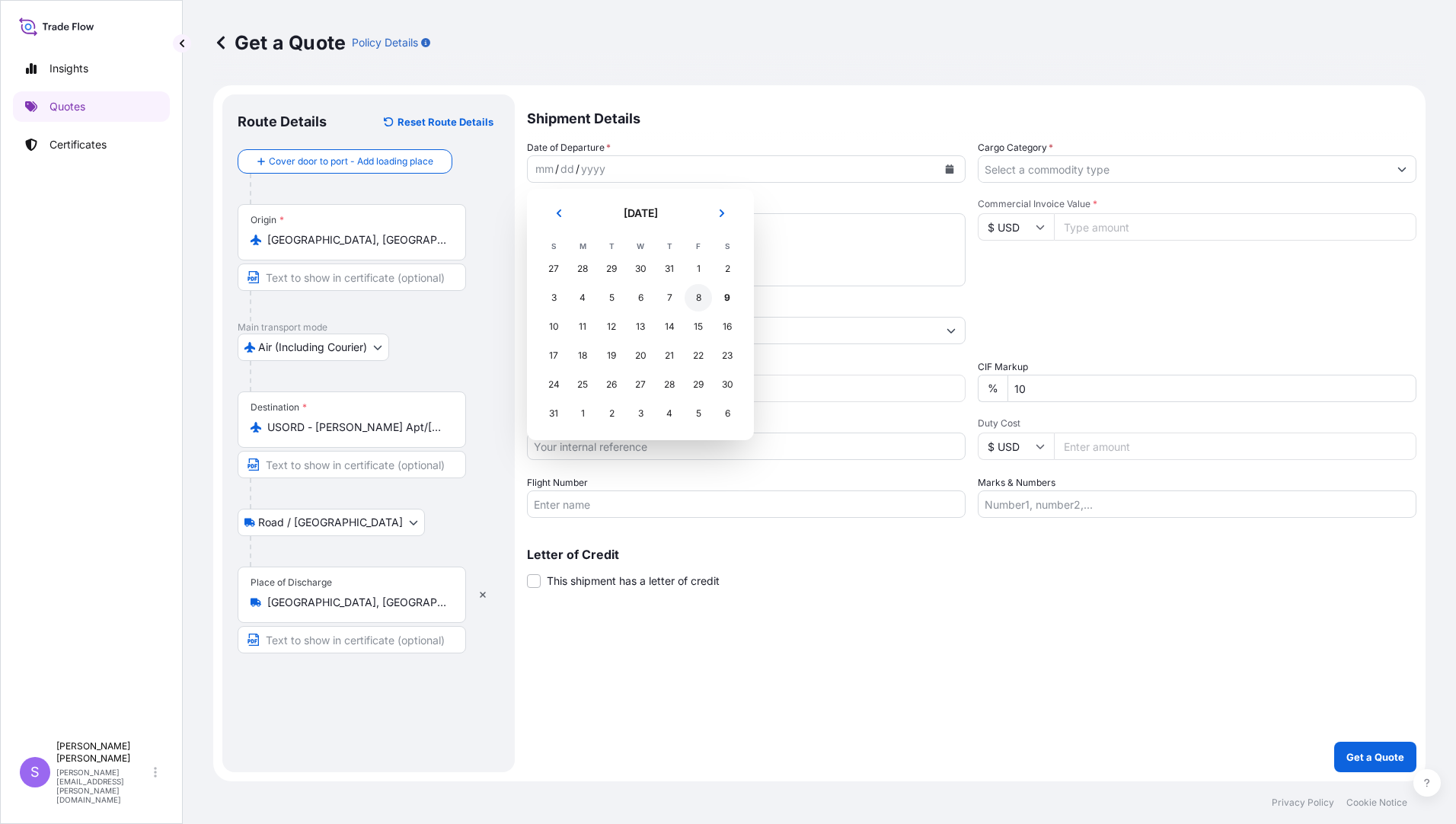
click at [695, 298] on div "8" at bounding box center [698, 298] width 27 height 27
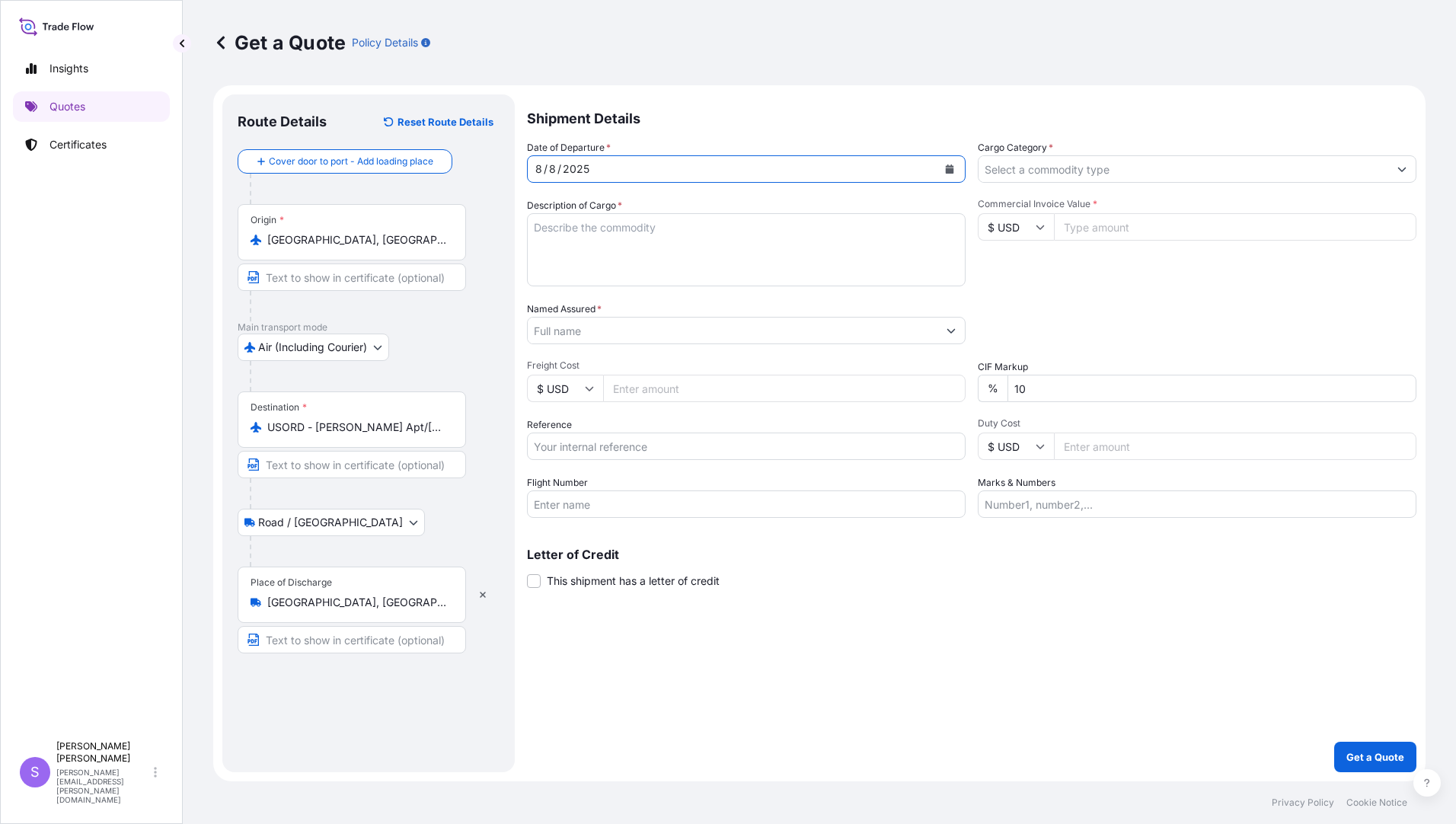
click at [1099, 172] on input "Cargo Category *" at bounding box center [1184, 169] width 410 height 27
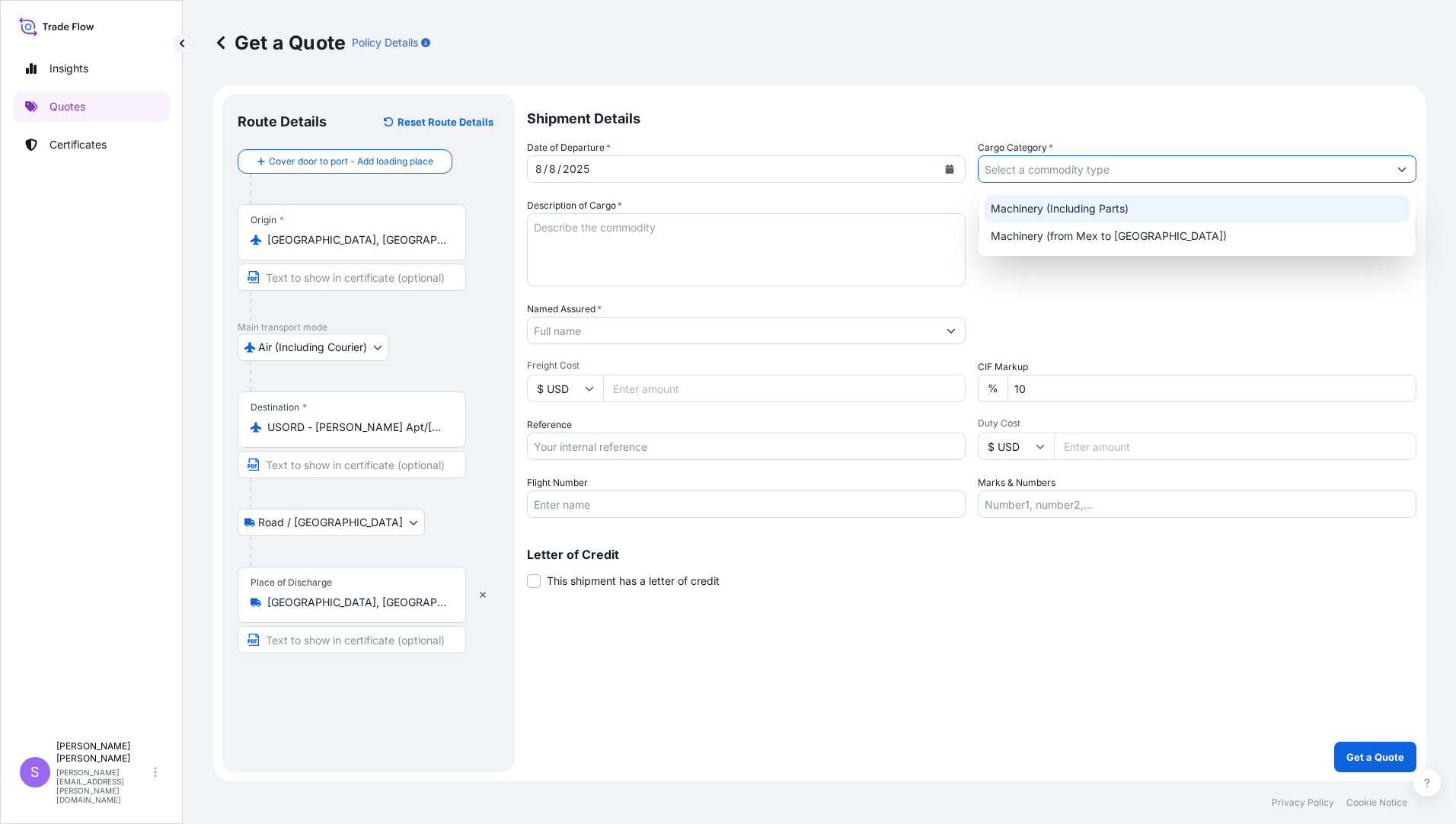
click at [1029, 206] on div "Machinery (Including Parts)" at bounding box center [1197, 209] width 425 height 27
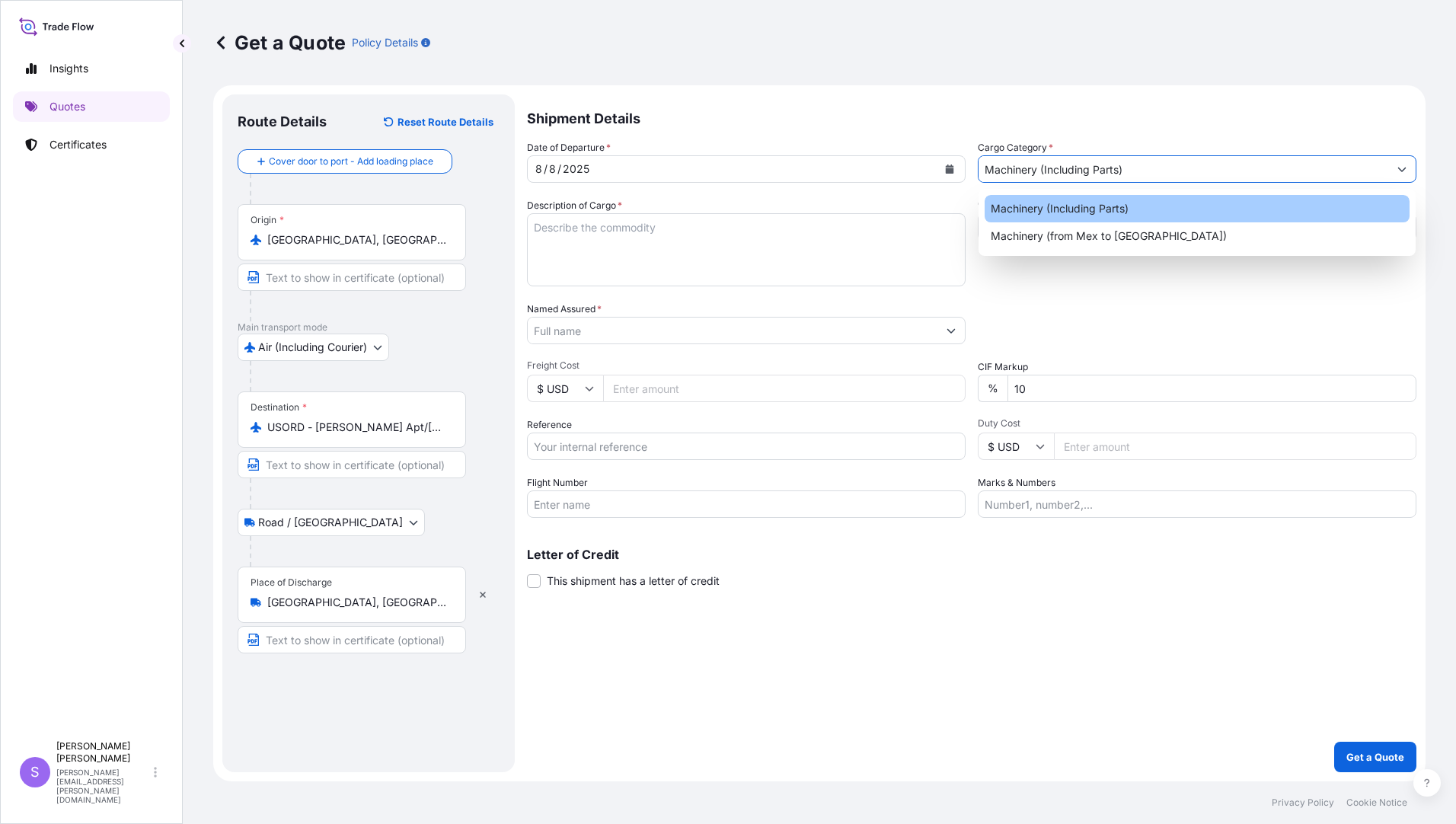
type input "Machinery (Including Parts)"
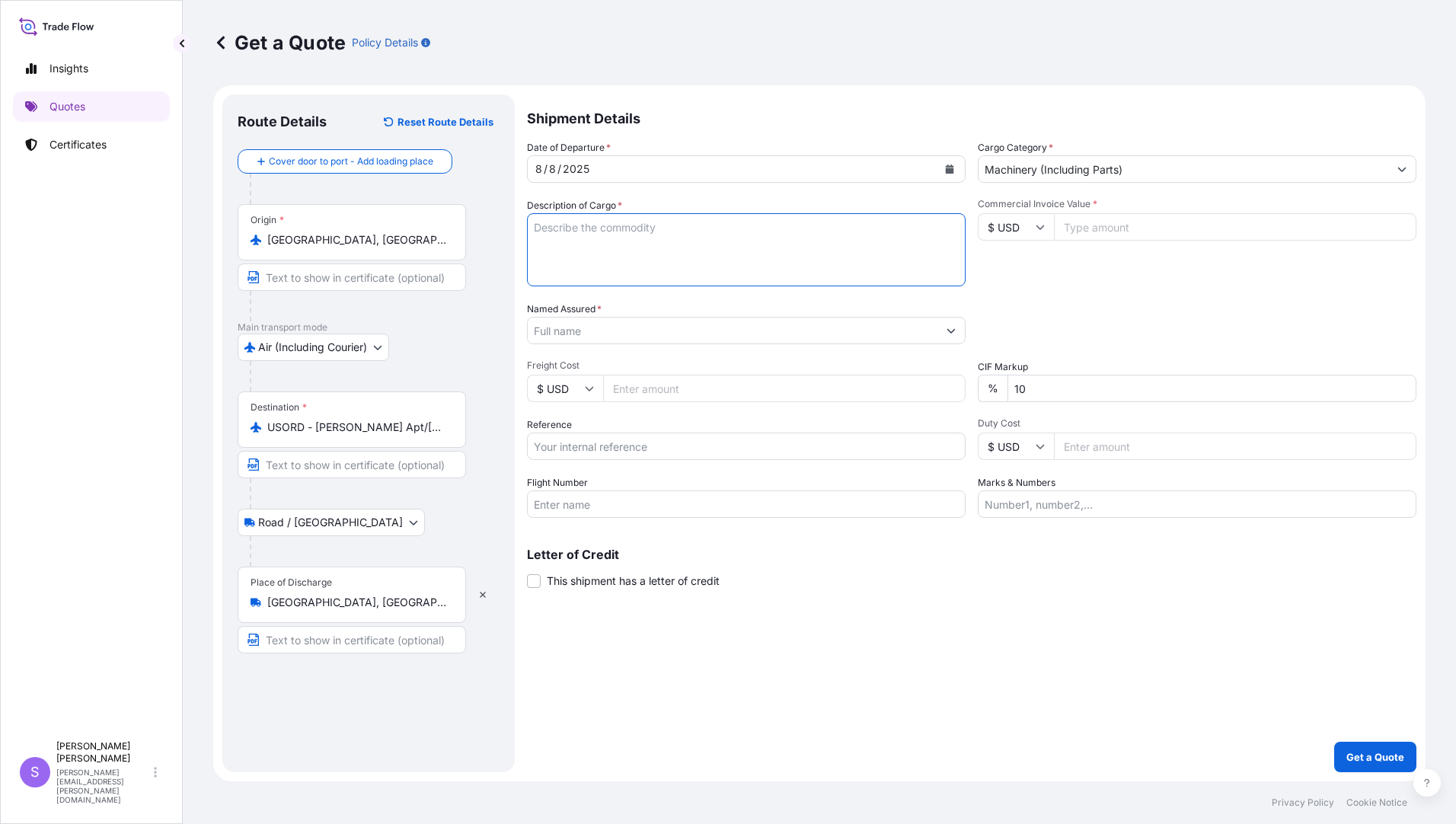
click at [708, 233] on textarea "Description of Cargo *" at bounding box center [746, 249] width 439 height 73
type textarea "MURATA PARTS FOR PRESS BRAKE MACHINE"
click at [1117, 222] on input "Commercial Invoice Value *" at bounding box center [1235, 226] width 362 height 27
type input "8407.90"
click at [694, 335] on input "Named Assured *" at bounding box center [733, 330] width 410 height 27
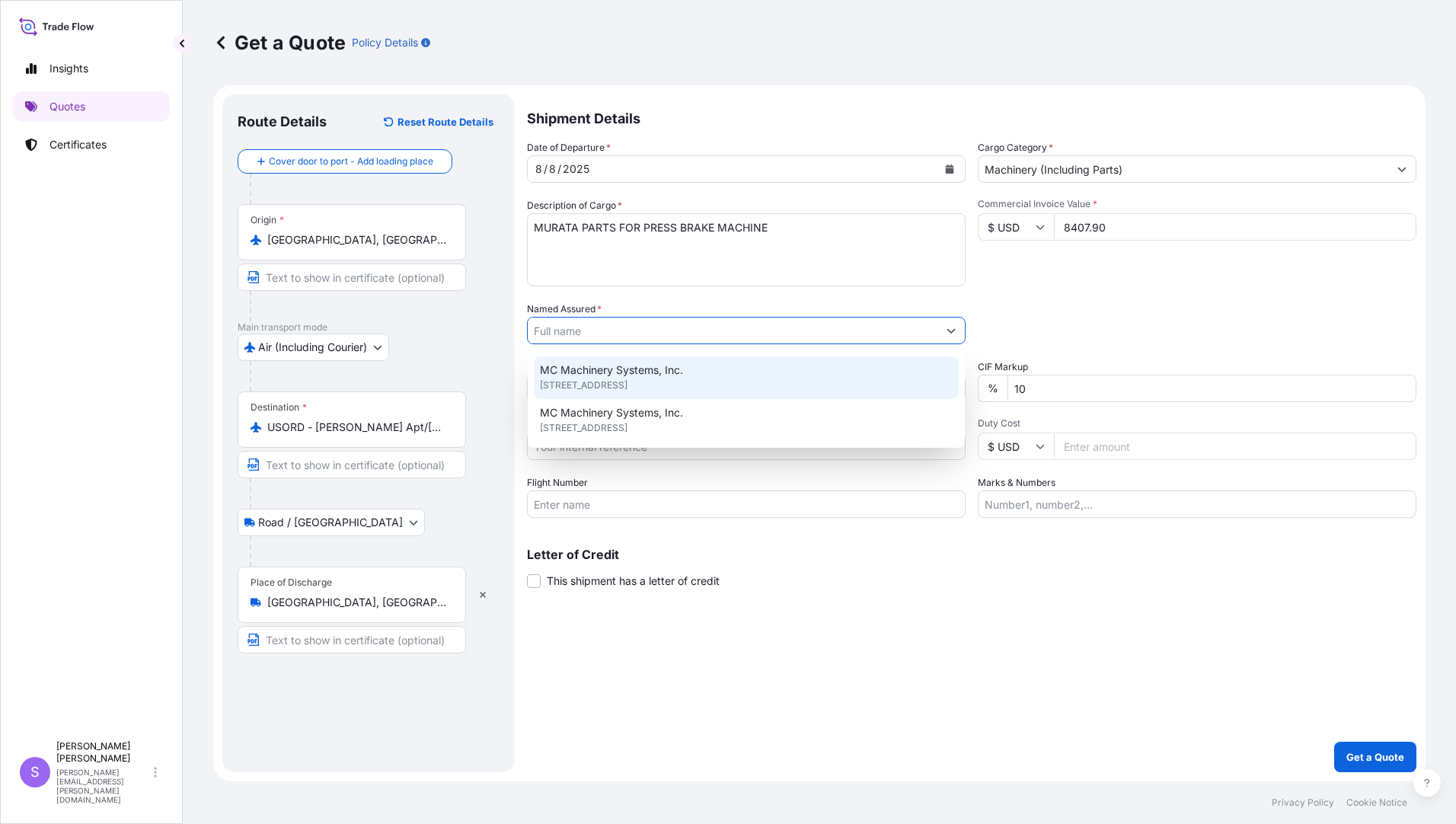
click at [626, 375] on span "MC Machinery Systems, Inc." at bounding box center [611, 369] width 143 height 15
type input "MC Machinery Systems, Inc."
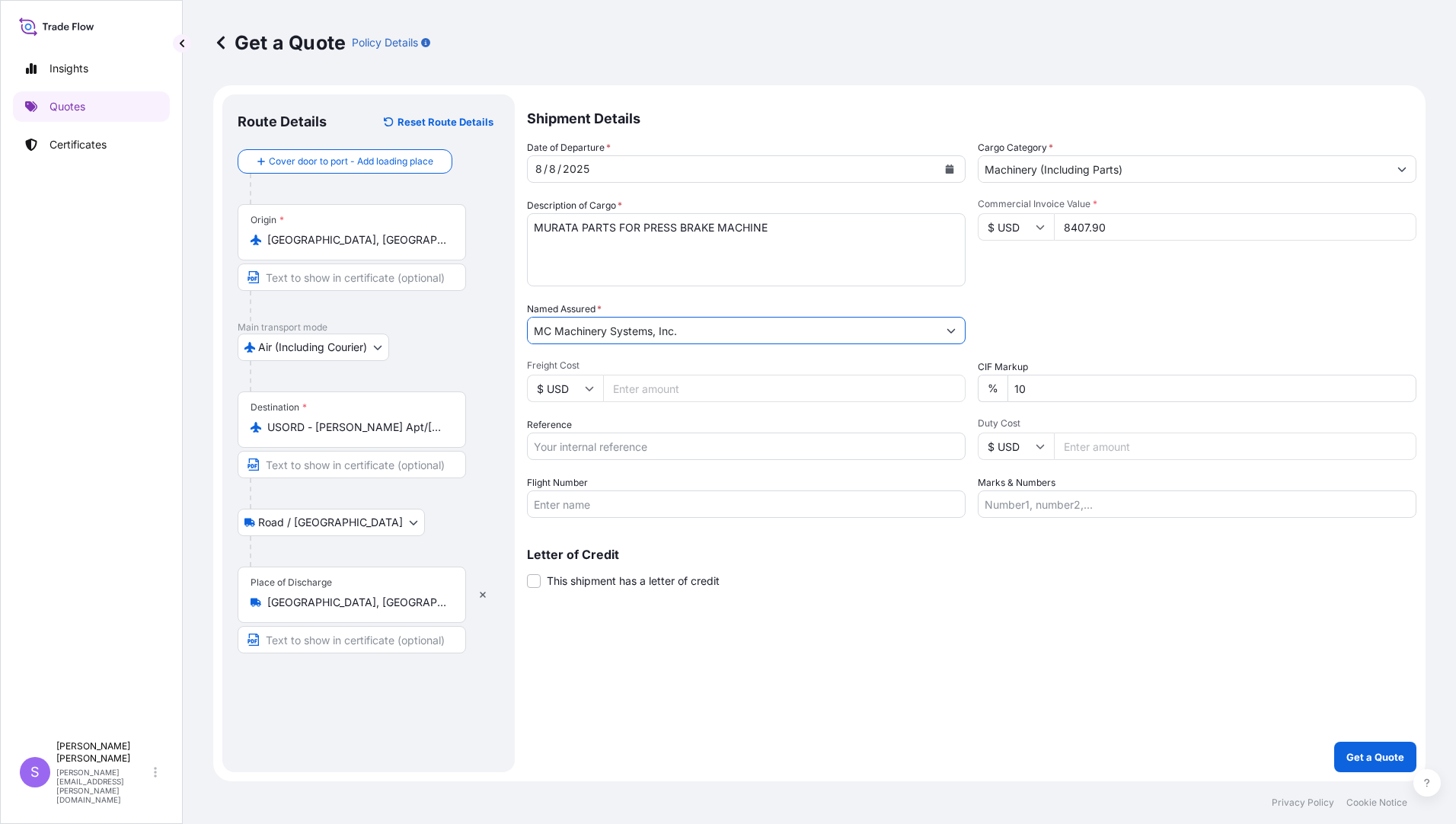
click at [628, 388] on input "Freight Cost" at bounding box center [784, 388] width 362 height 27
type input "1676.43"
click at [759, 448] on input "Reference" at bounding box center [746, 446] width 439 height 27
type input "YJP-5163 8871"
click at [734, 501] on input "Flight Number" at bounding box center [746, 504] width 439 height 27
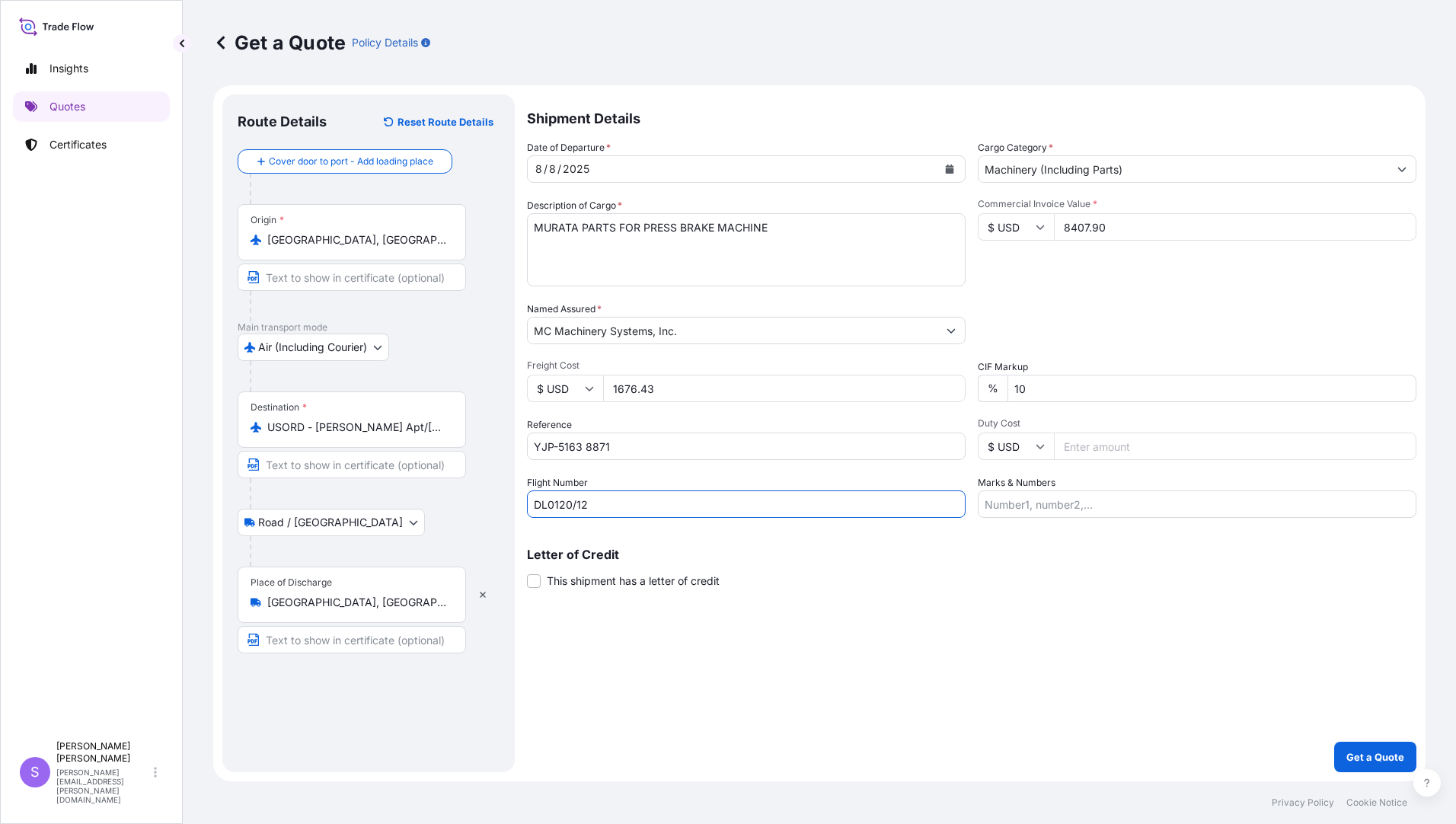
type input "DL0120/12"
click at [1047, 497] on input "Marks & Numbers" at bounding box center [1197, 504] width 439 height 27
type input "195430, 196233, 196073, 197105, 197144, 197449"
click at [1365, 761] on p "Get a Quote" at bounding box center [1376, 757] width 58 height 15
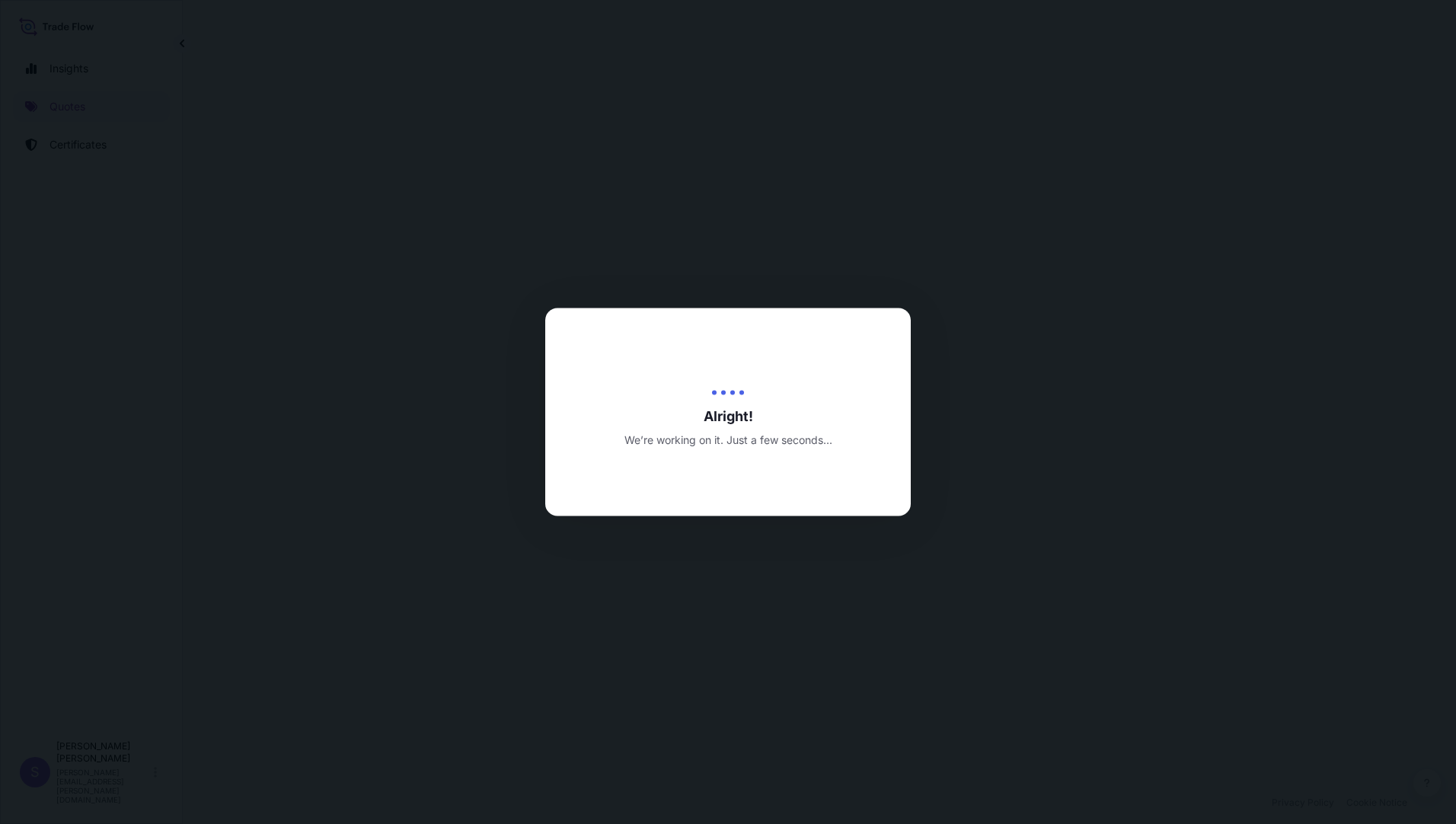
select select "Air (Including Courier)"
select select "Road / Inland"
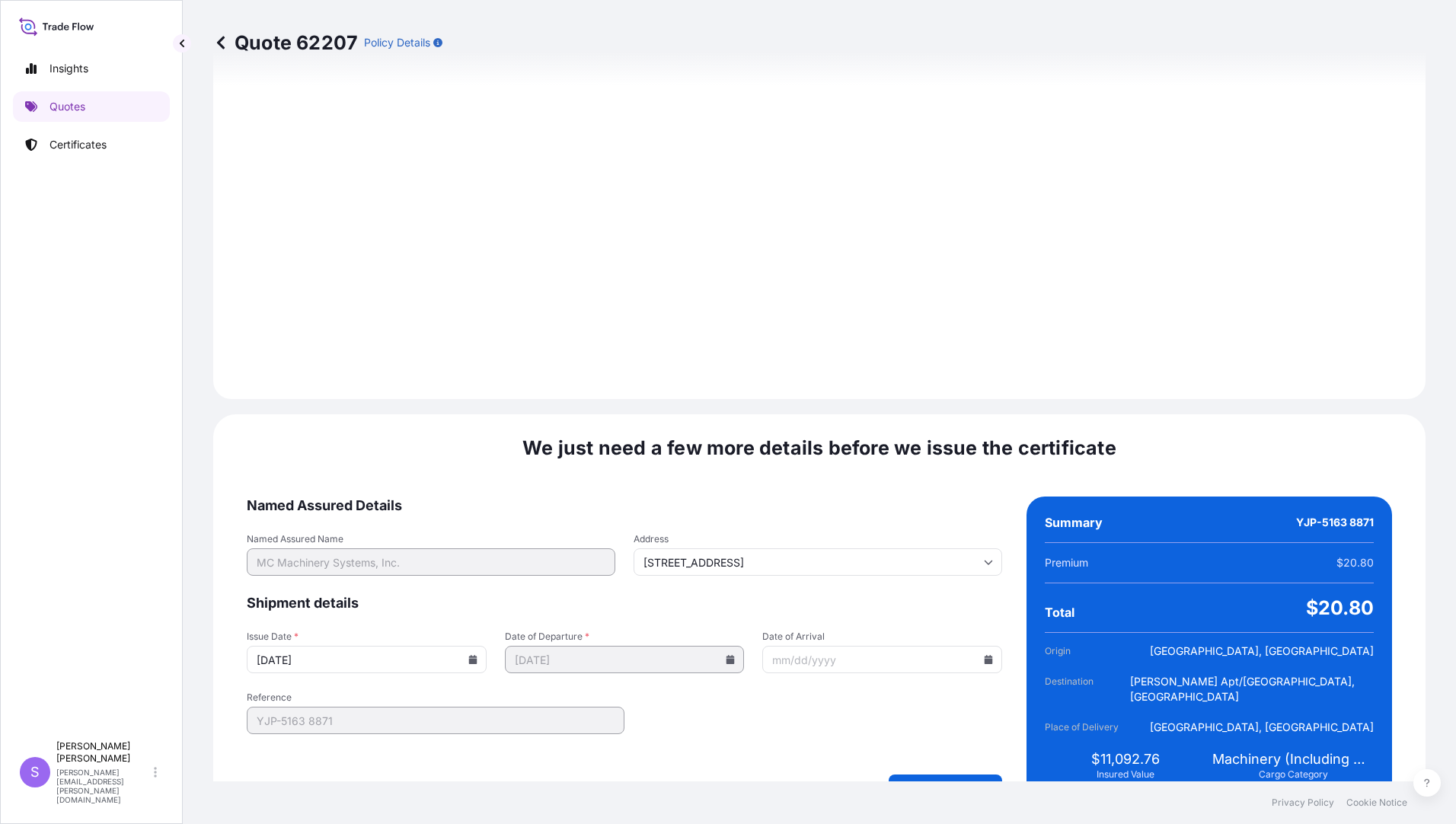
scroll to position [1675, 0]
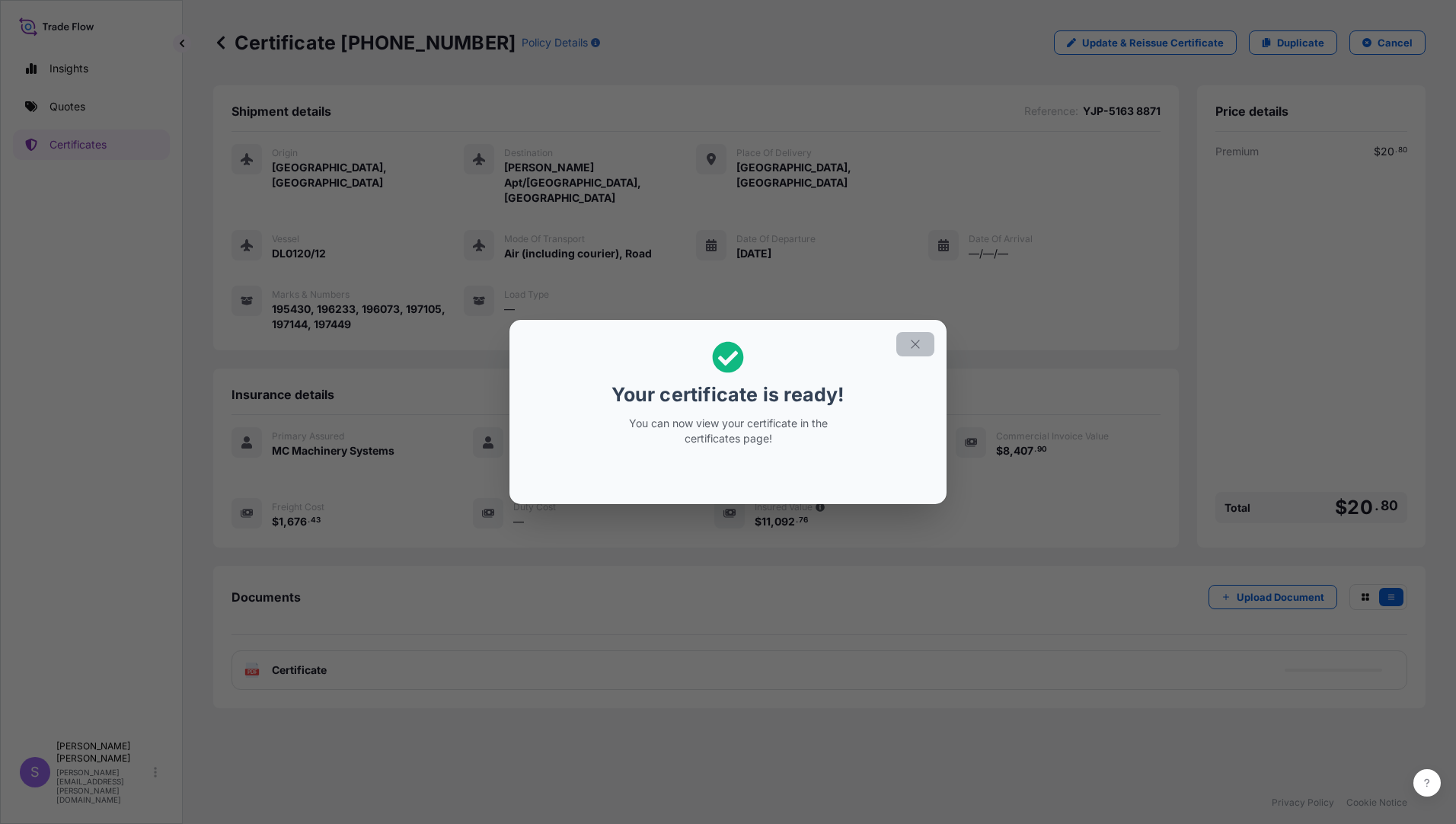
click at [910, 339] on icon "button" at bounding box center [915, 344] width 14 height 14
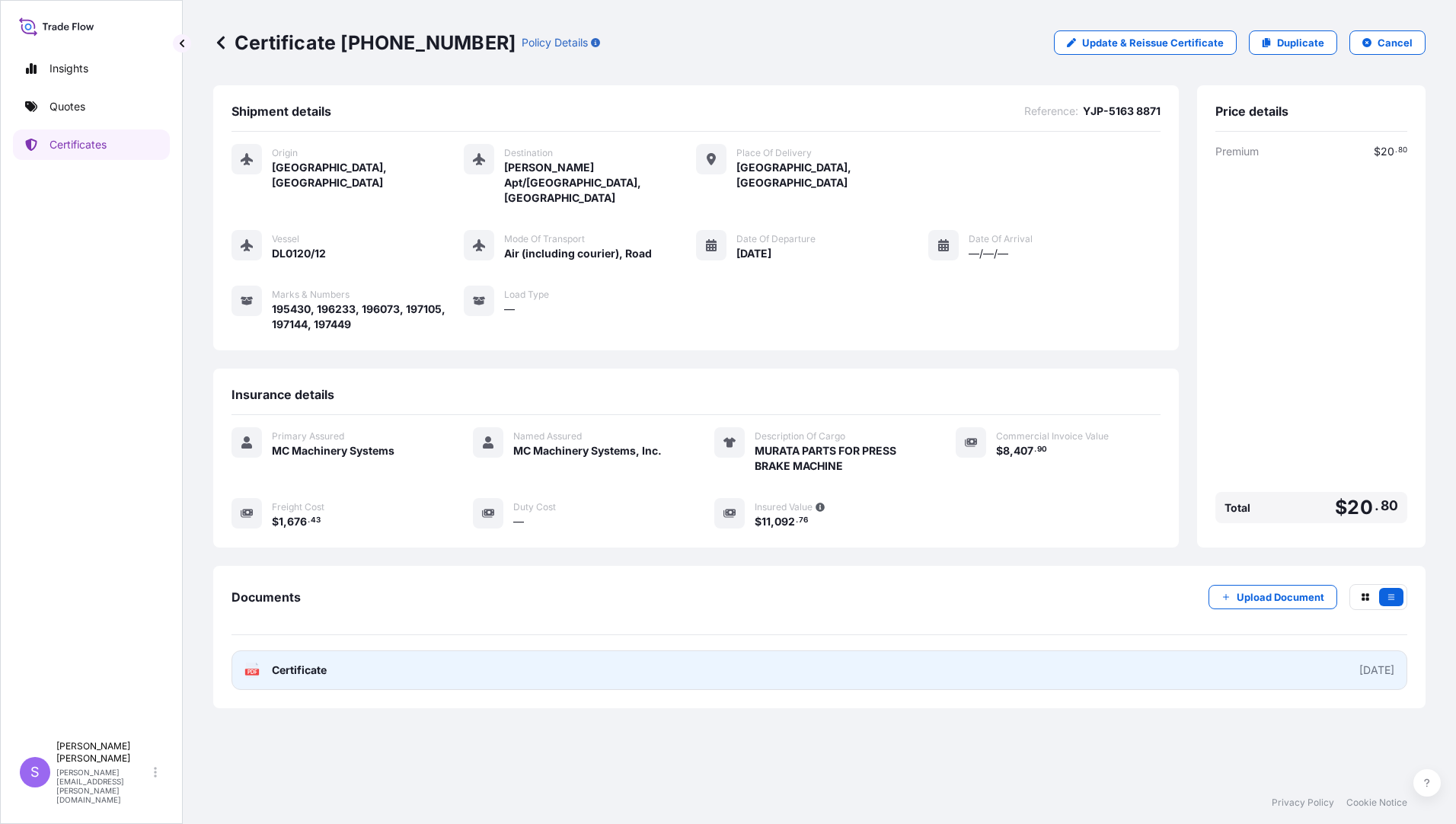
click at [299, 663] on span "Certificate" at bounding box center [299, 670] width 55 height 15
